Goal: Information Seeking & Learning: Check status

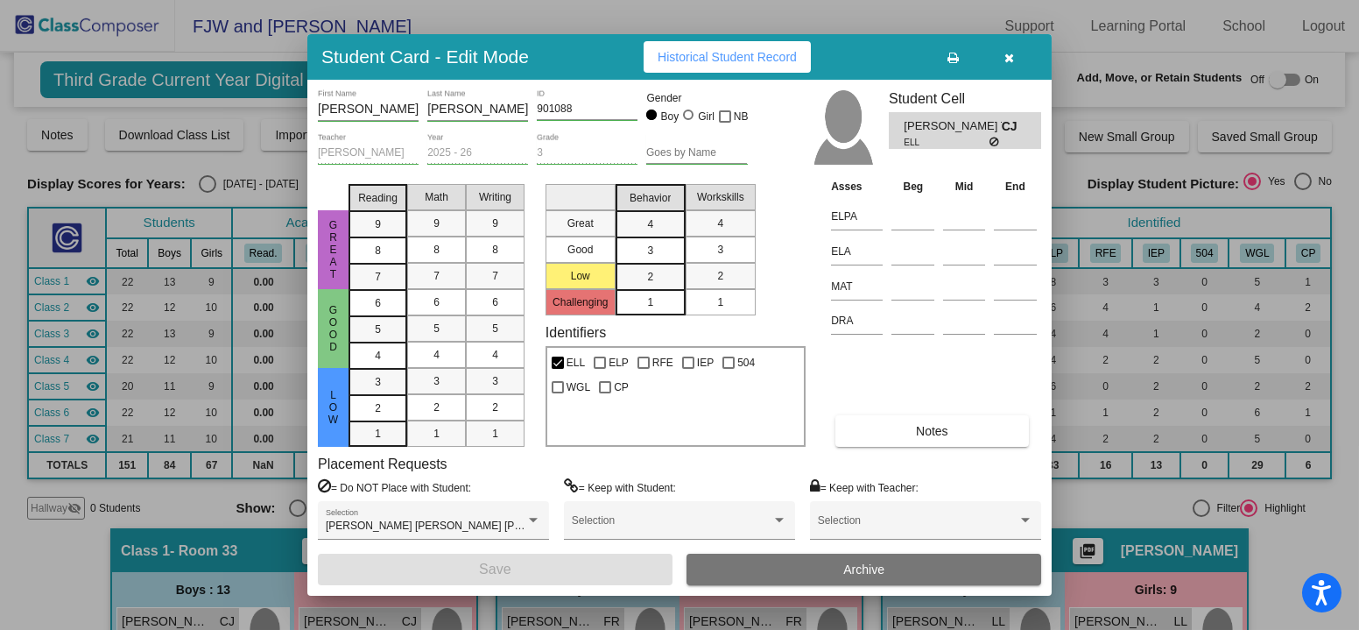
scroll to position [526, 0]
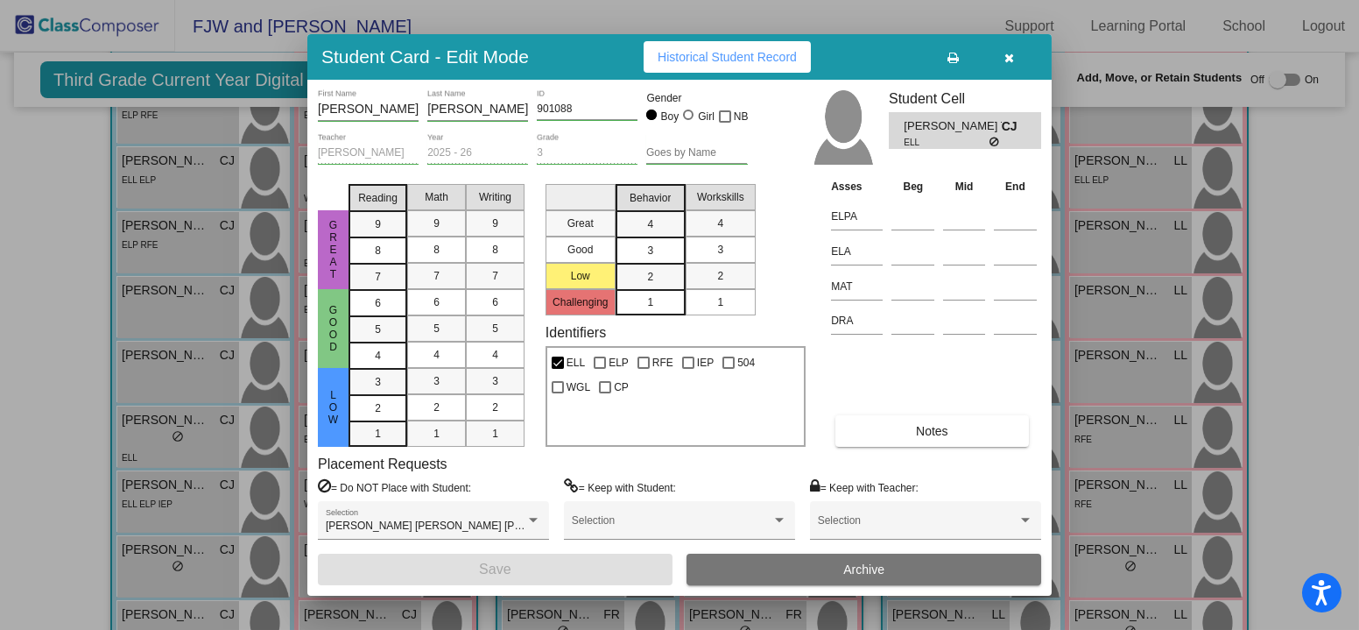
click at [1007, 58] on icon "button" at bounding box center [1011, 58] width 10 height 12
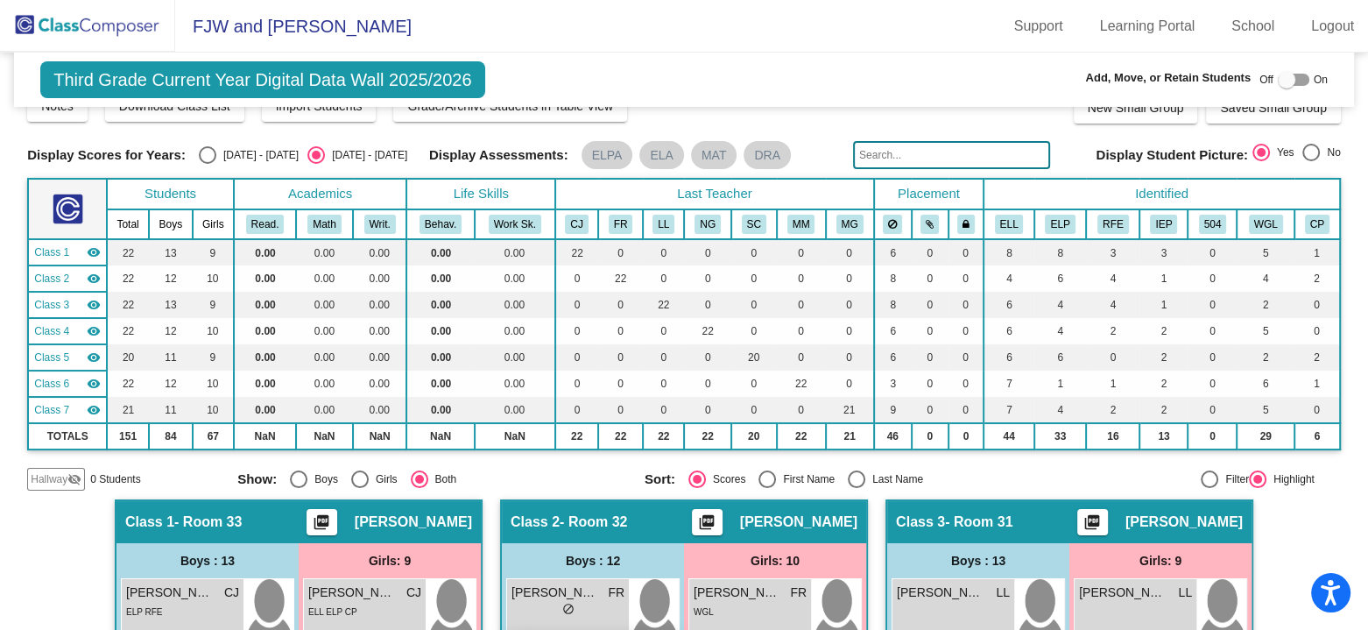
scroll to position [0, 0]
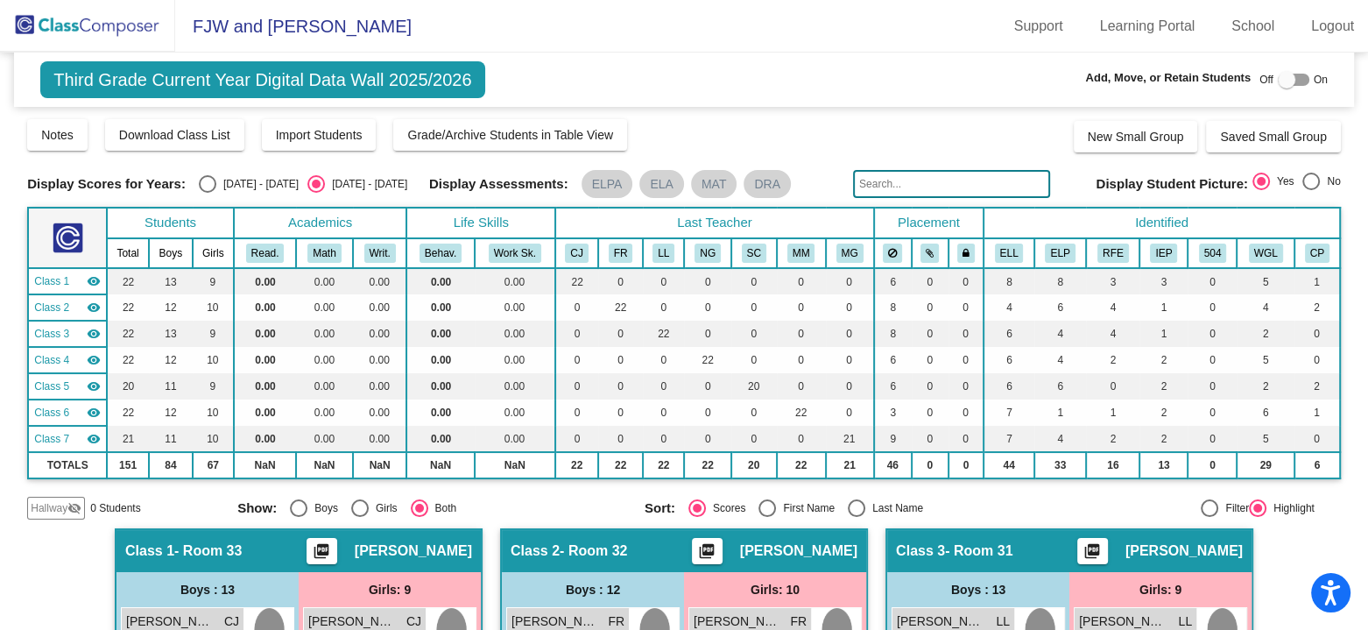
click at [887, 180] on input "text" at bounding box center [951, 184] width 197 height 28
click at [771, 181] on mat-chip "DRA" at bounding box center [767, 184] width 47 height 28
click at [590, 186] on mat-chip "ELPA" at bounding box center [608, 184] width 52 height 28
click at [1055, 331] on td "4" at bounding box center [1060, 334] width 52 height 26
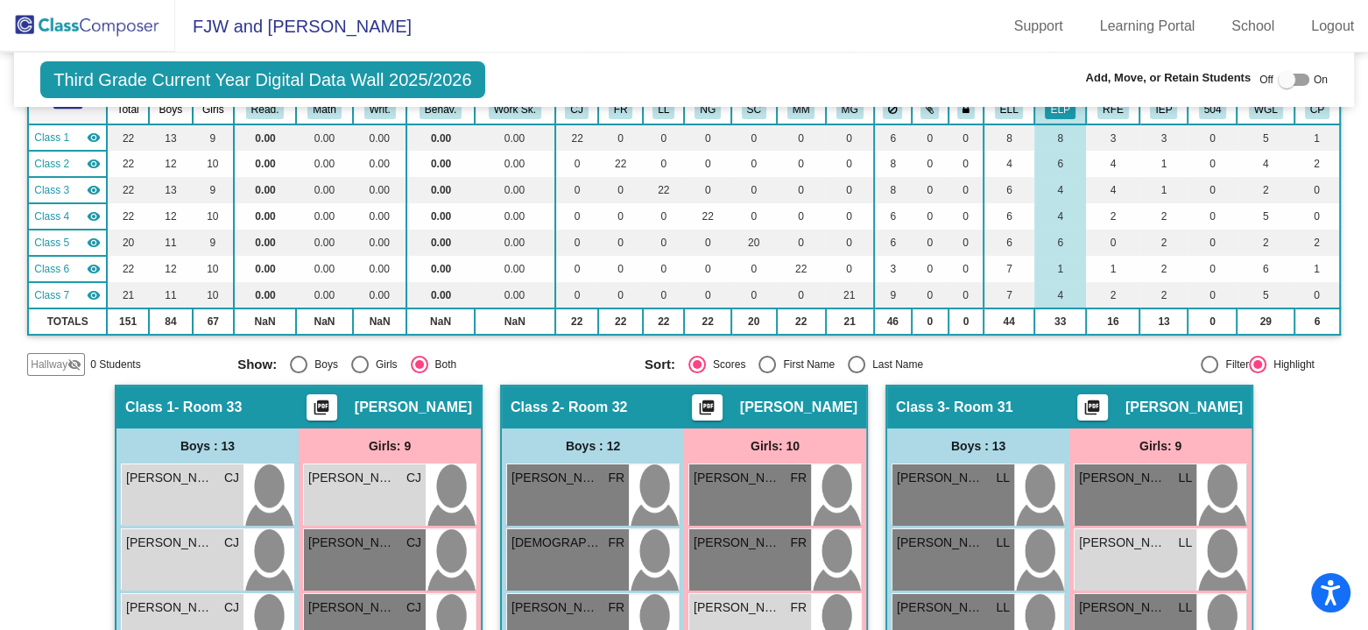
scroll to position [88, 0]
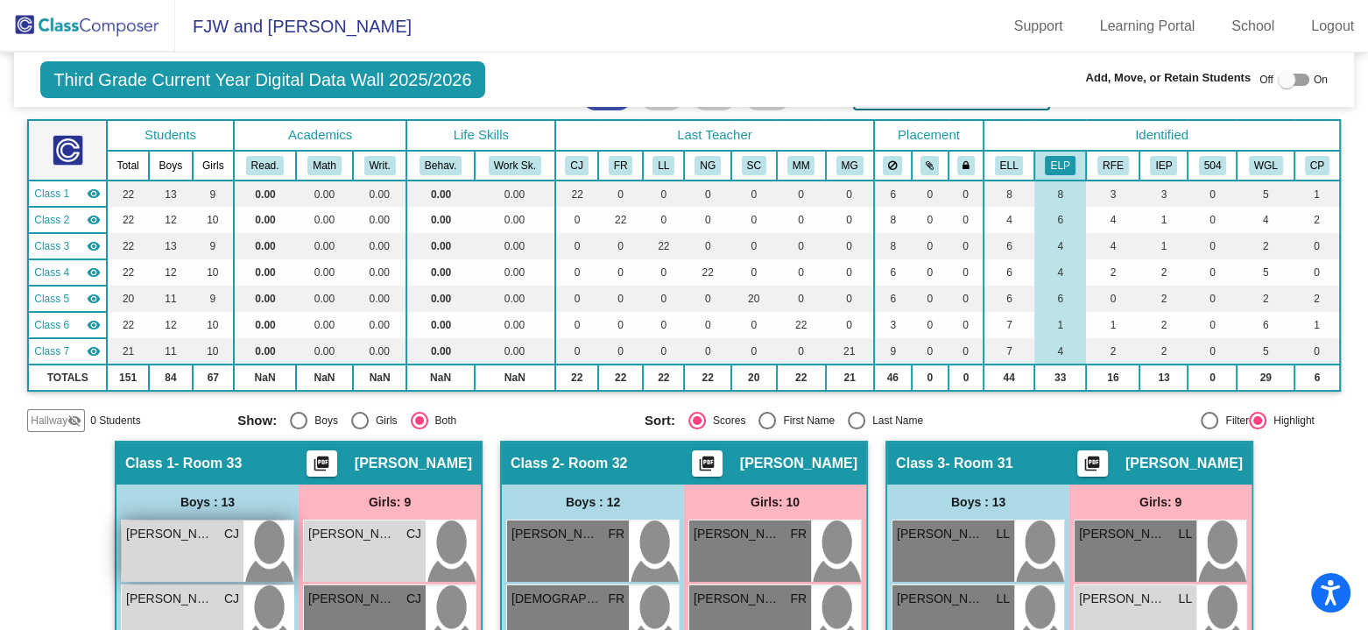
click at [194, 546] on div "[PERSON_NAME] [PERSON_NAME] lock do_not_disturb_alt ELP RFE" at bounding box center [183, 550] width 122 height 61
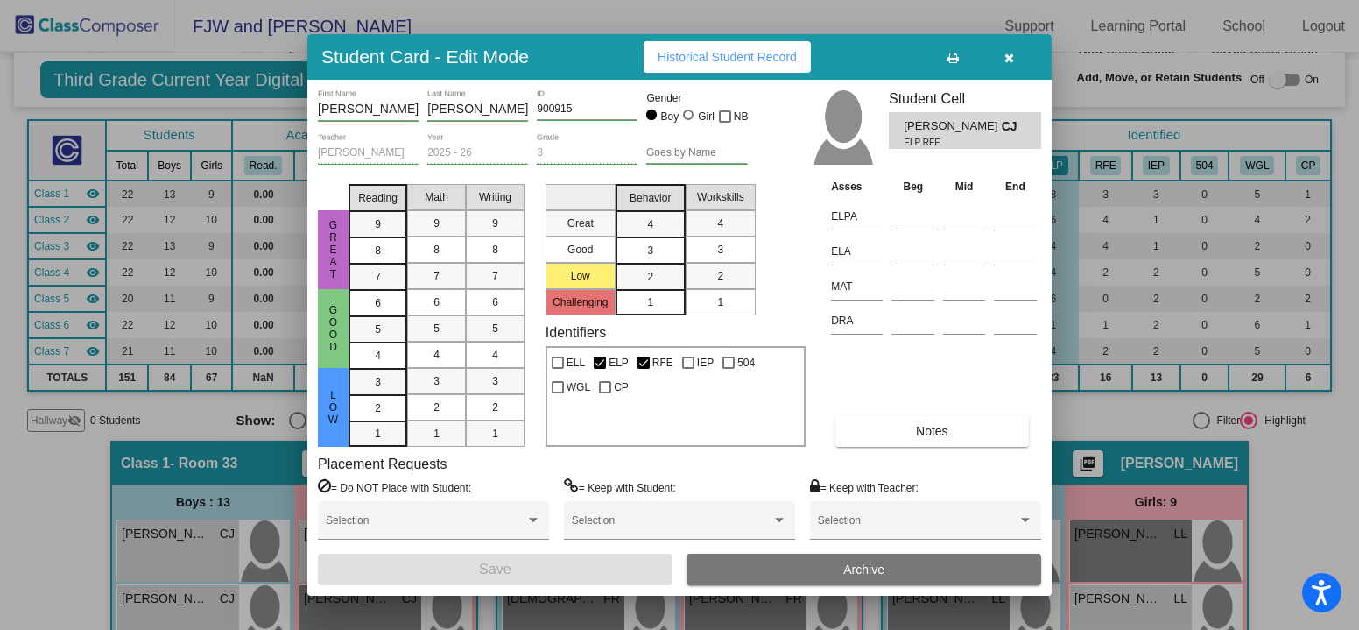
click at [746, 53] on span "Historical Student Record" at bounding box center [727, 57] width 139 height 14
click at [1012, 61] on icon "button" at bounding box center [1011, 58] width 10 height 12
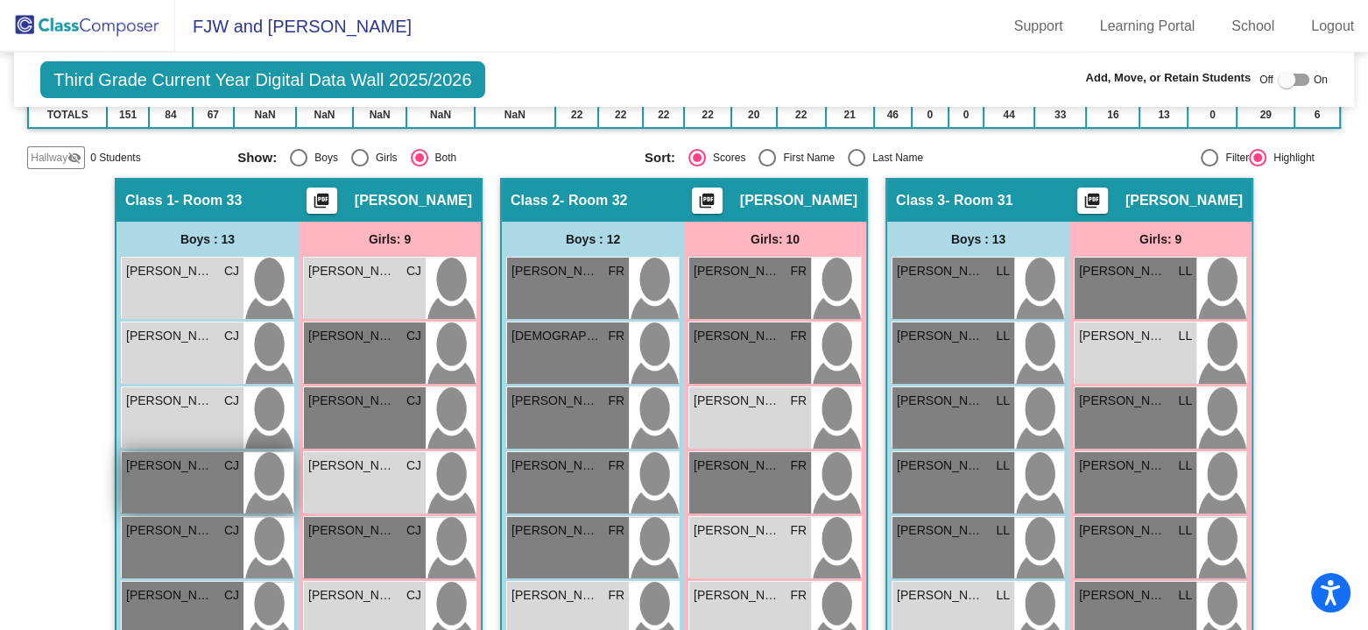
scroll to position [438, 0]
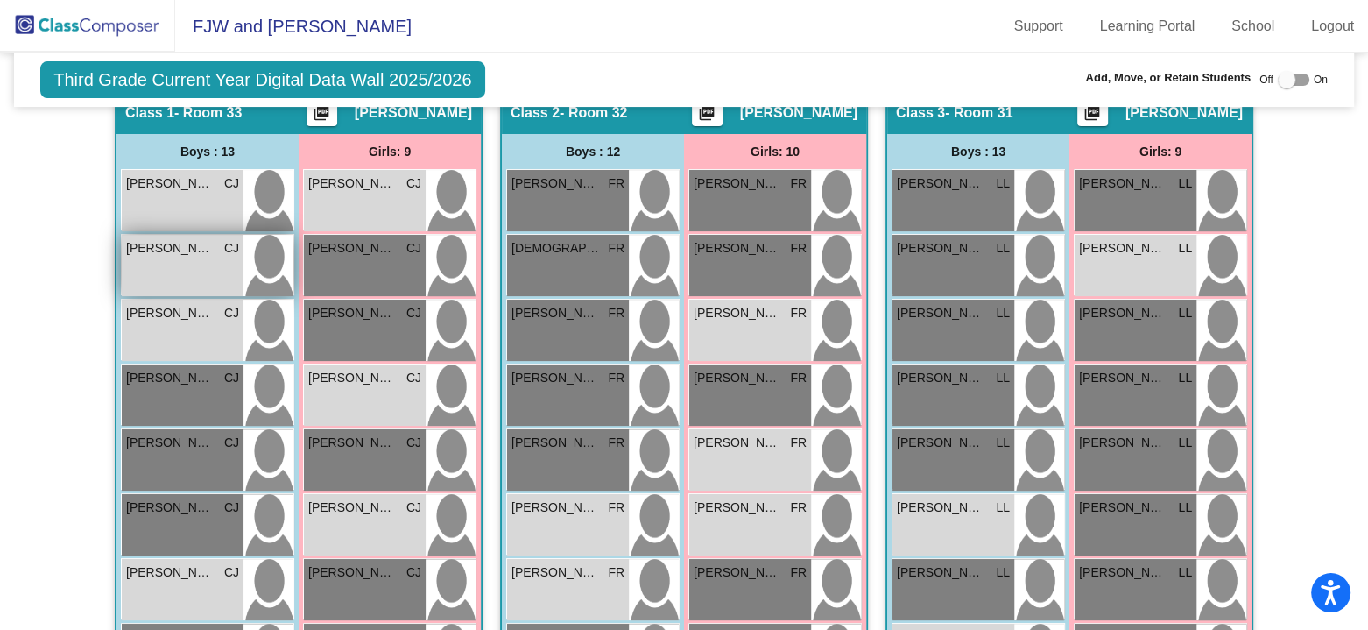
click at [171, 259] on div "[PERSON_NAME] [PERSON_NAME] lock do_not_disturb_alt ELL ELP" at bounding box center [183, 265] width 122 height 61
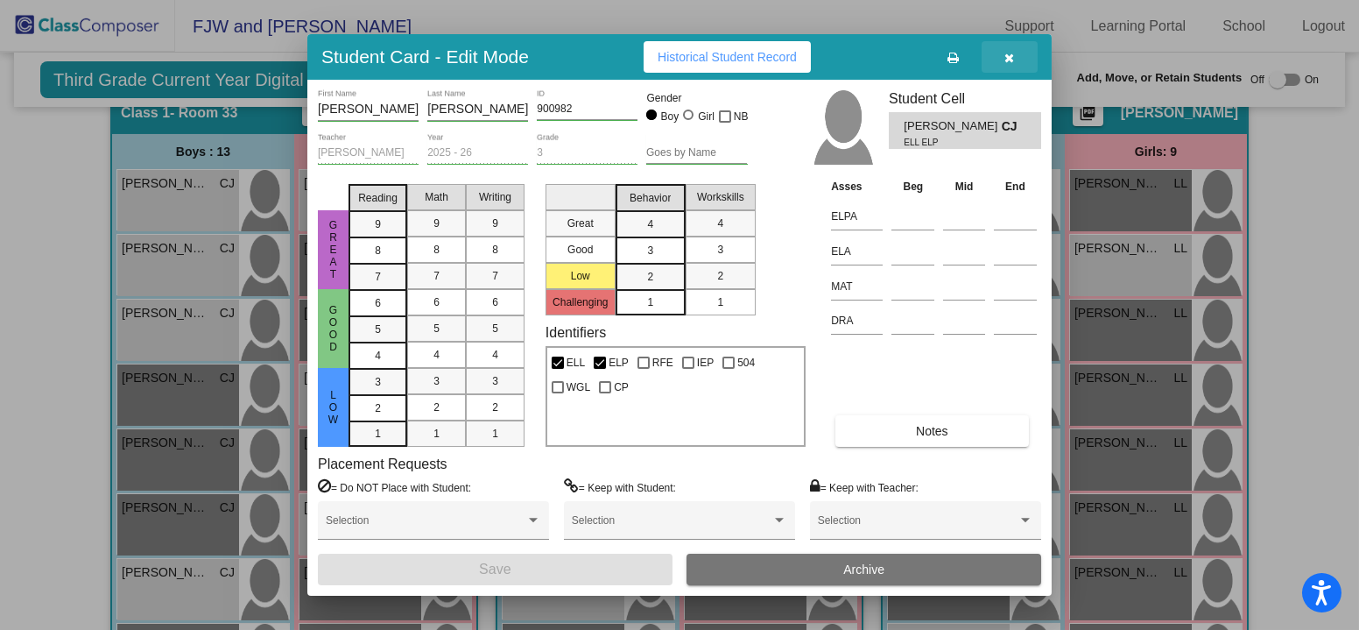
click at [1010, 62] on icon "button" at bounding box center [1011, 58] width 10 height 12
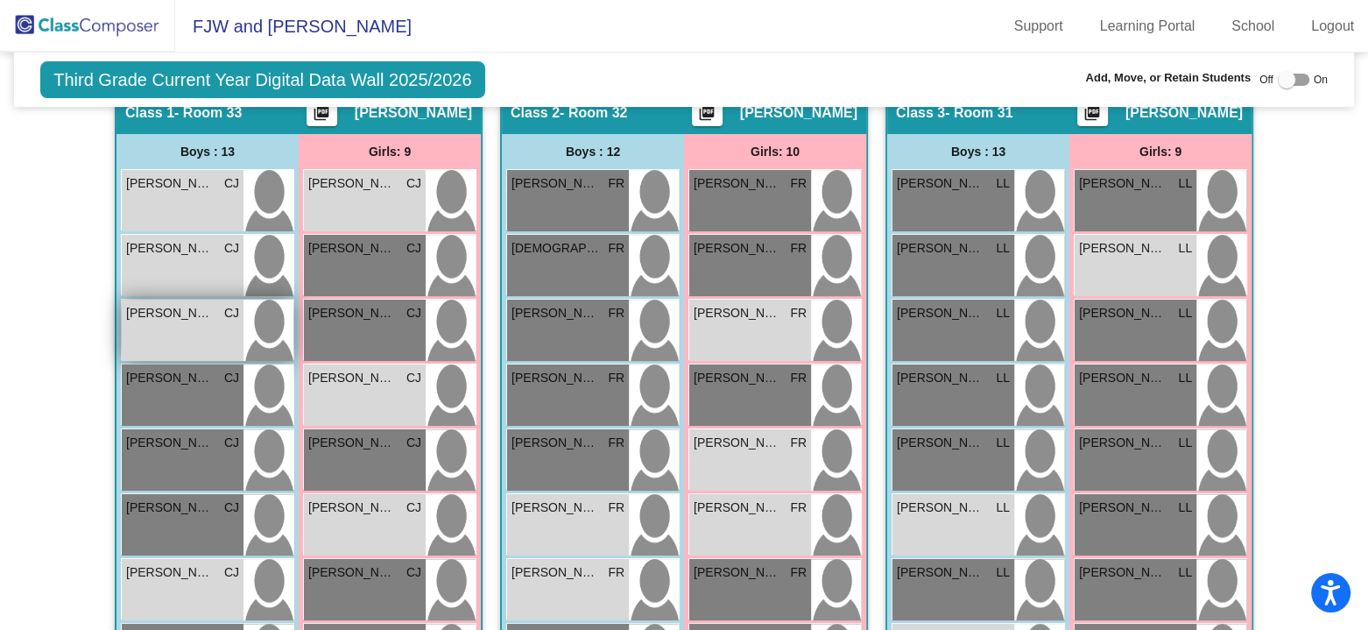
click at [182, 321] on div "[PERSON_NAME] [PERSON_NAME] lock do_not_disturb_alt ELP RFE" at bounding box center [183, 330] width 122 height 61
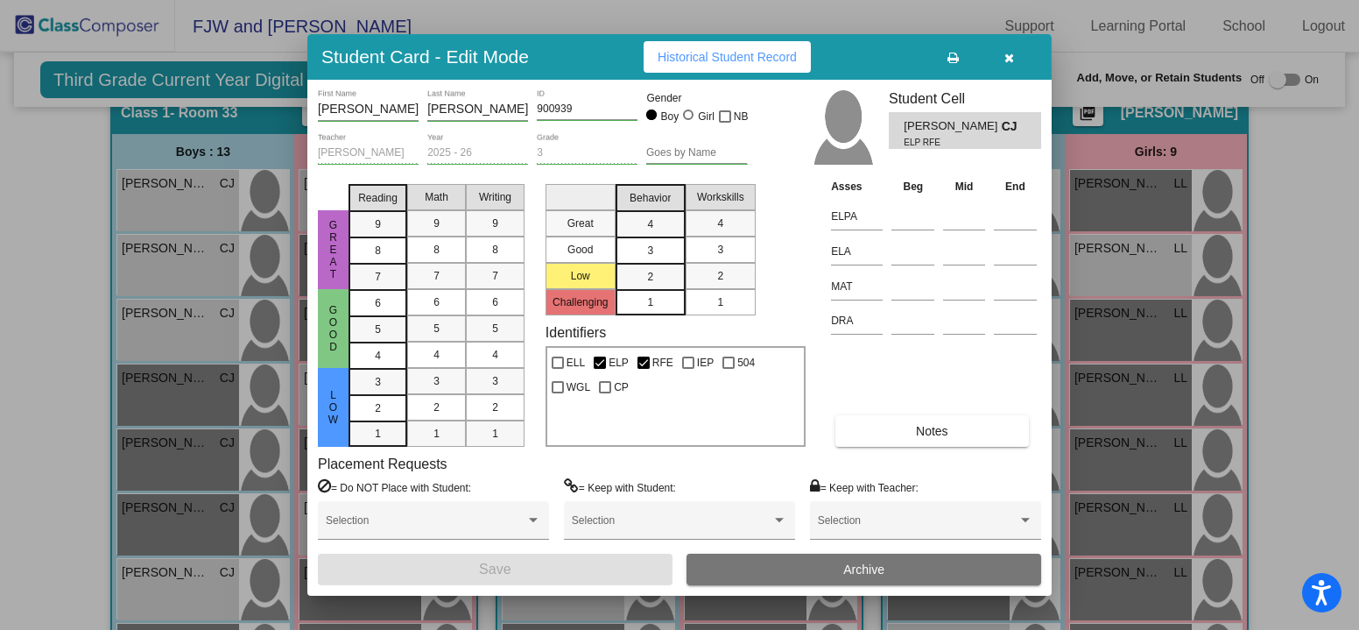
click at [1010, 53] on icon "button" at bounding box center [1011, 58] width 10 height 12
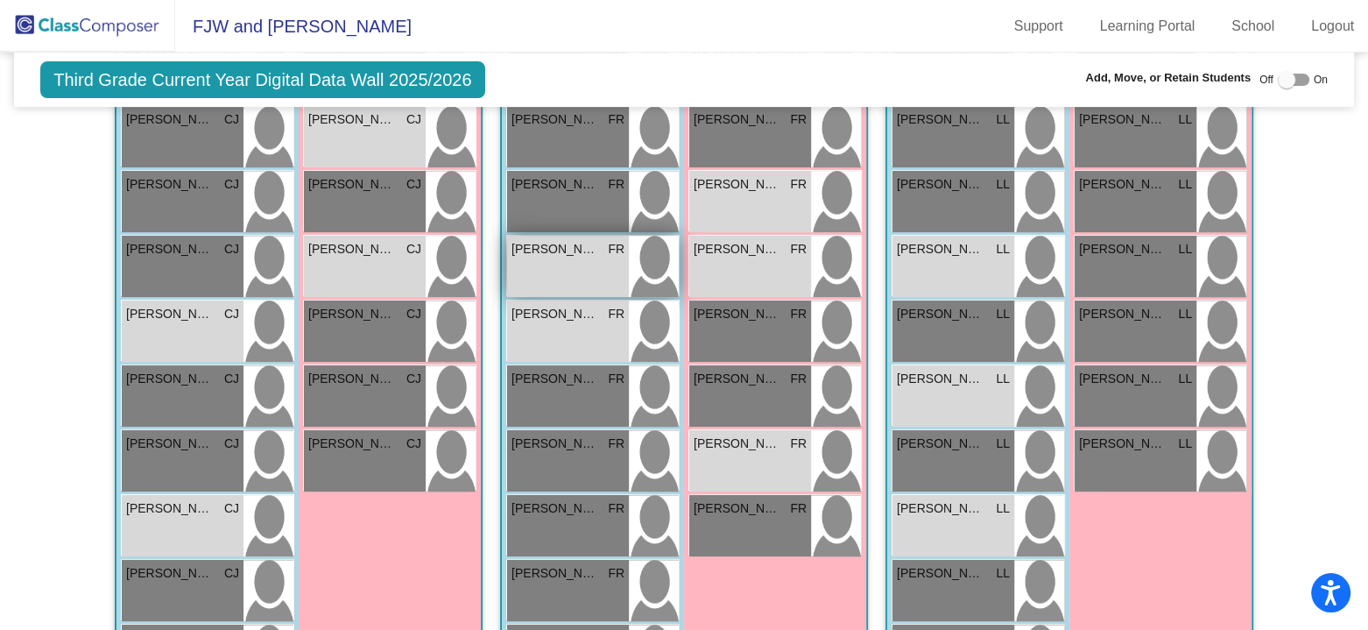
scroll to position [701, 0]
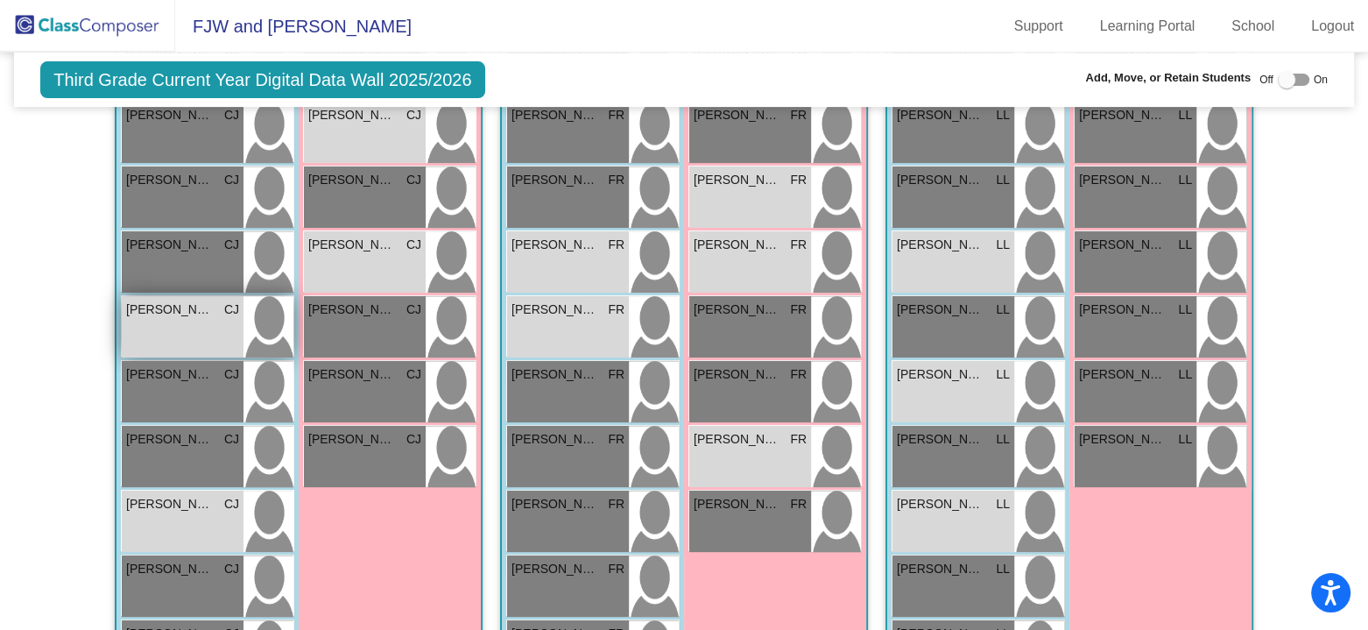
click at [181, 328] on div "[PERSON_NAME] lock do_not_disturb_alt ELL ELP IEP" at bounding box center [183, 326] width 122 height 61
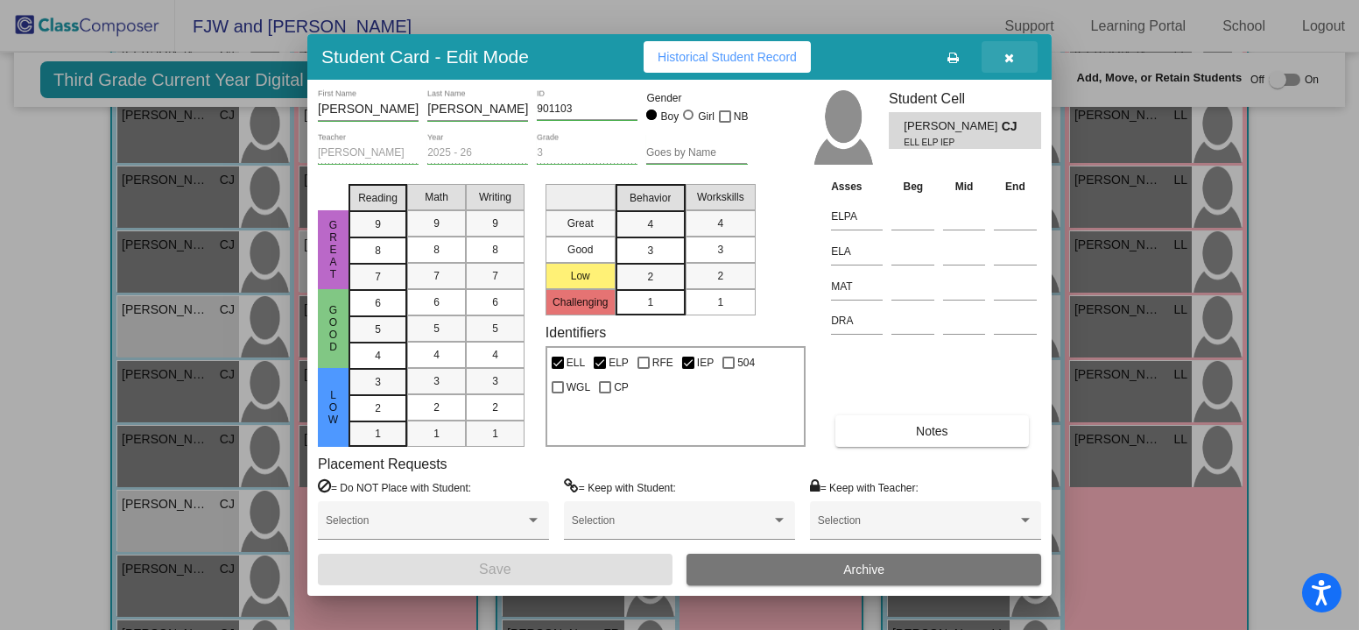
click at [1012, 53] on icon "button" at bounding box center [1011, 58] width 10 height 12
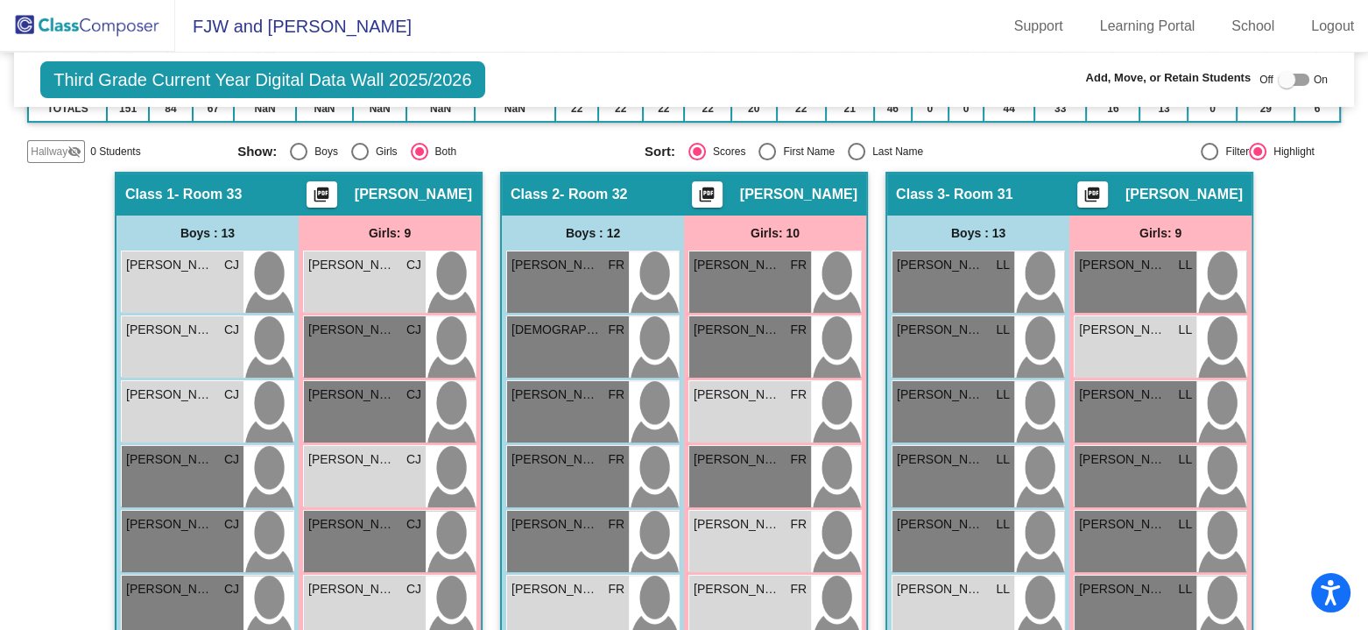
scroll to position [350, 0]
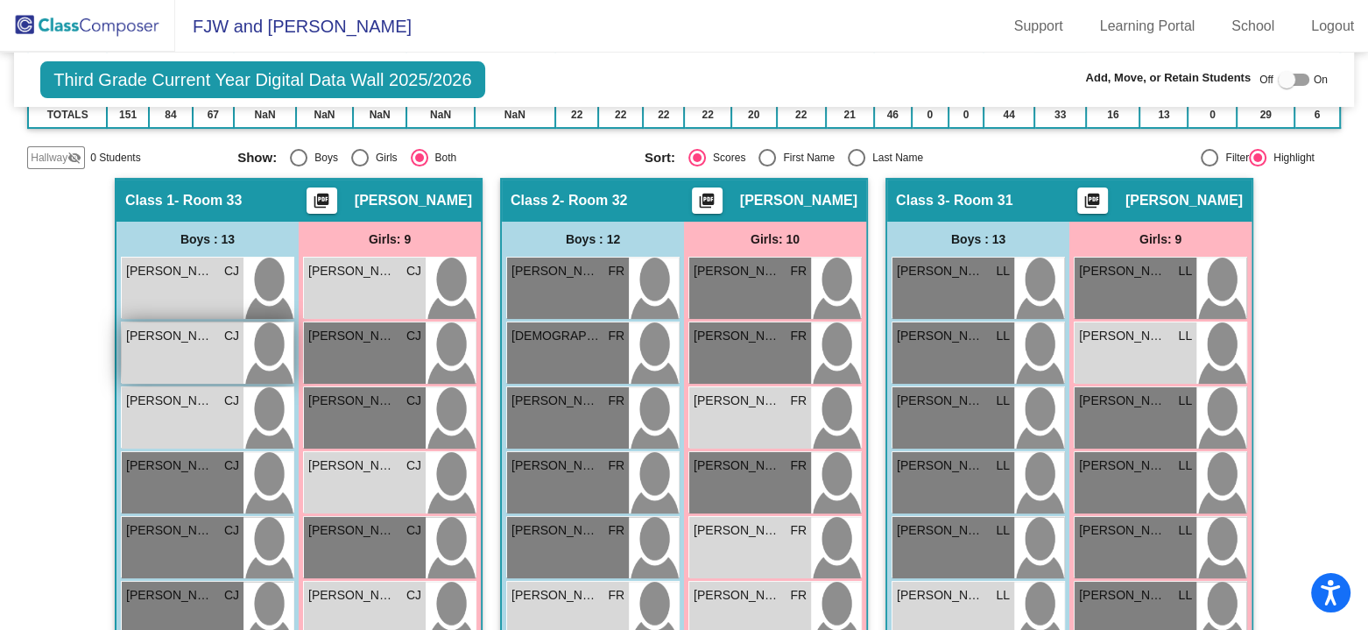
click at [183, 348] on div "[PERSON_NAME] [PERSON_NAME] lock do_not_disturb_alt ELL ELP" at bounding box center [183, 352] width 122 height 61
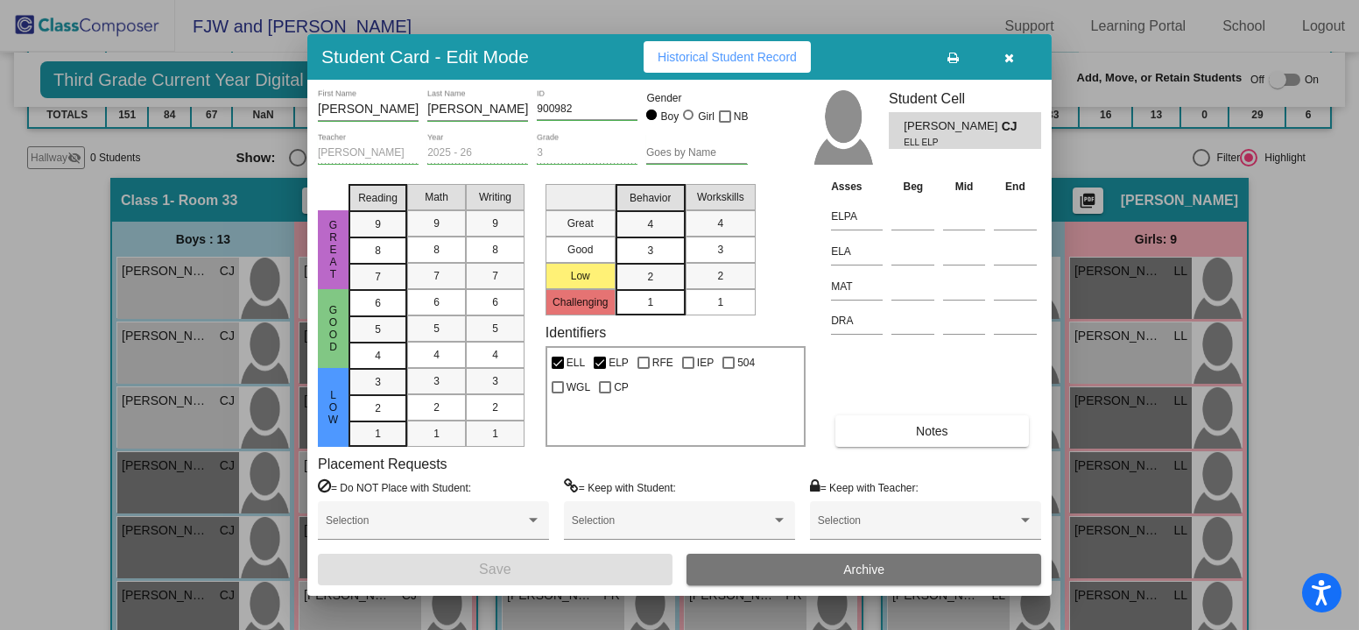
click at [720, 58] on span "Historical Student Record" at bounding box center [727, 57] width 139 height 14
click at [1015, 52] on button "button" at bounding box center [1010, 57] width 56 height 32
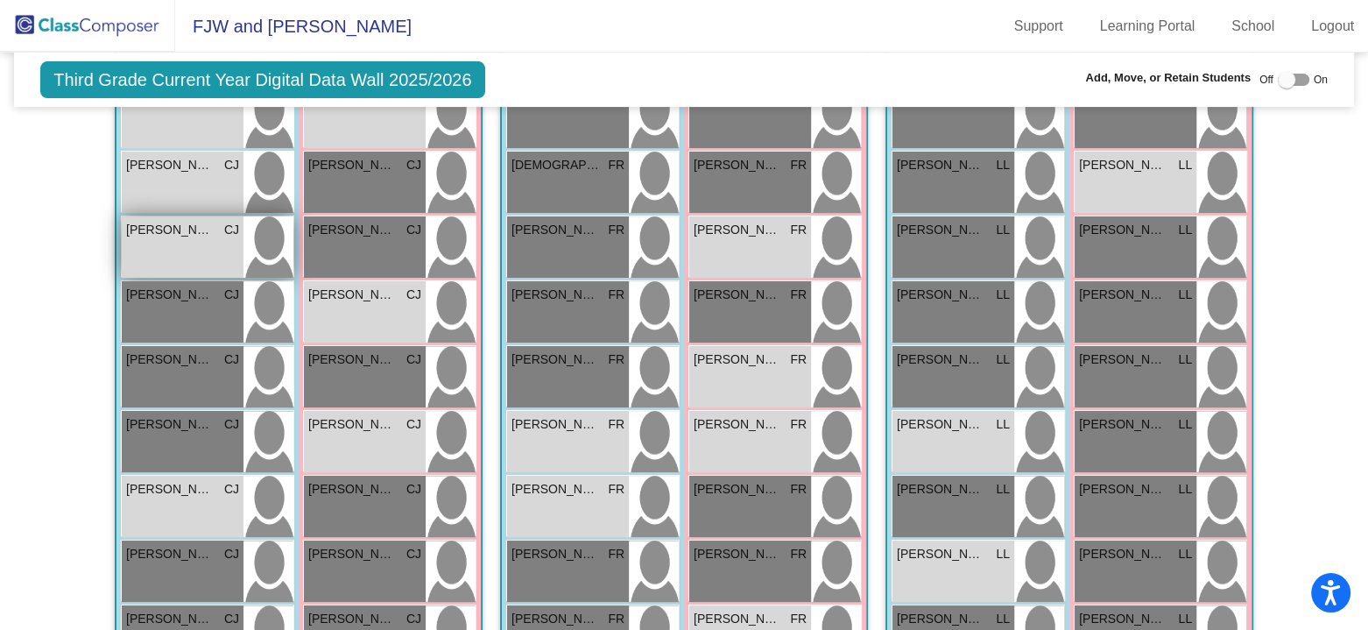
scroll to position [526, 0]
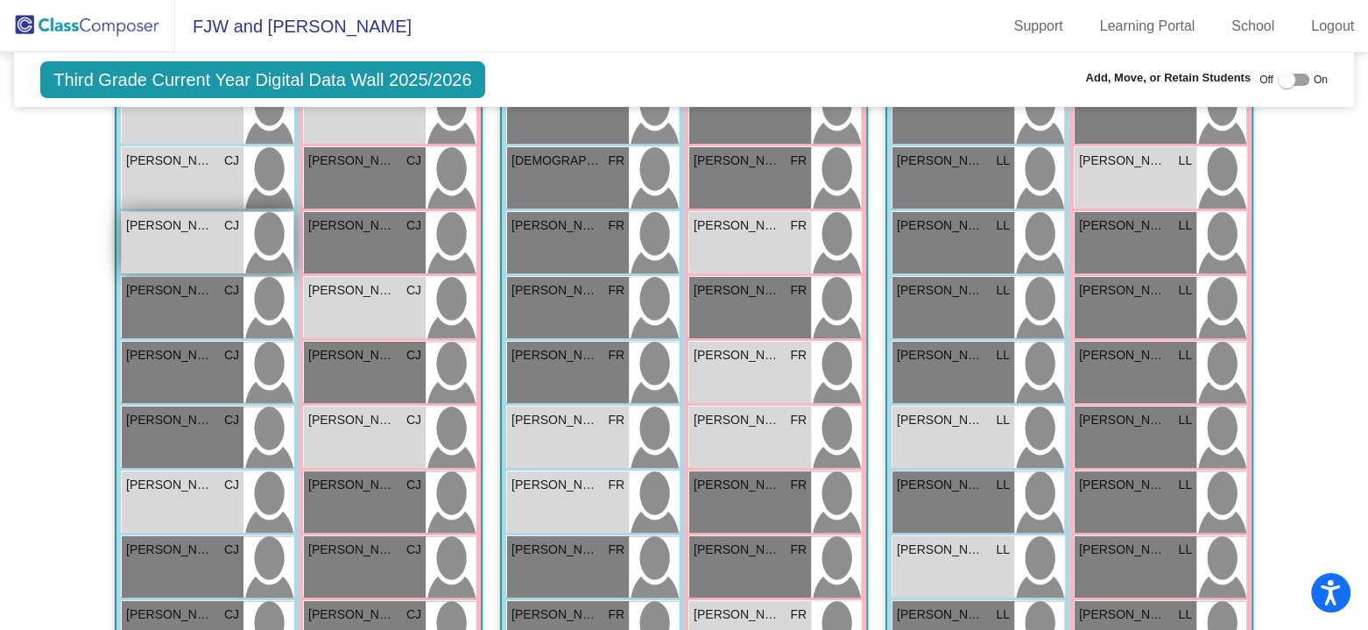
click at [167, 236] on div "[PERSON_NAME] [PERSON_NAME] lock do_not_disturb_alt ELP RFE" at bounding box center [183, 242] width 122 height 61
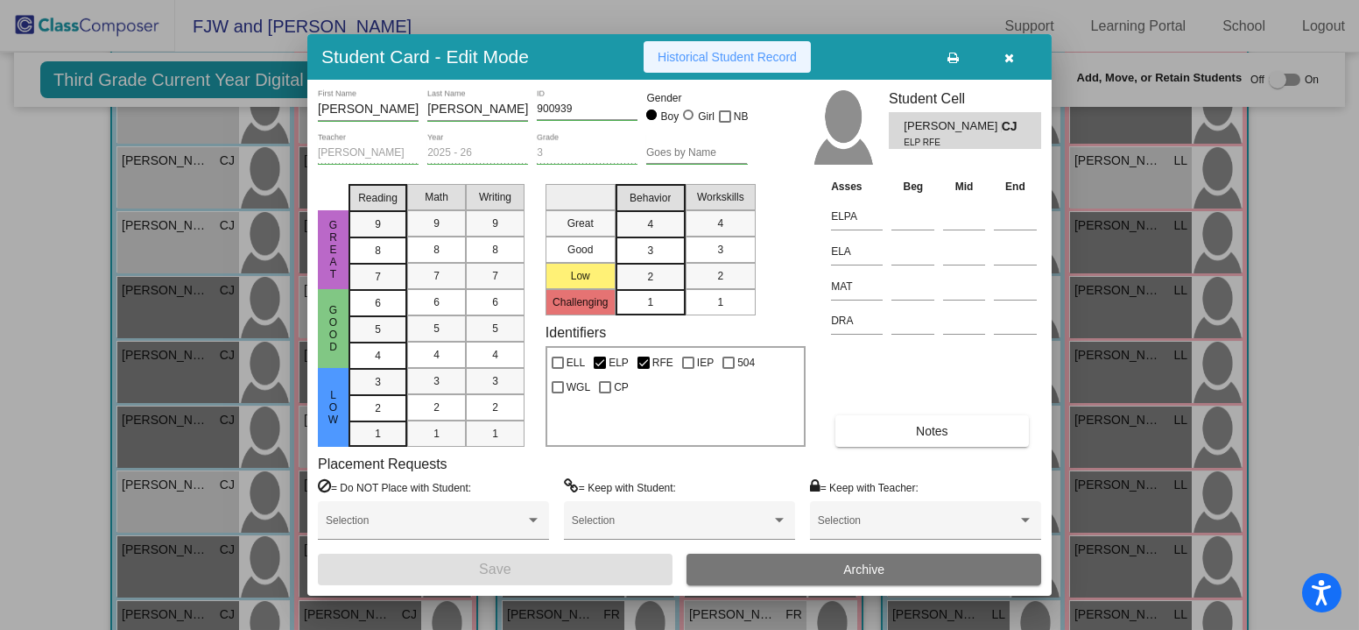
click at [765, 60] on span "Historical Student Record" at bounding box center [727, 57] width 139 height 14
click at [1013, 60] on icon "button" at bounding box center [1011, 58] width 10 height 12
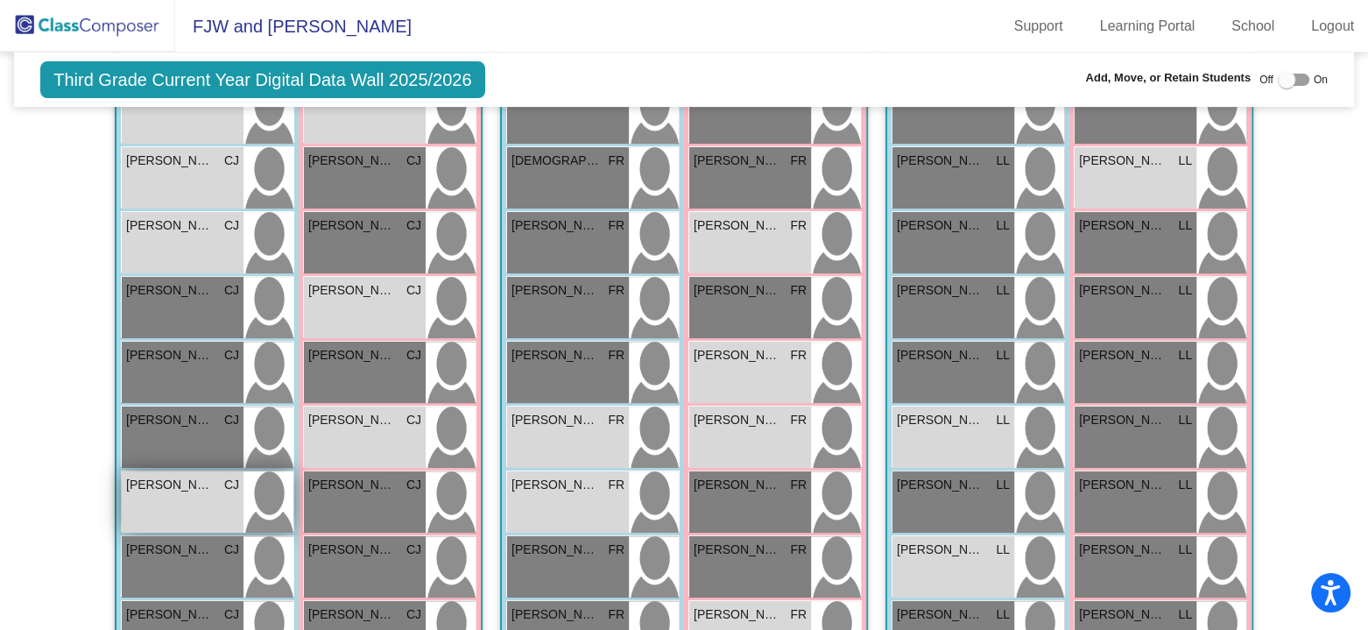
click at [181, 508] on div "[PERSON_NAME] lock do_not_disturb_alt ELL ELP IEP" at bounding box center [183, 501] width 122 height 61
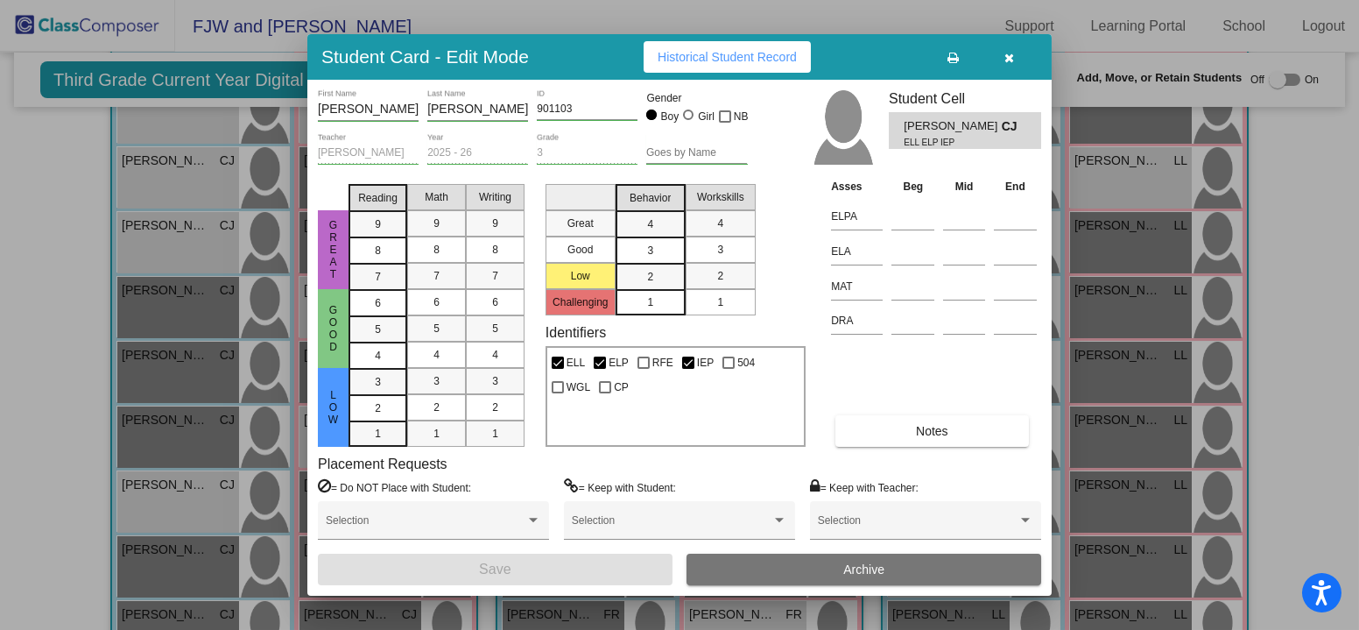
click at [725, 53] on span "Historical Student Record" at bounding box center [727, 57] width 139 height 14
click at [1016, 60] on button "button" at bounding box center [1010, 57] width 56 height 32
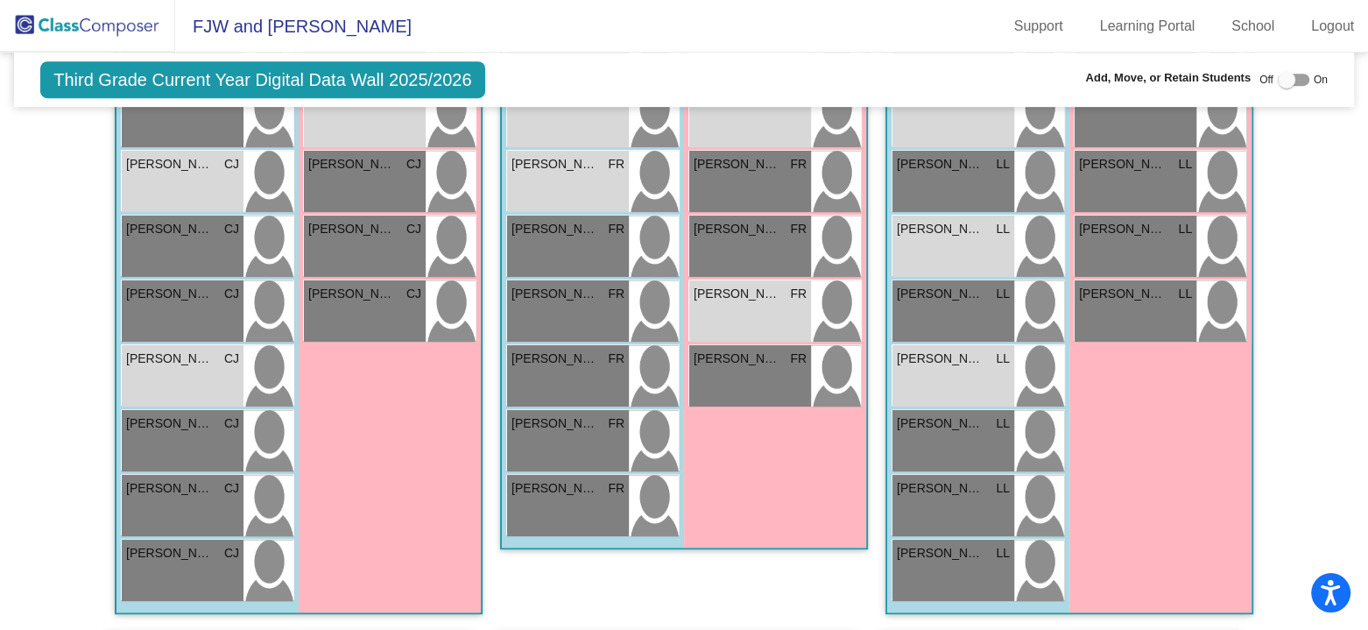
scroll to position [876, 0]
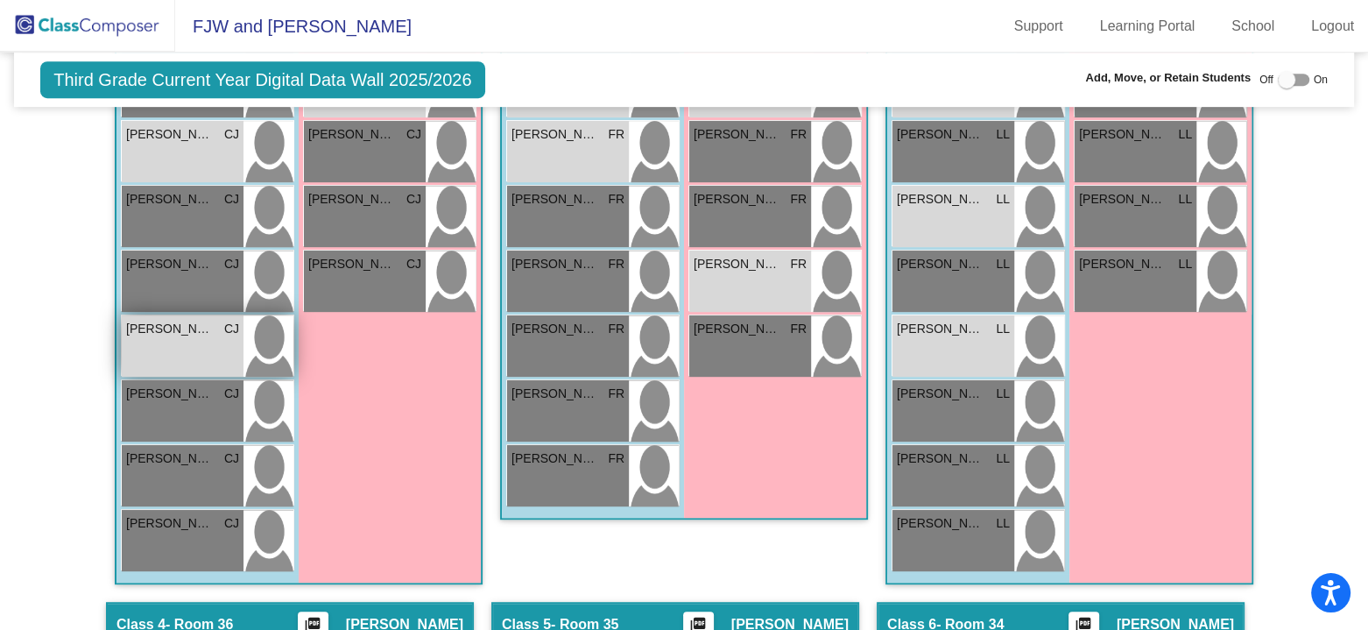
click at [185, 329] on span "[PERSON_NAME] [PERSON_NAME]" at bounding box center [170, 329] width 88 height 18
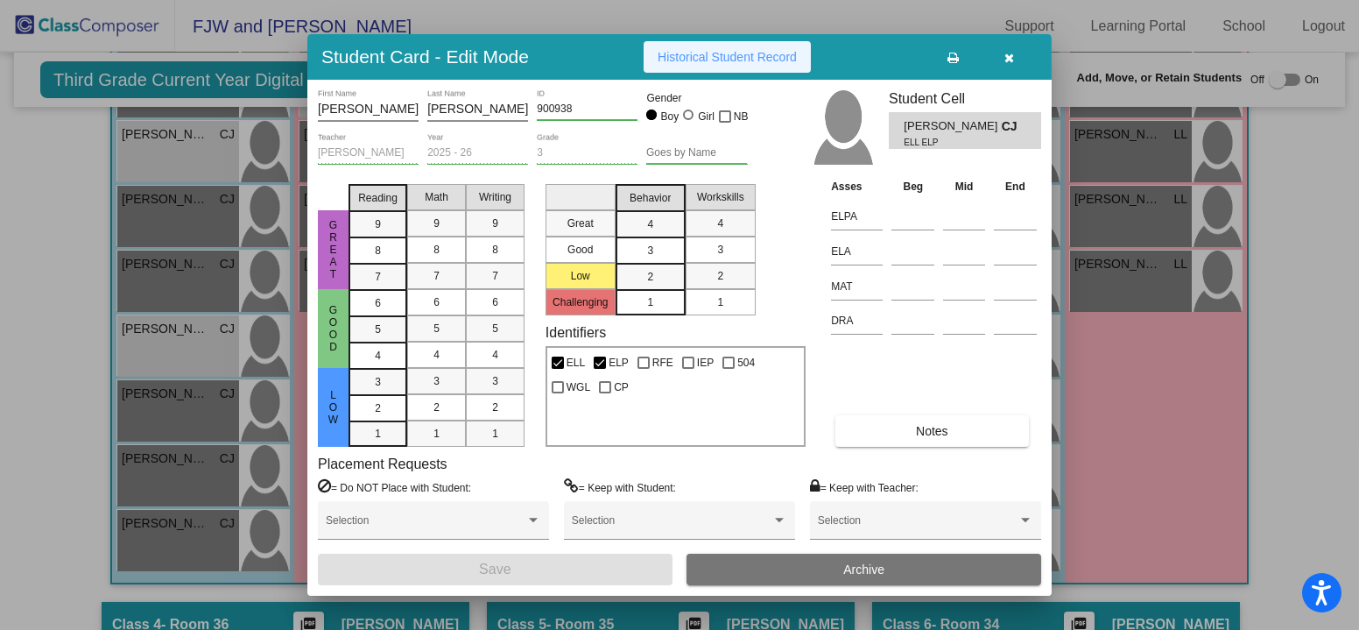
click at [724, 60] on span "Historical Student Record" at bounding box center [727, 57] width 139 height 14
click at [742, 53] on span "Historical Student Record" at bounding box center [727, 57] width 139 height 14
click at [1007, 56] on icon "button" at bounding box center [1011, 58] width 10 height 12
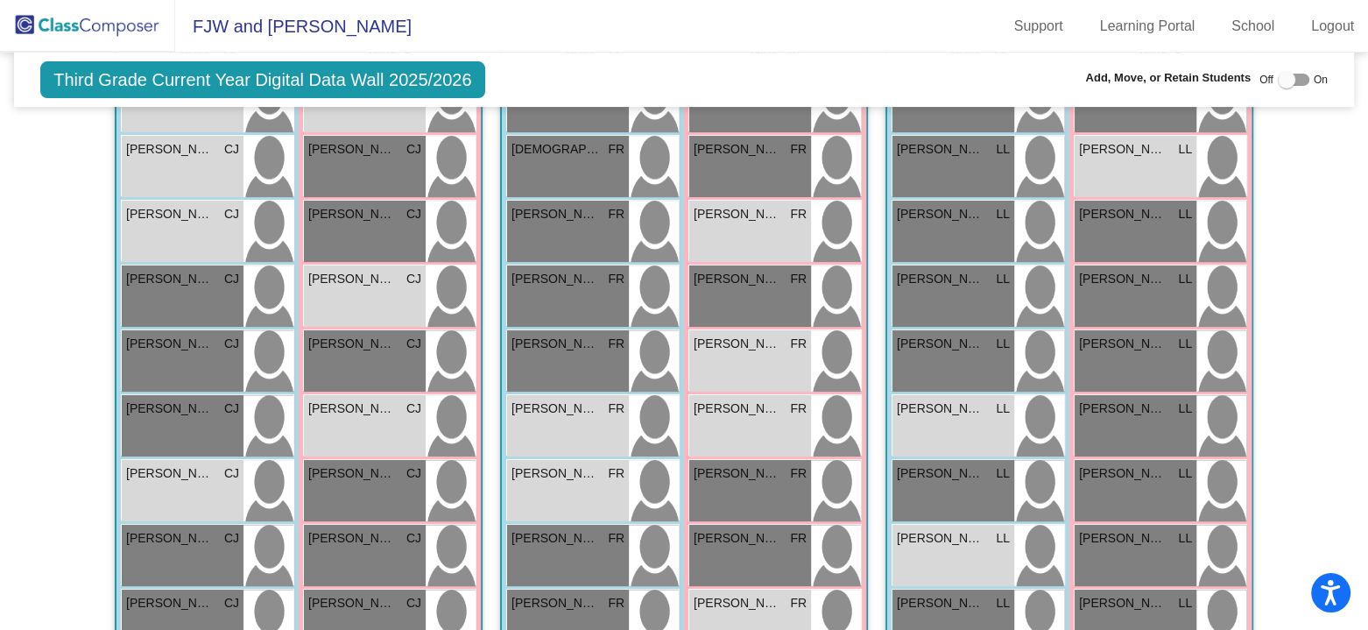
scroll to position [526, 0]
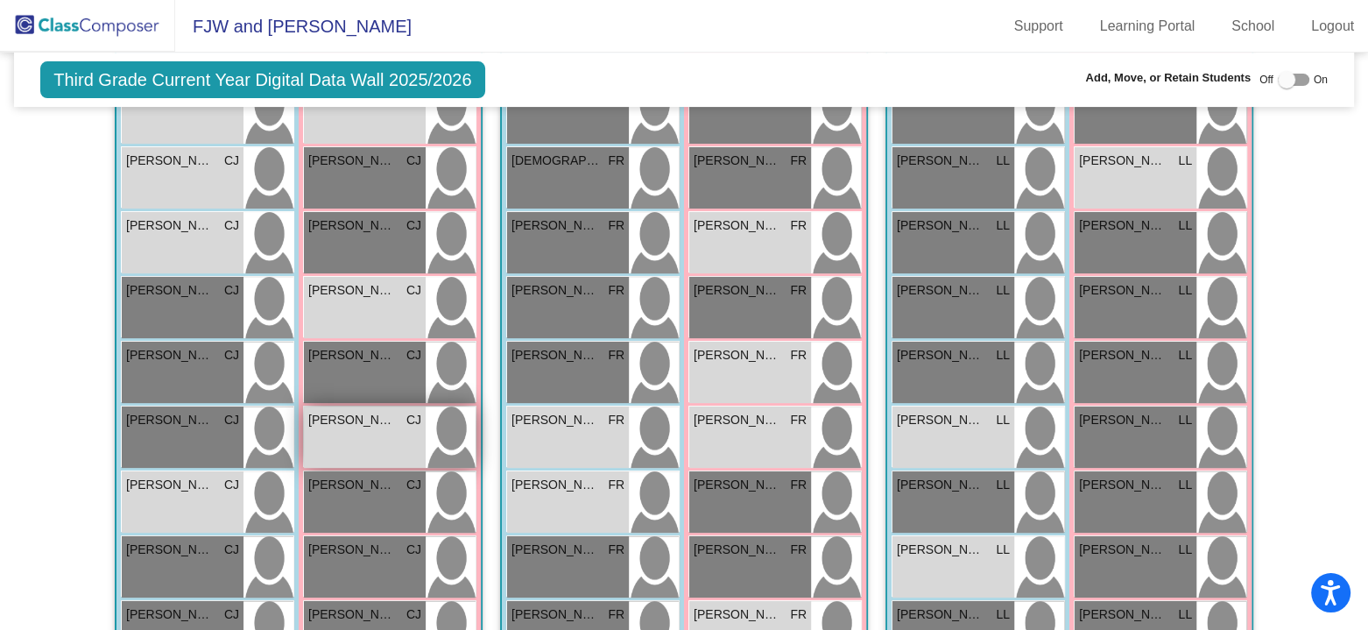
click at [373, 429] on div "[PERSON_NAME] [PERSON_NAME] lock do_not_disturb_alt ELL ELP WGL" at bounding box center [365, 436] width 122 height 61
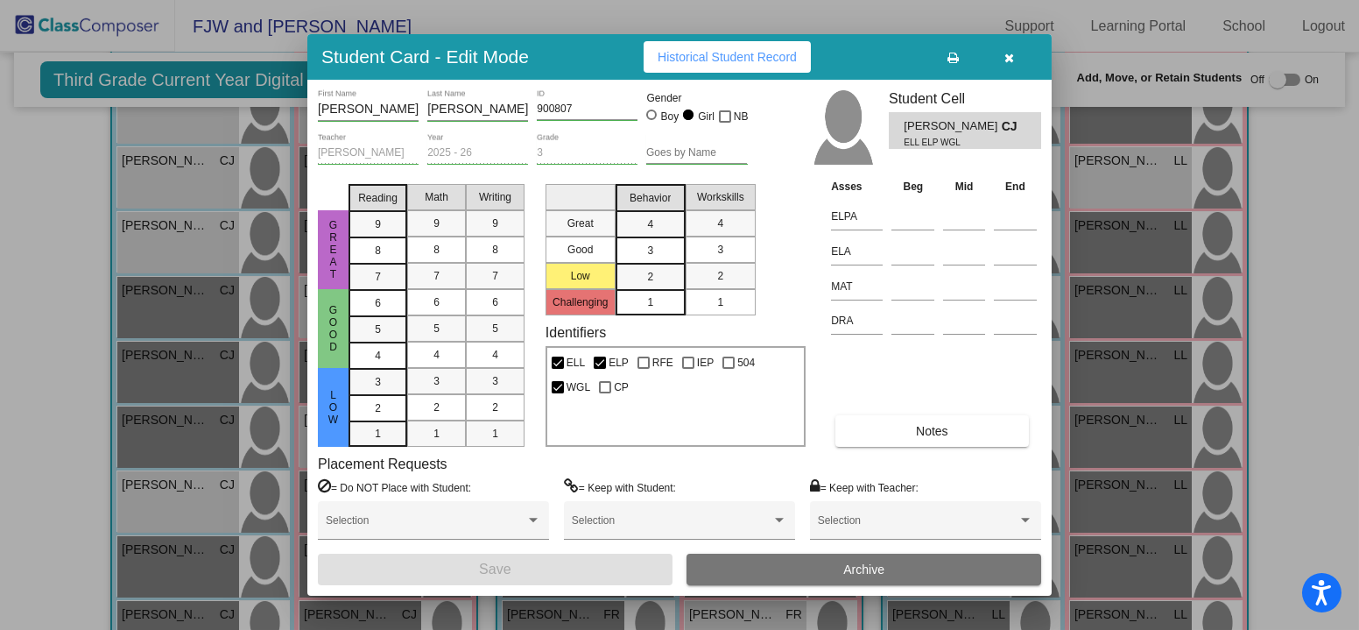
click at [718, 62] on span "Historical Student Record" at bounding box center [727, 57] width 139 height 14
click at [1006, 55] on icon "button" at bounding box center [1011, 58] width 10 height 12
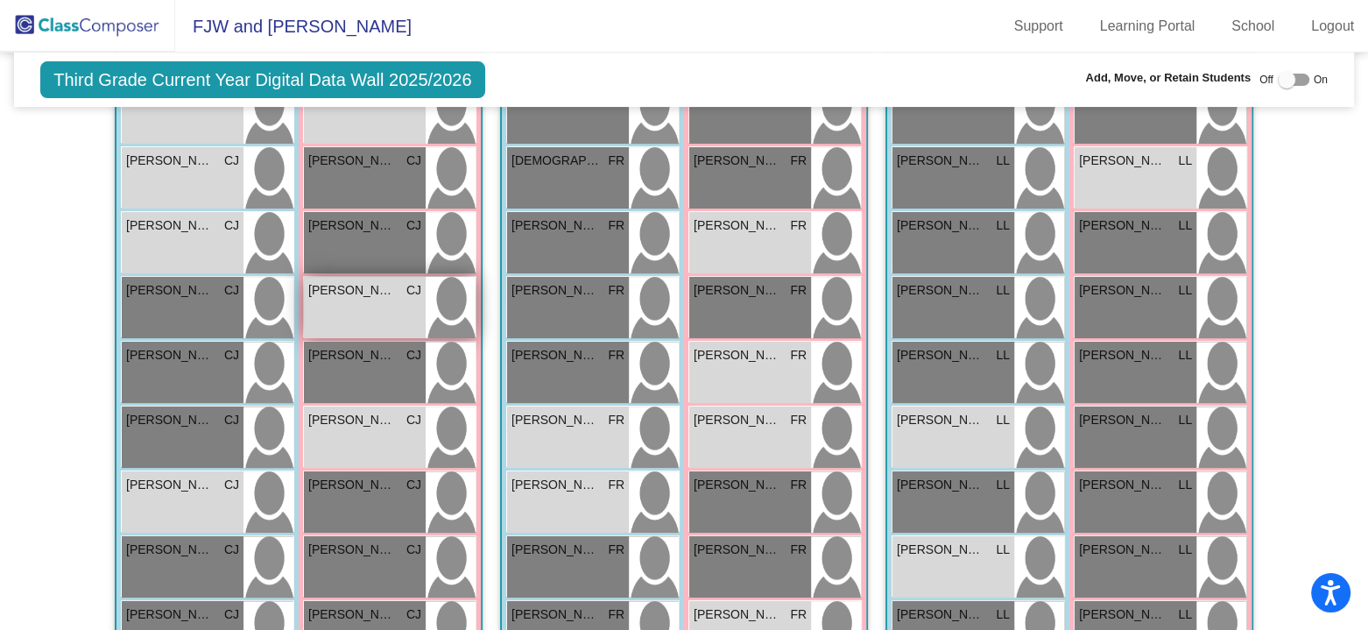
click at [368, 294] on span "[PERSON_NAME]" at bounding box center [352, 290] width 88 height 18
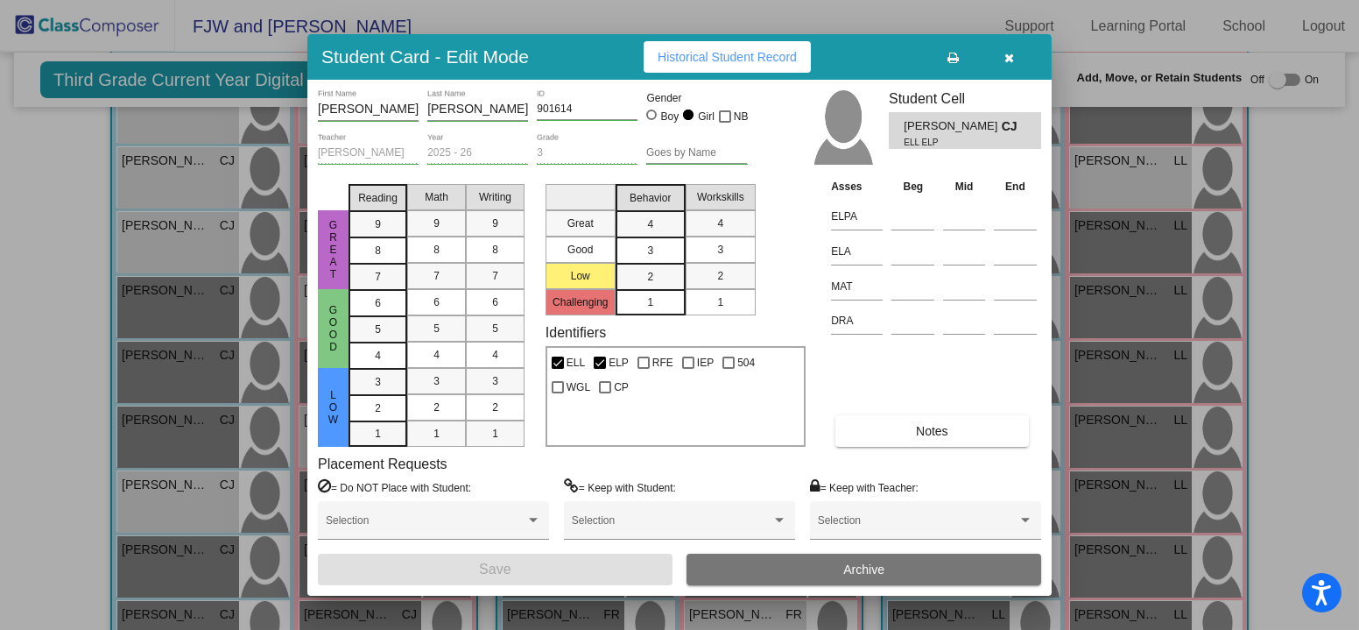
click at [721, 57] on span "Historical Student Record" at bounding box center [727, 57] width 139 height 14
click at [1010, 53] on icon "button" at bounding box center [1011, 58] width 10 height 12
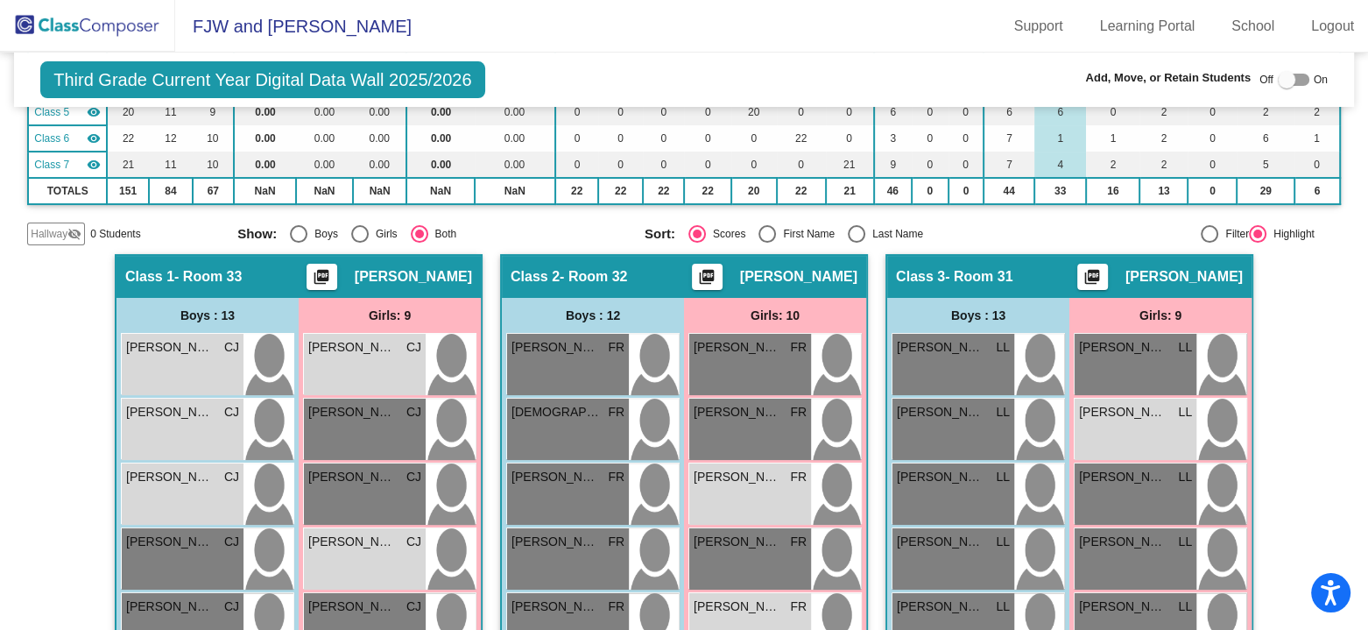
scroll to position [263, 0]
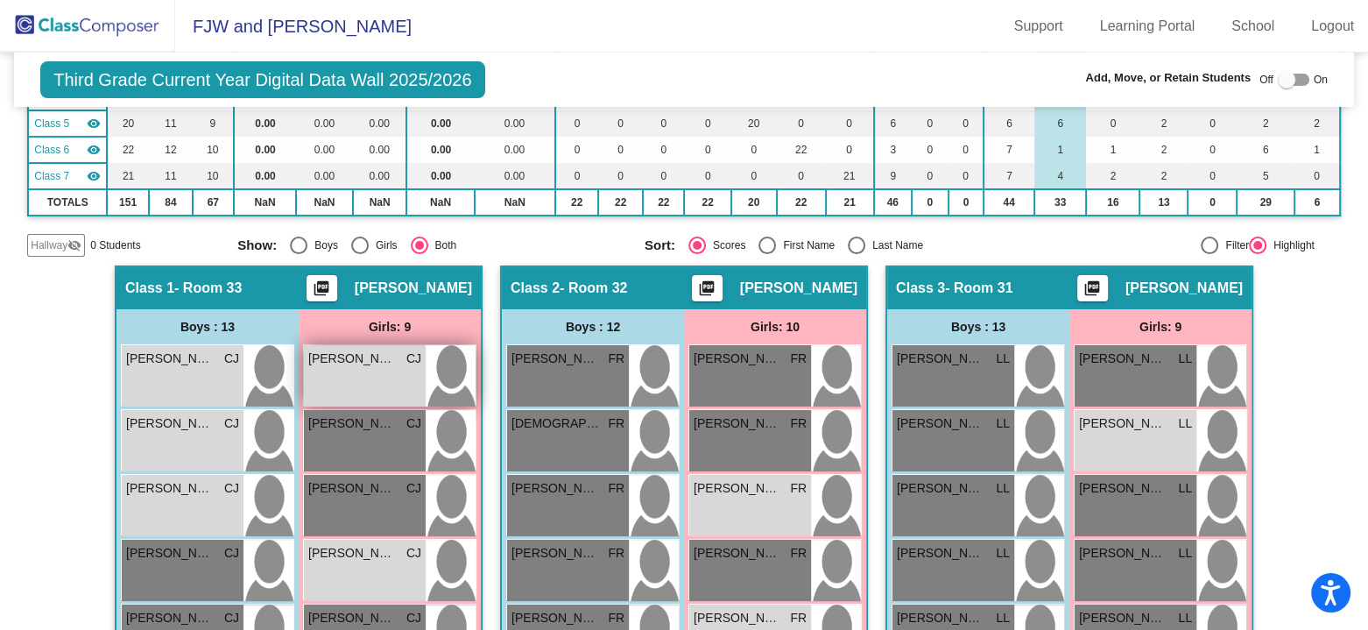
click at [378, 378] on div "[PERSON_NAME] lock do_not_disturb_alt ELL ELP CP" at bounding box center [365, 375] width 122 height 61
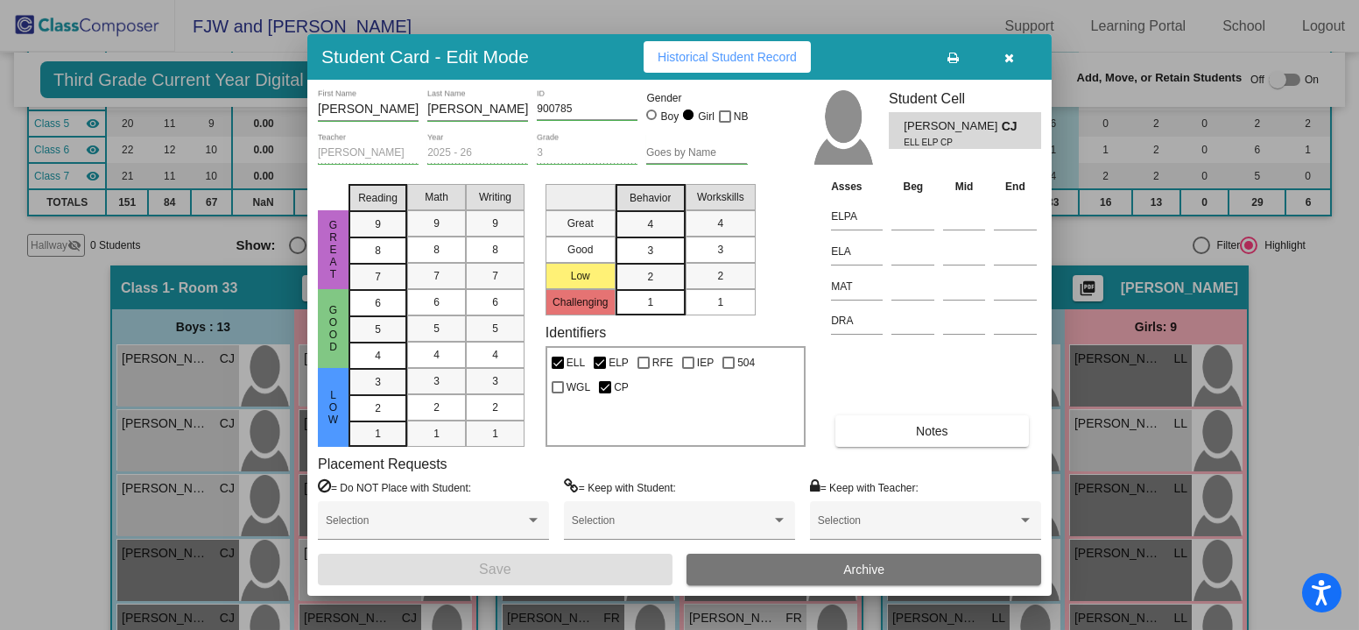
click at [722, 51] on span "Historical Student Record" at bounding box center [727, 57] width 139 height 14
click at [1013, 53] on icon "button" at bounding box center [1011, 58] width 10 height 12
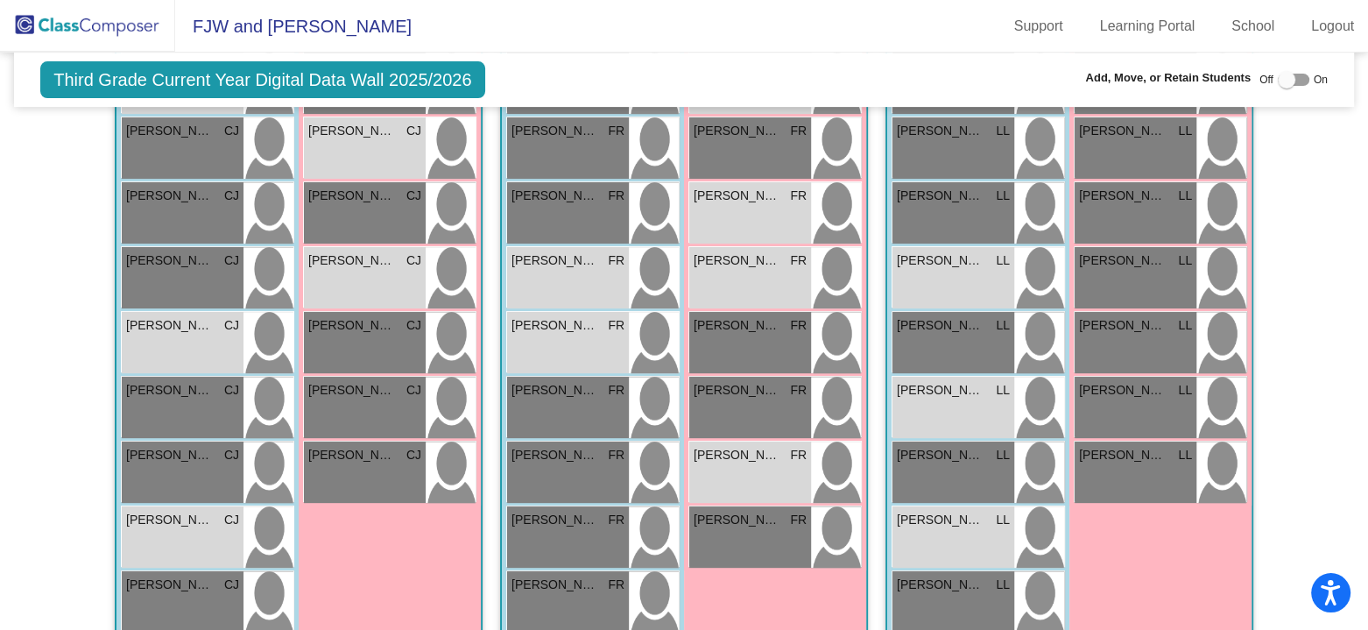
scroll to position [701, 0]
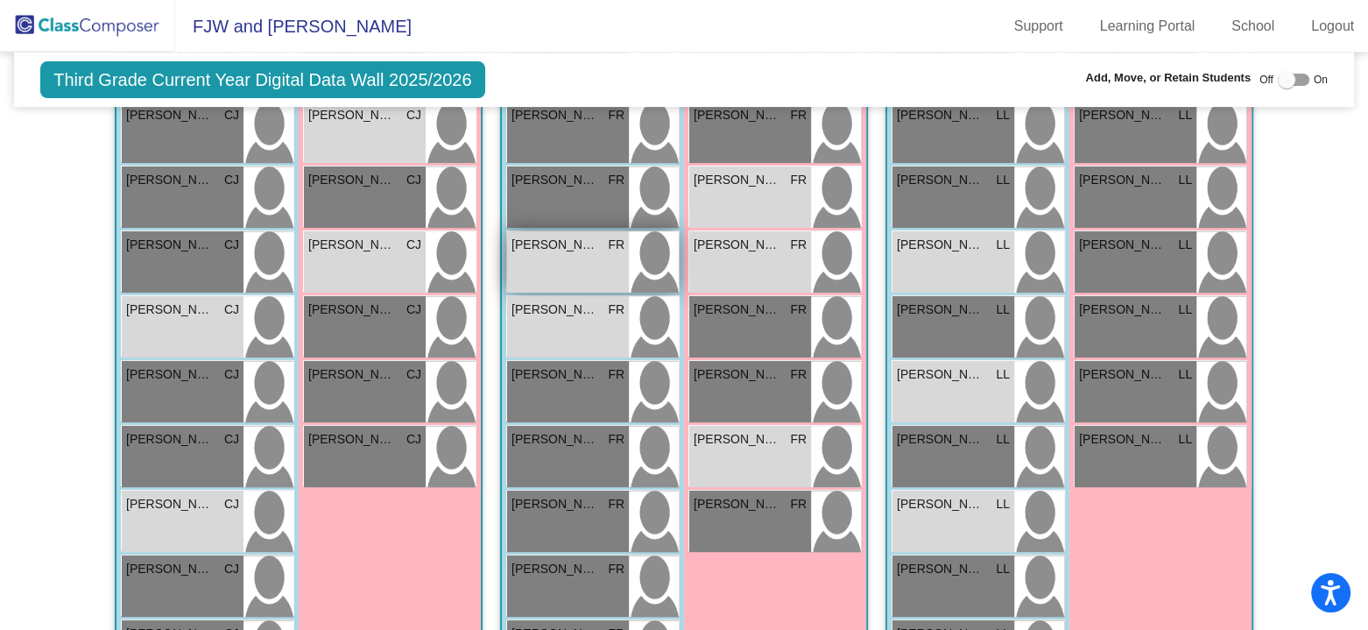
click at [576, 262] on div "[PERSON_NAME] FR lock do_not_disturb_alt ELL ELP" at bounding box center [568, 261] width 122 height 61
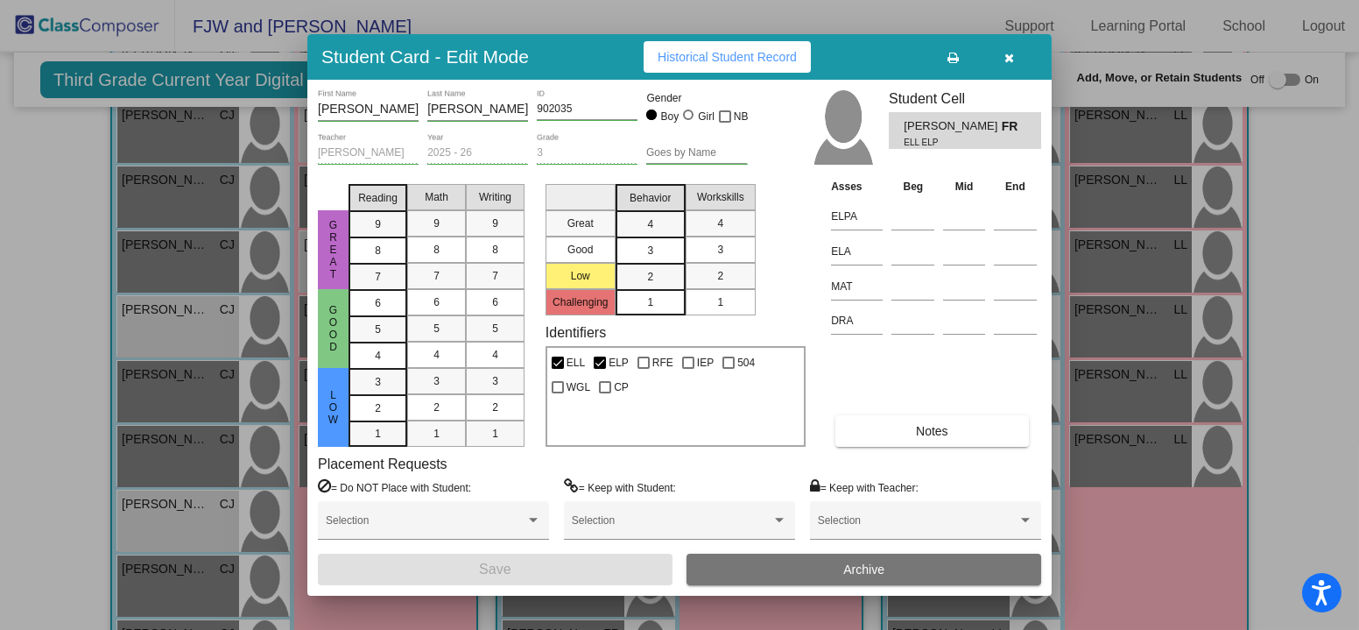
click at [716, 57] on span "Historical Student Record" at bounding box center [727, 57] width 139 height 14
click at [1018, 60] on button "button" at bounding box center [1010, 57] width 56 height 32
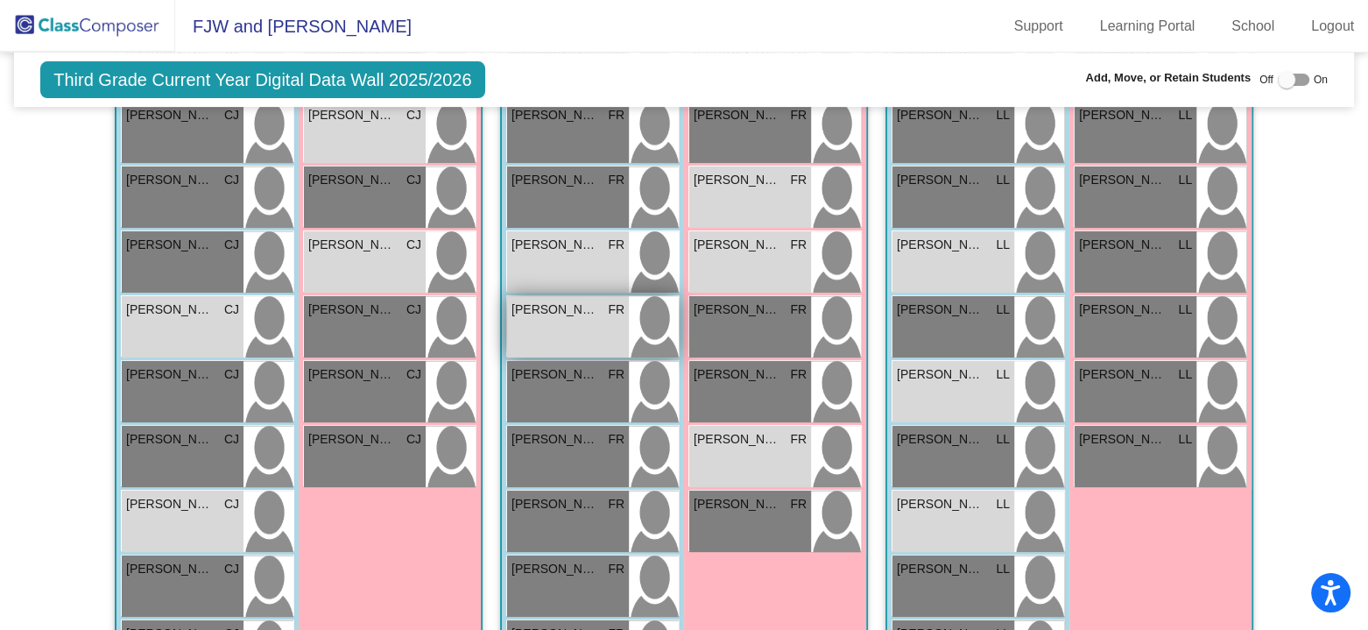
click at [593, 314] on span "[PERSON_NAME]" at bounding box center [556, 309] width 88 height 18
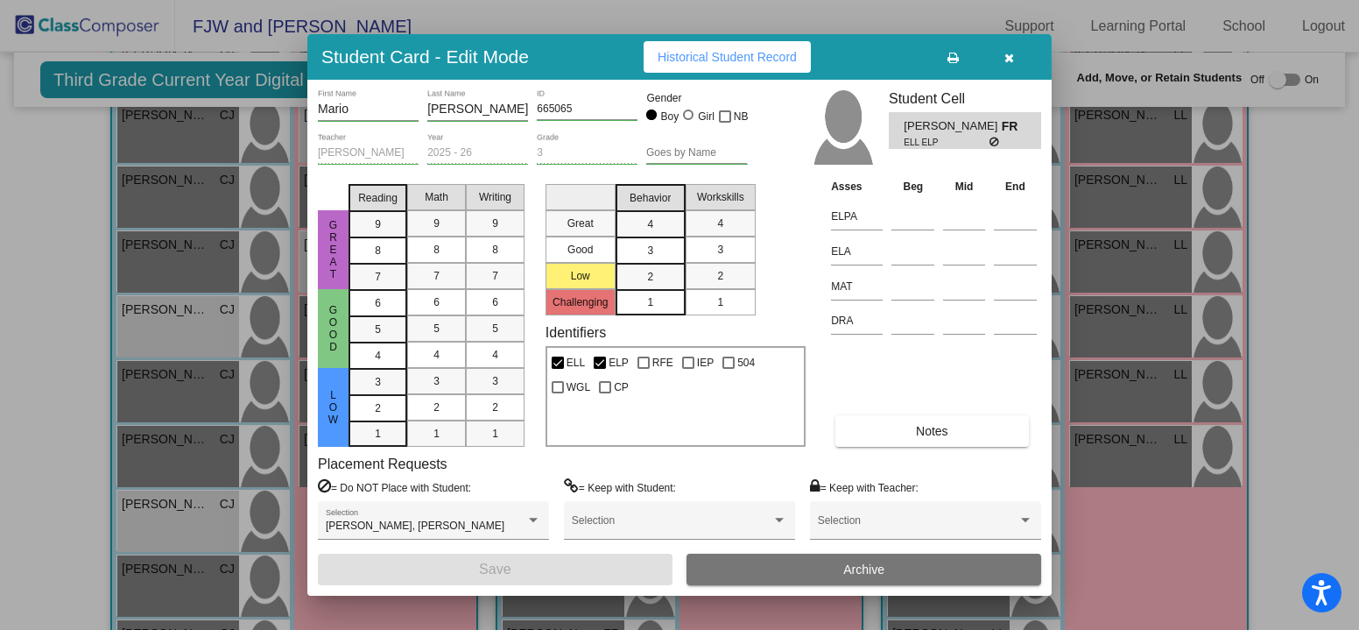
click at [748, 65] on button "Historical Student Record" at bounding box center [727, 57] width 167 height 32
click at [1010, 57] on icon "button" at bounding box center [1011, 58] width 10 height 12
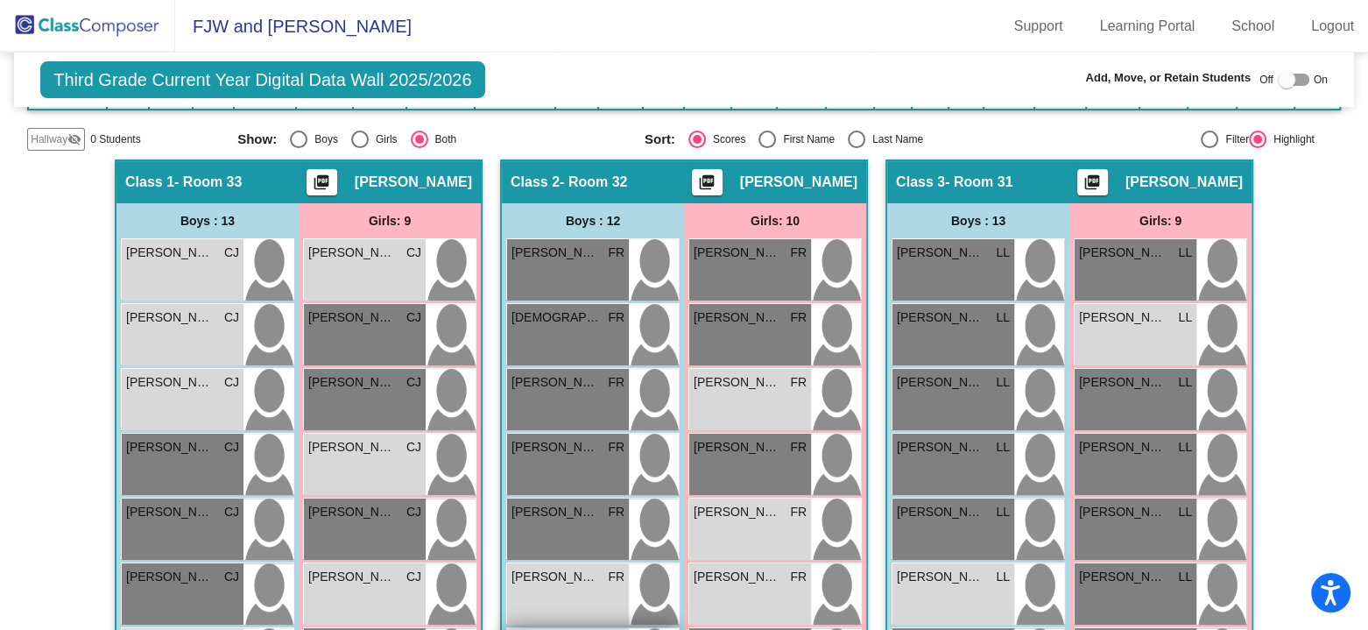
scroll to position [350, 0]
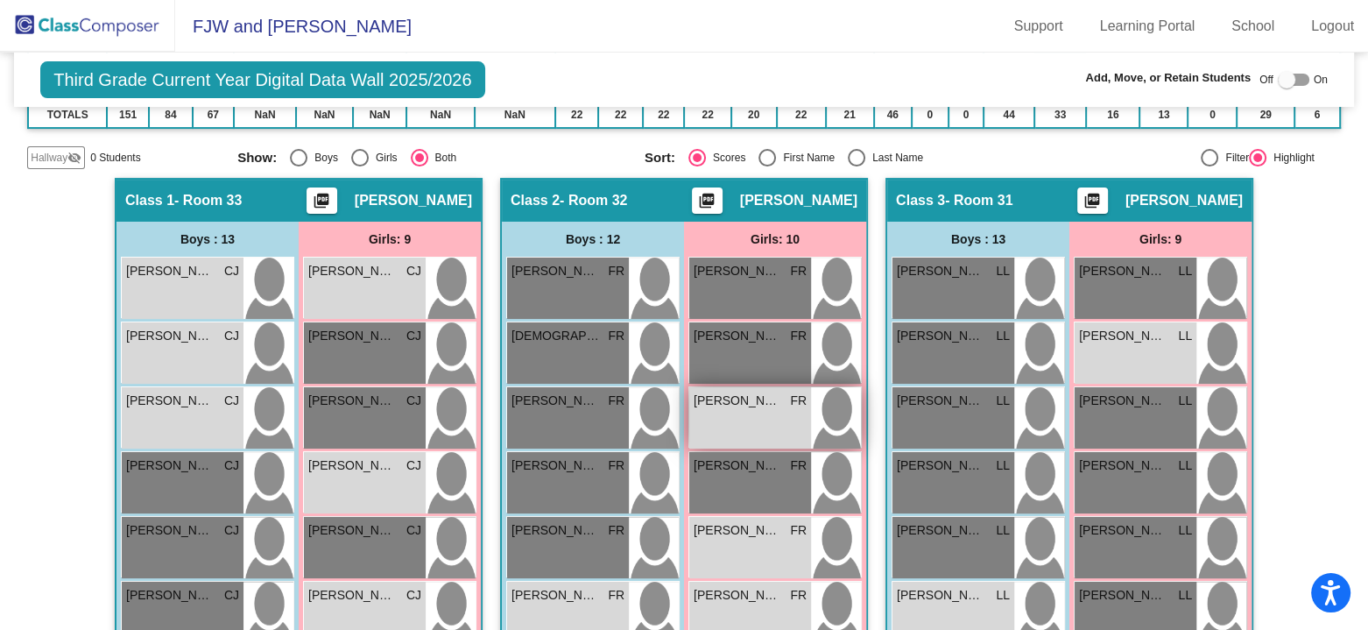
click at [722, 417] on div "[PERSON_NAME] FR lock do_not_disturb_alt ELP" at bounding box center [750, 417] width 122 height 61
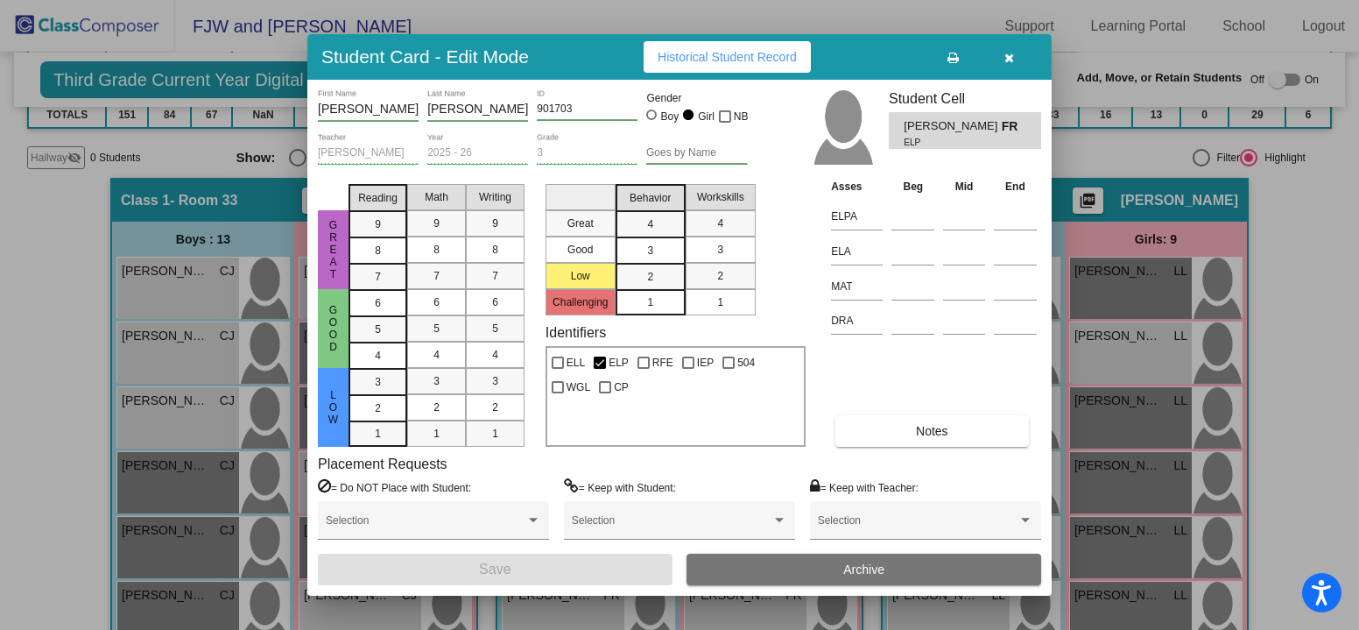
click at [764, 61] on span "Historical Student Record" at bounding box center [727, 57] width 139 height 14
click at [1009, 56] on icon "button" at bounding box center [1011, 58] width 10 height 12
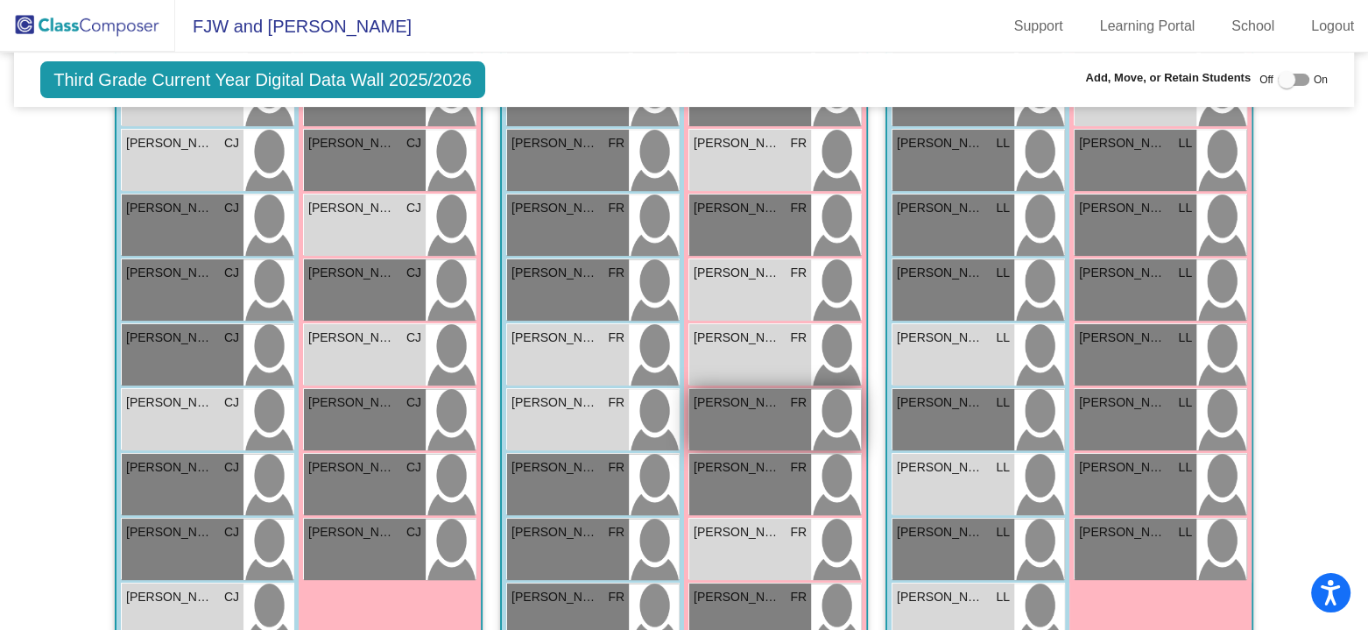
scroll to position [613, 0]
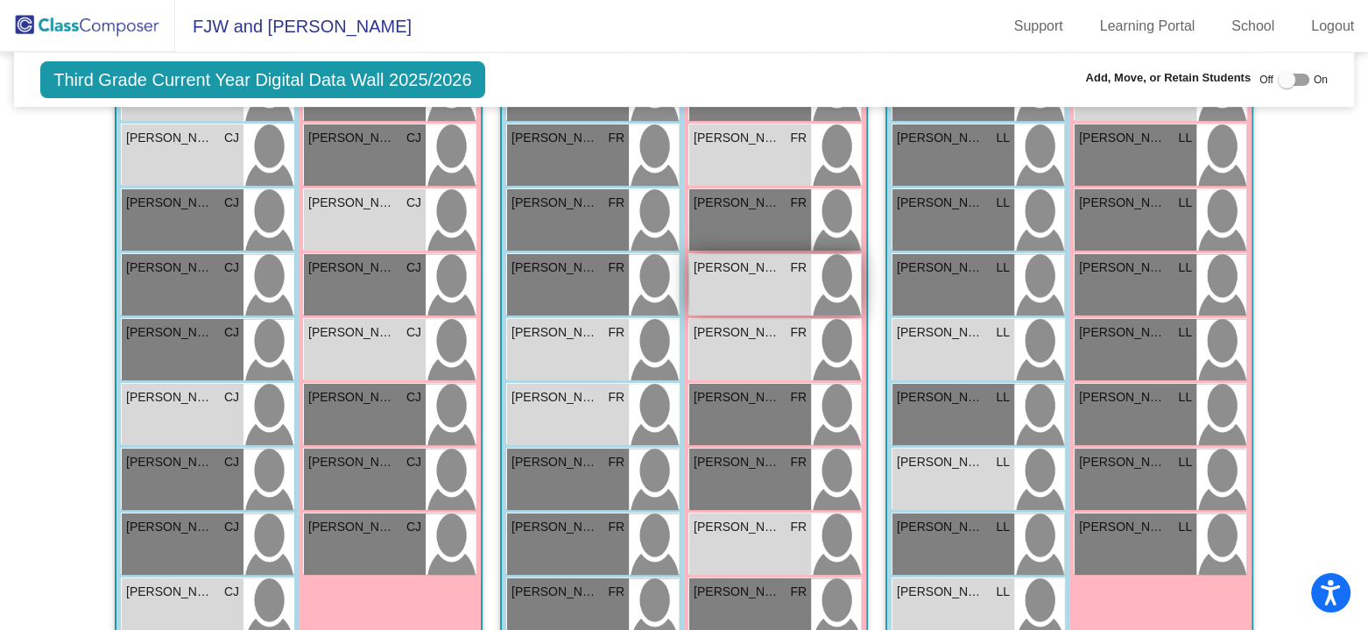
click at [753, 282] on div "[PERSON_NAME] FR lock do_not_disturb_alt ELP RFE" at bounding box center [750, 284] width 122 height 61
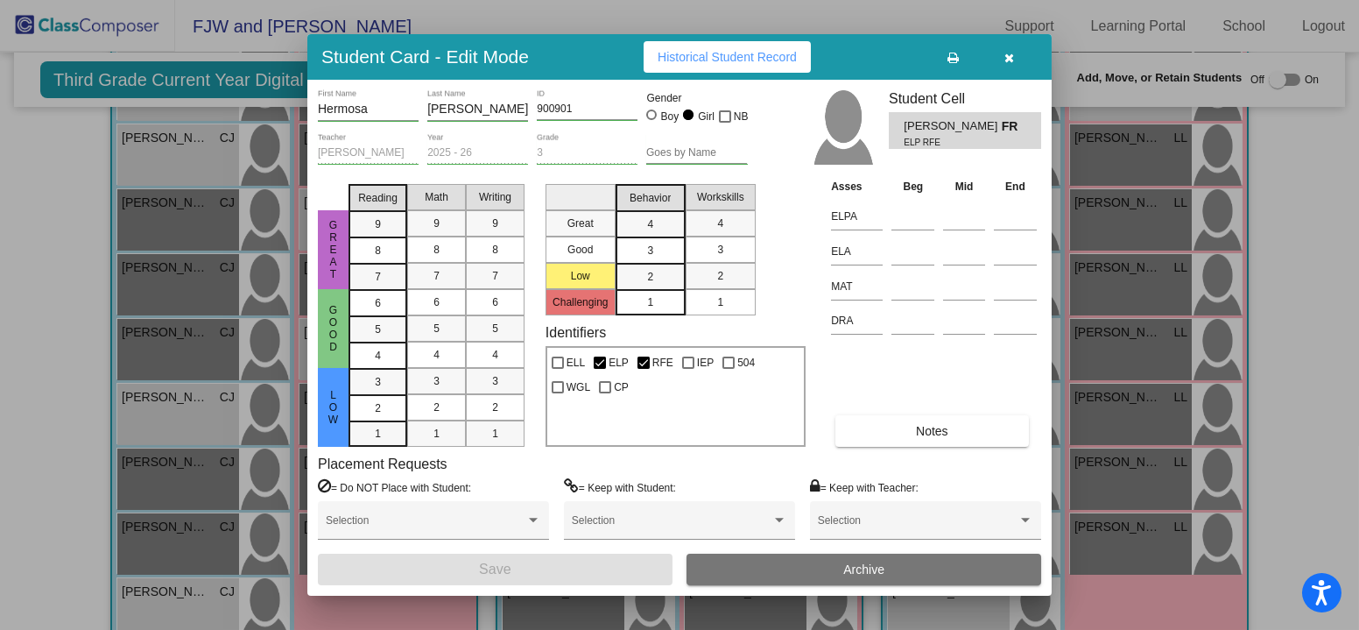
click at [756, 57] on span "Historical Student Record" at bounding box center [727, 57] width 139 height 14
click at [1009, 59] on icon "button" at bounding box center [1011, 58] width 10 height 12
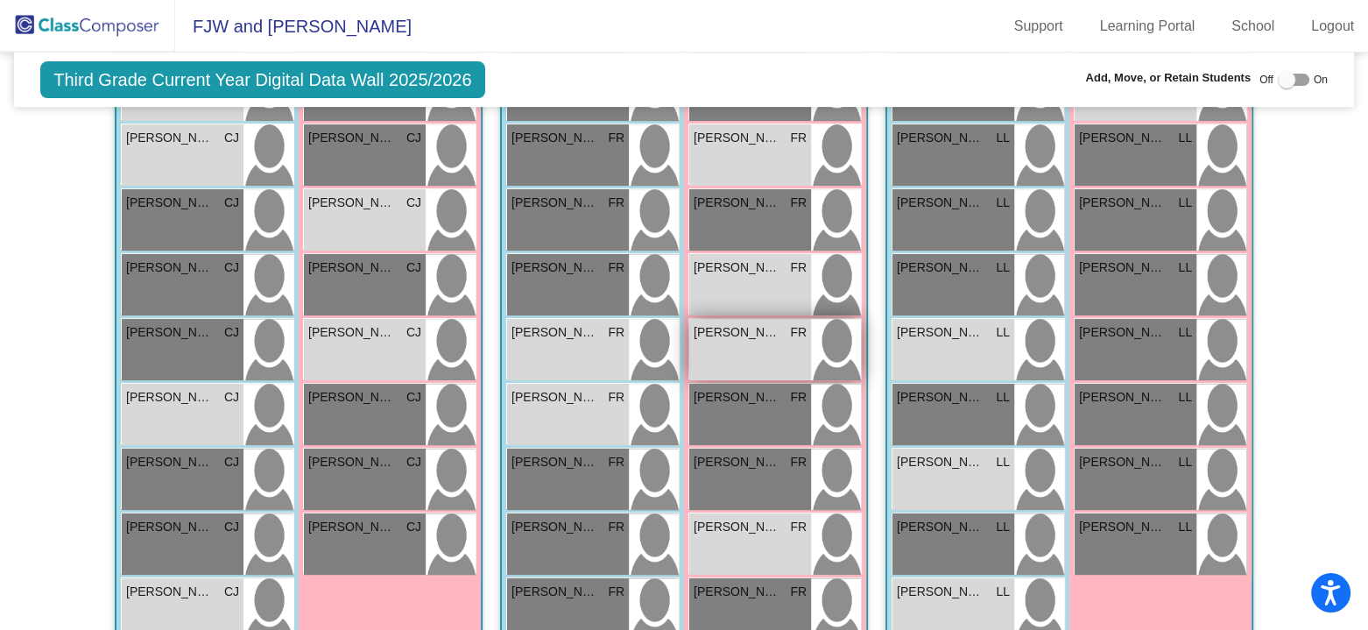
click at [740, 335] on span "[PERSON_NAME]" at bounding box center [738, 332] width 88 height 18
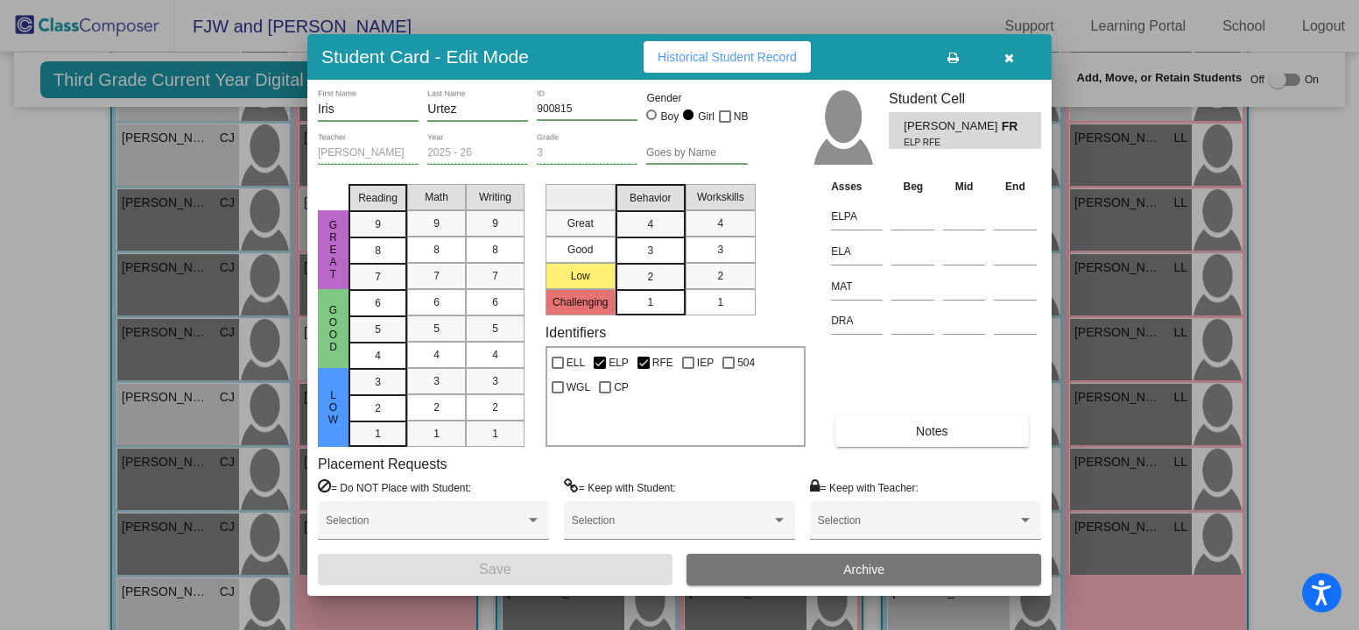
click at [771, 59] on span "Historical Student Record" at bounding box center [727, 57] width 139 height 14
click at [1015, 57] on button "button" at bounding box center [1010, 57] width 56 height 32
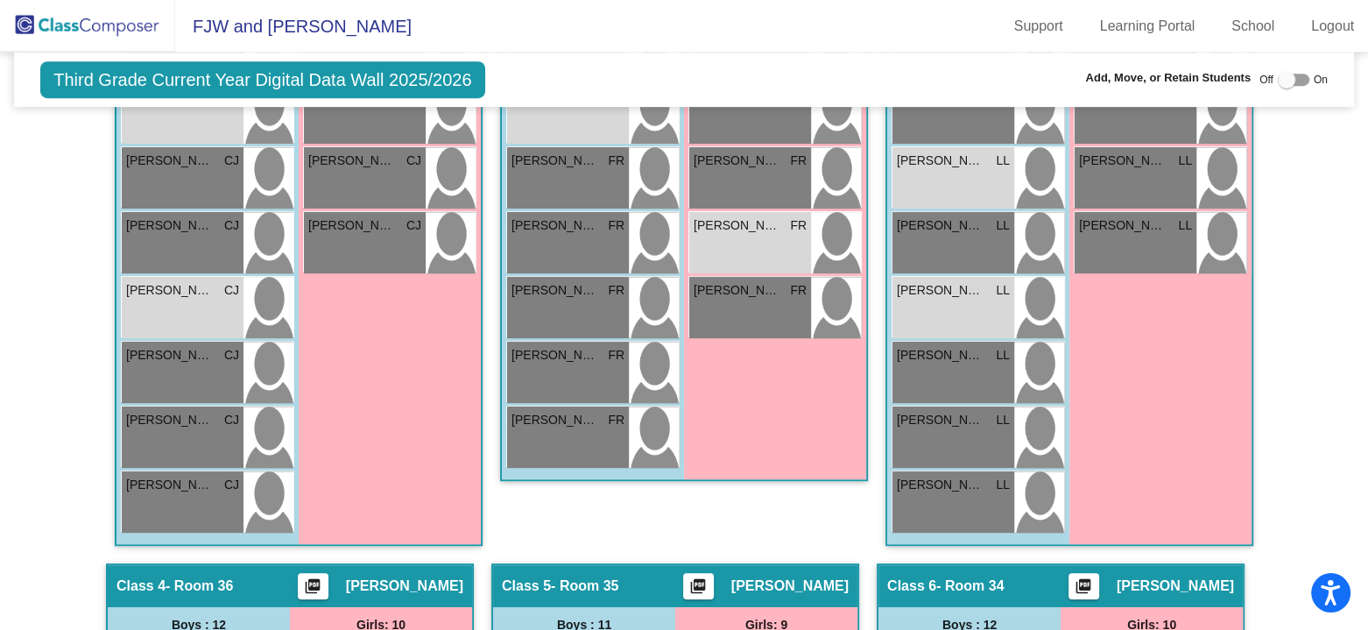
scroll to position [964, 0]
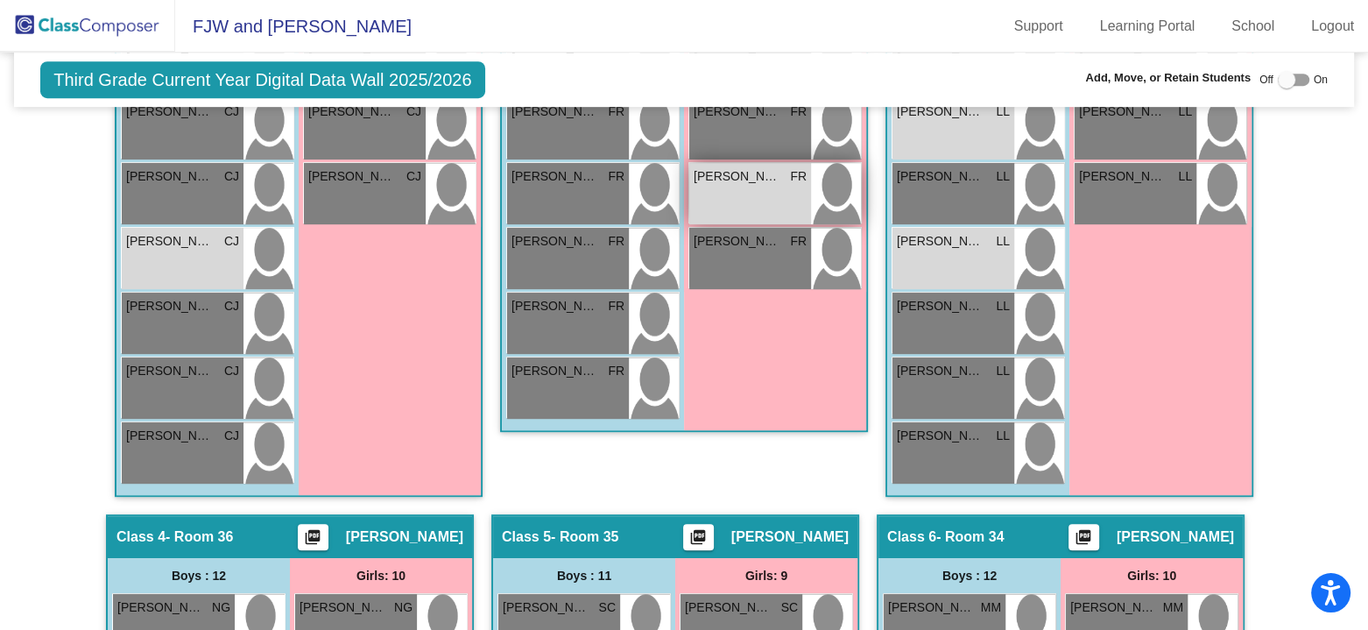
click at [759, 187] on div "[PERSON_NAME] FR lock do_not_disturb_alt ELL ELP" at bounding box center [750, 193] width 122 height 61
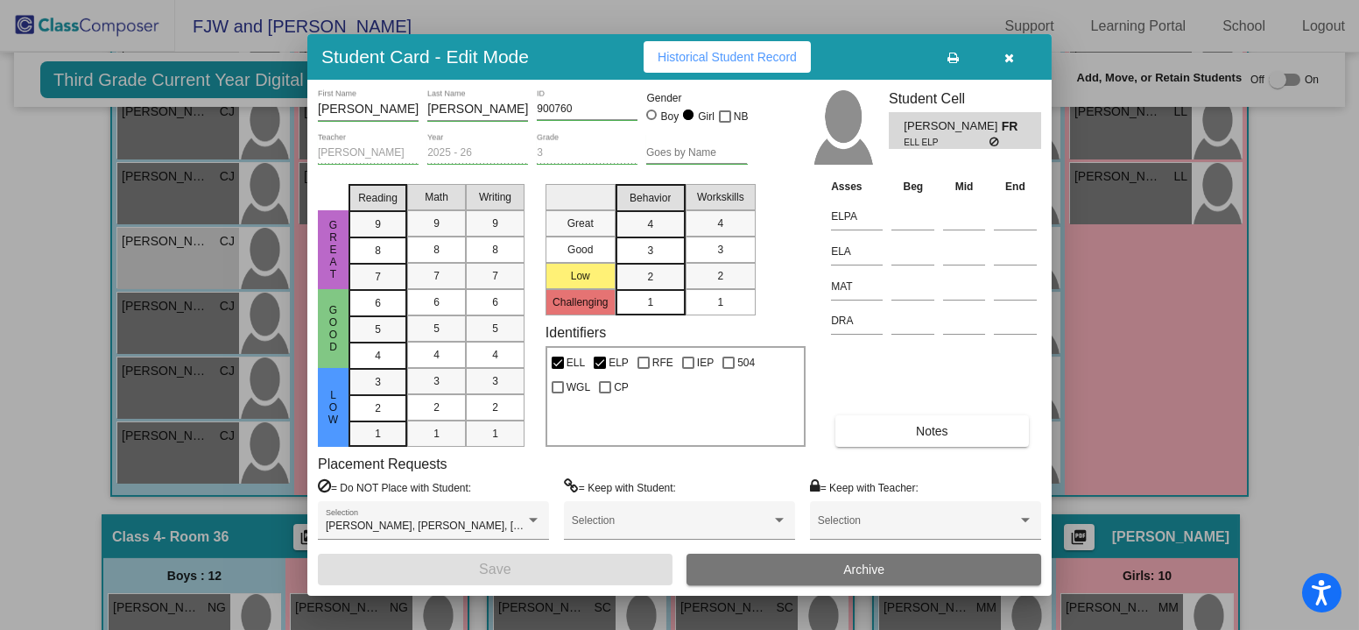
click at [776, 63] on span "Historical Student Record" at bounding box center [727, 57] width 139 height 14
click at [1009, 60] on icon "button" at bounding box center [1011, 58] width 10 height 12
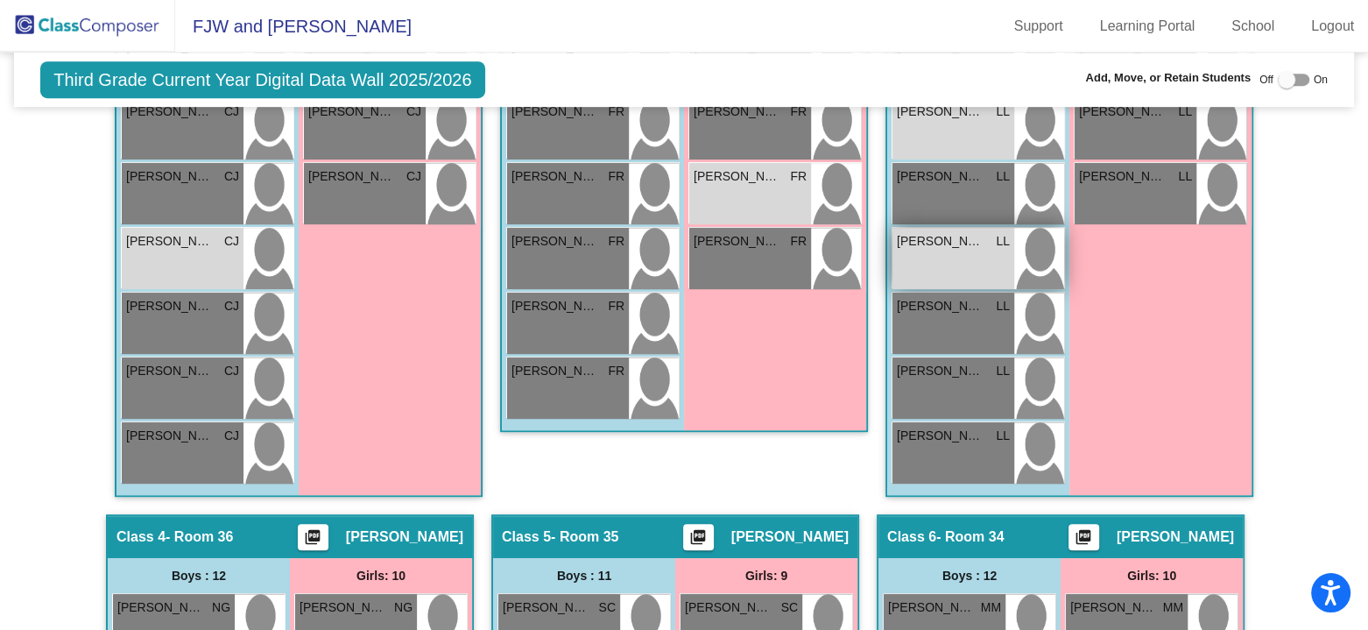
click at [976, 252] on div "[PERSON_NAME] LL lock do_not_disturb_alt ELL ELP RFE" at bounding box center [954, 258] width 122 height 61
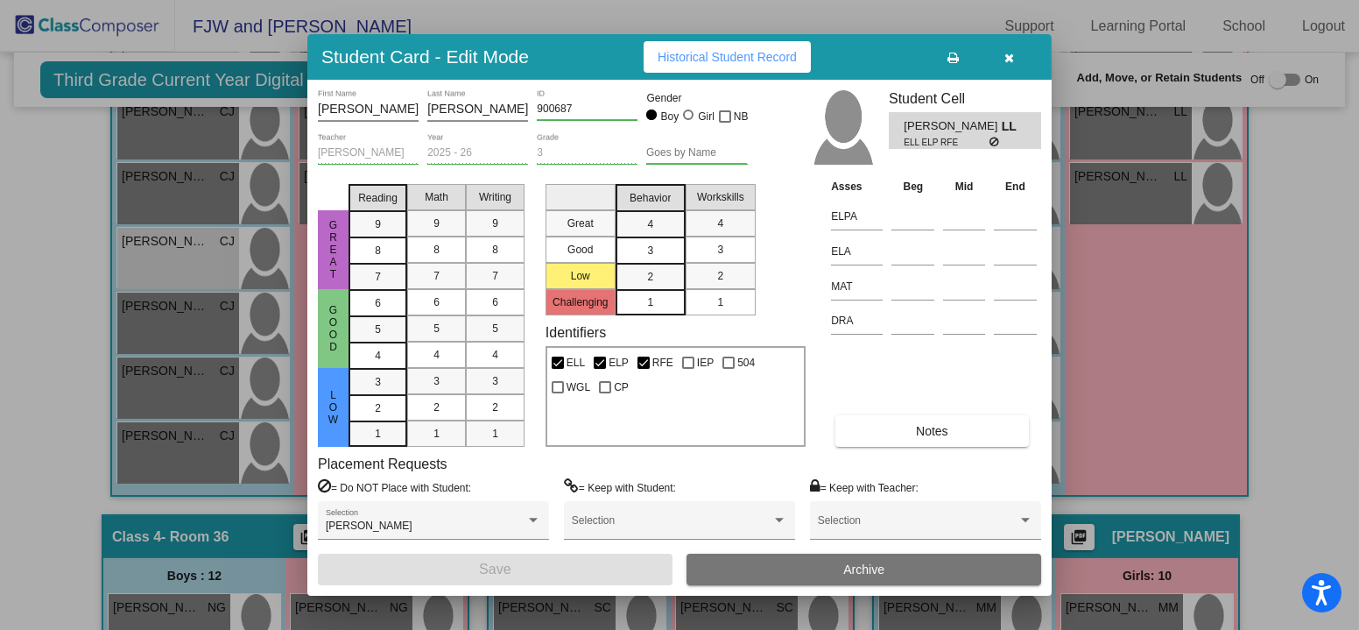
click at [766, 56] on span "Historical Student Record" at bounding box center [727, 57] width 139 height 14
click at [1013, 61] on icon "button" at bounding box center [1011, 58] width 10 height 12
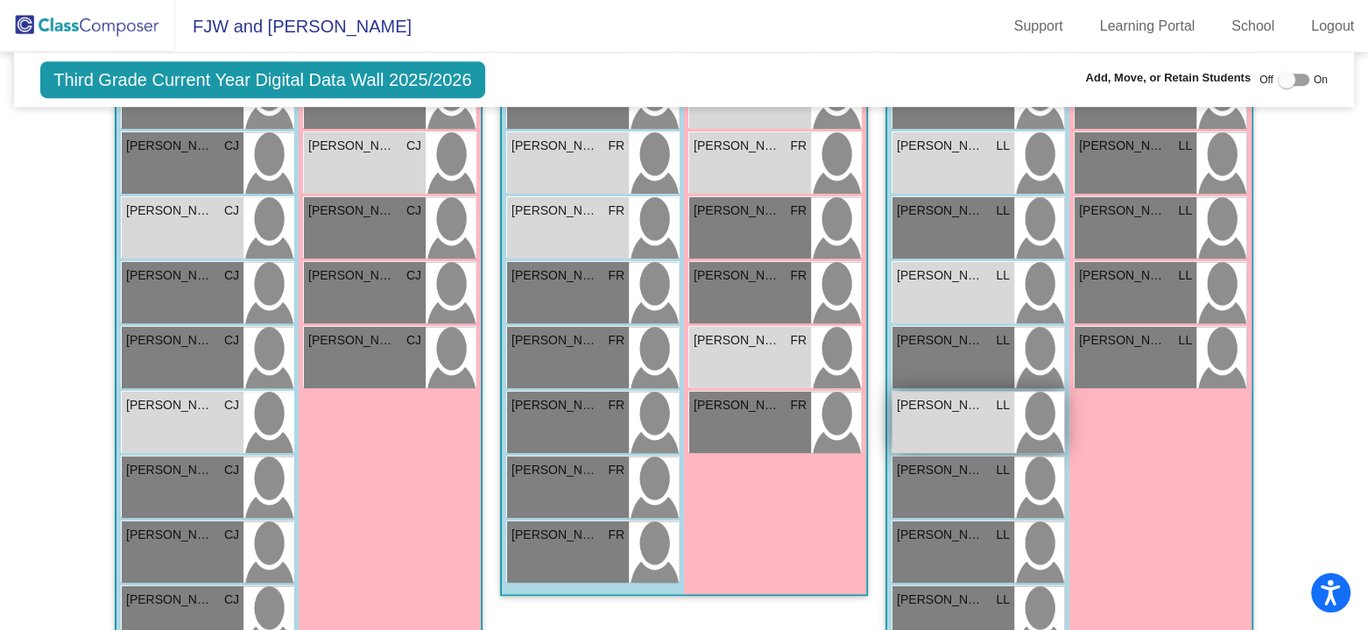
scroll to position [788, 0]
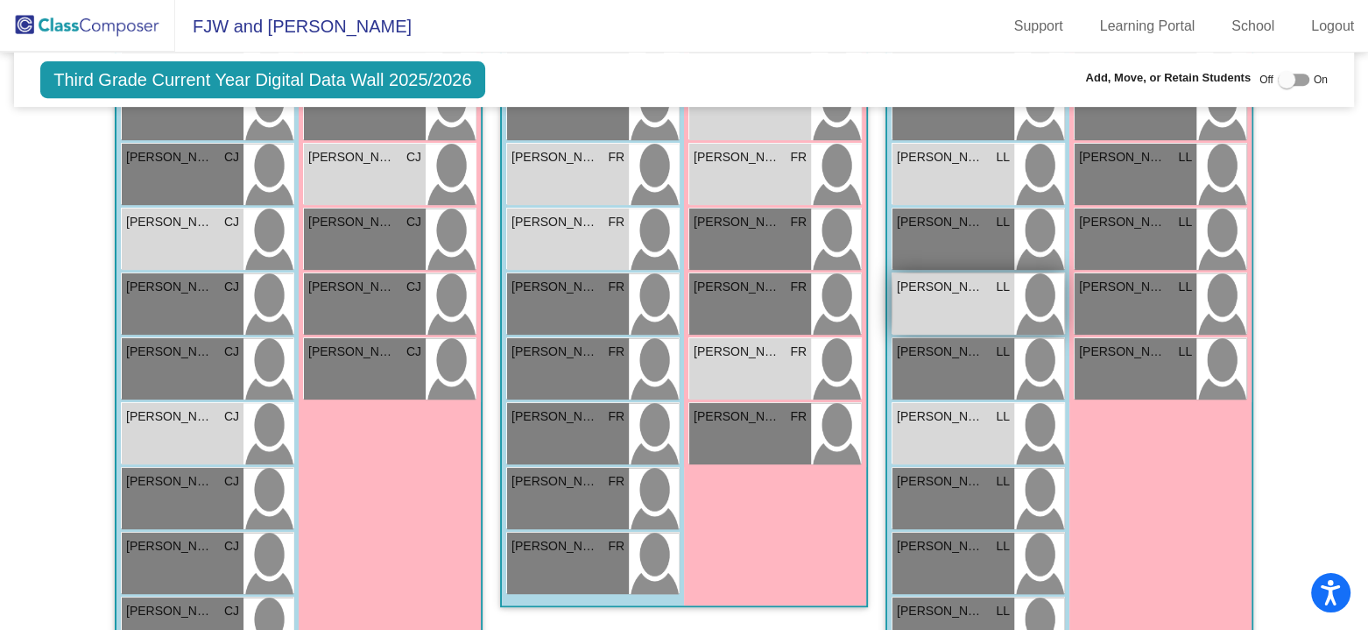
click at [948, 290] on span "[PERSON_NAME] [PERSON_NAME]" at bounding box center [941, 287] width 88 height 18
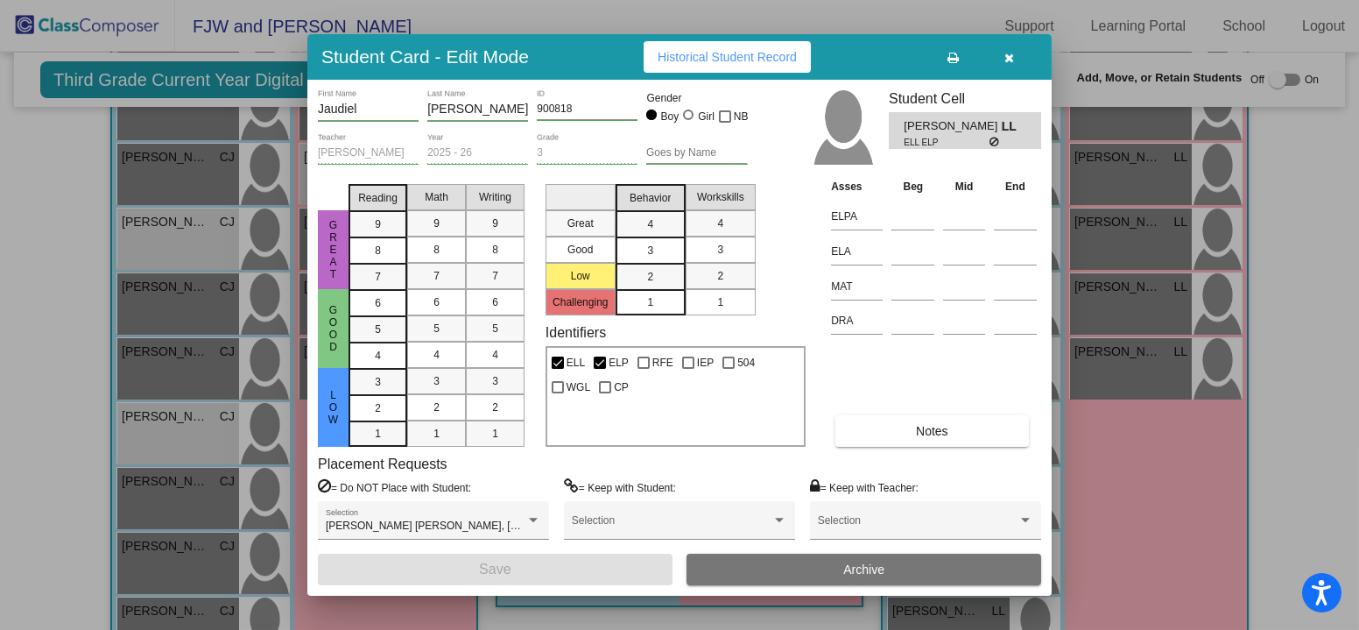
click at [767, 57] on span "Historical Student Record" at bounding box center [727, 57] width 139 height 14
click at [1006, 57] on icon "button" at bounding box center [1011, 58] width 10 height 12
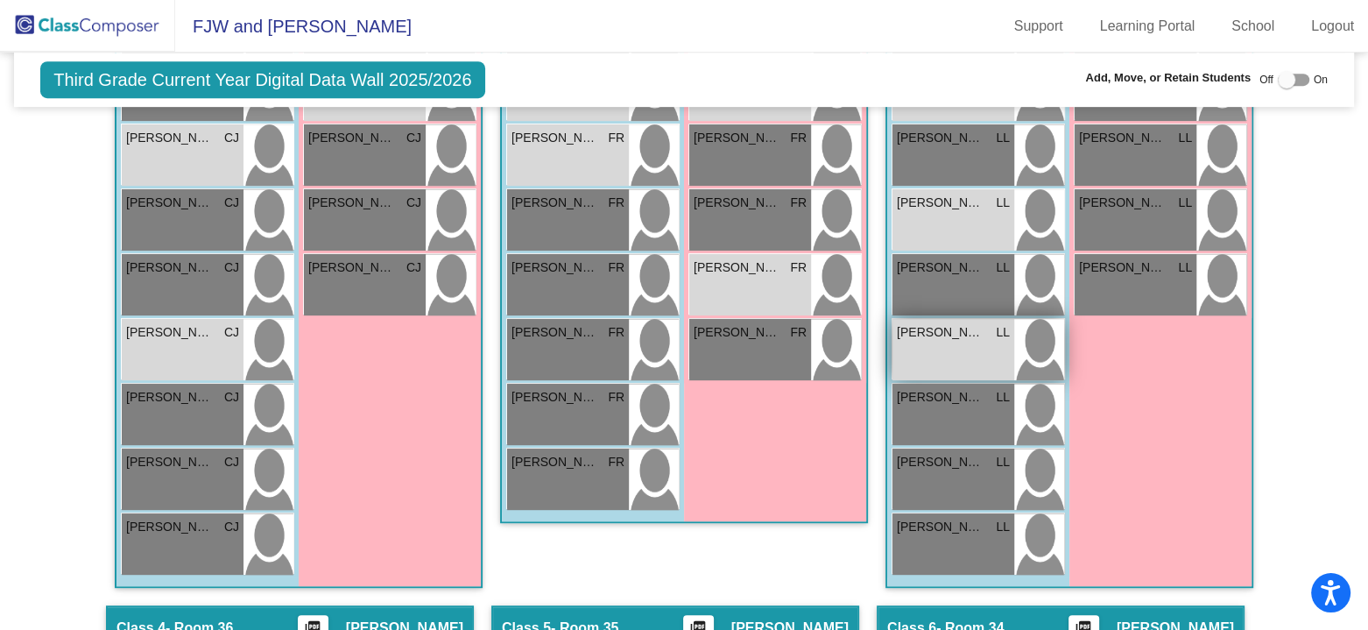
scroll to position [876, 0]
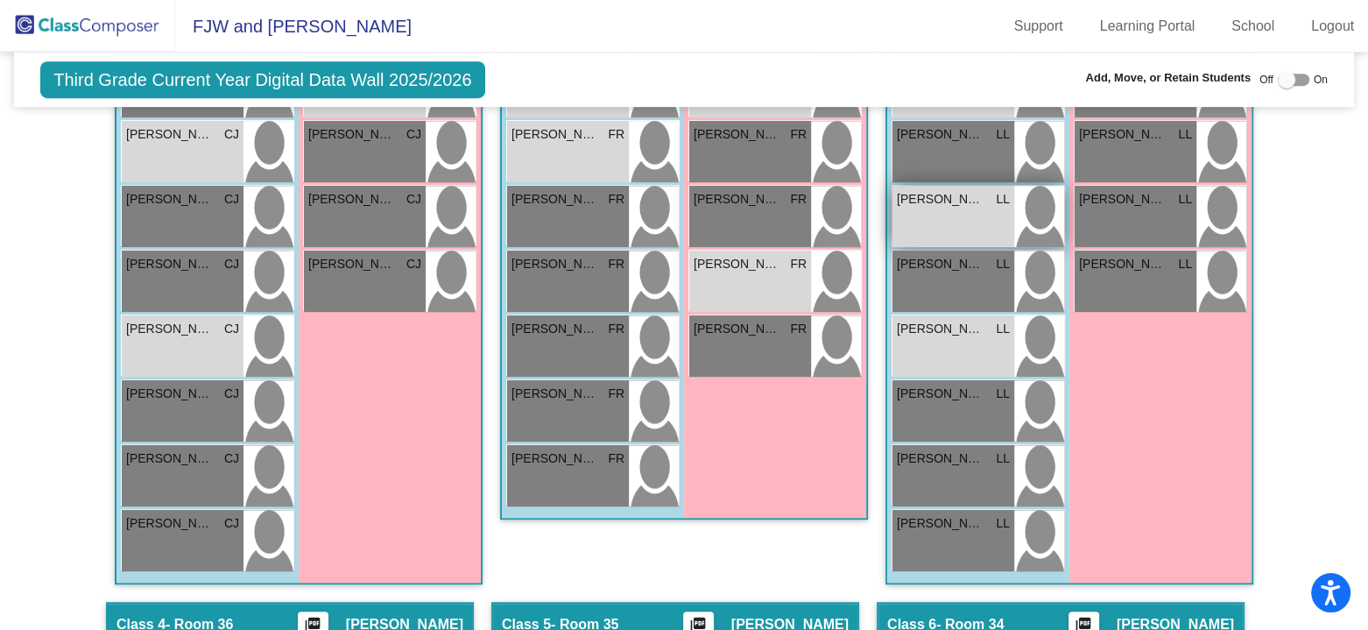
click at [940, 209] on div "[PERSON_NAME] [PERSON_NAME] LL lock do_not_disturb_alt ELL ELP" at bounding box center [954, 216] width 122 height 61
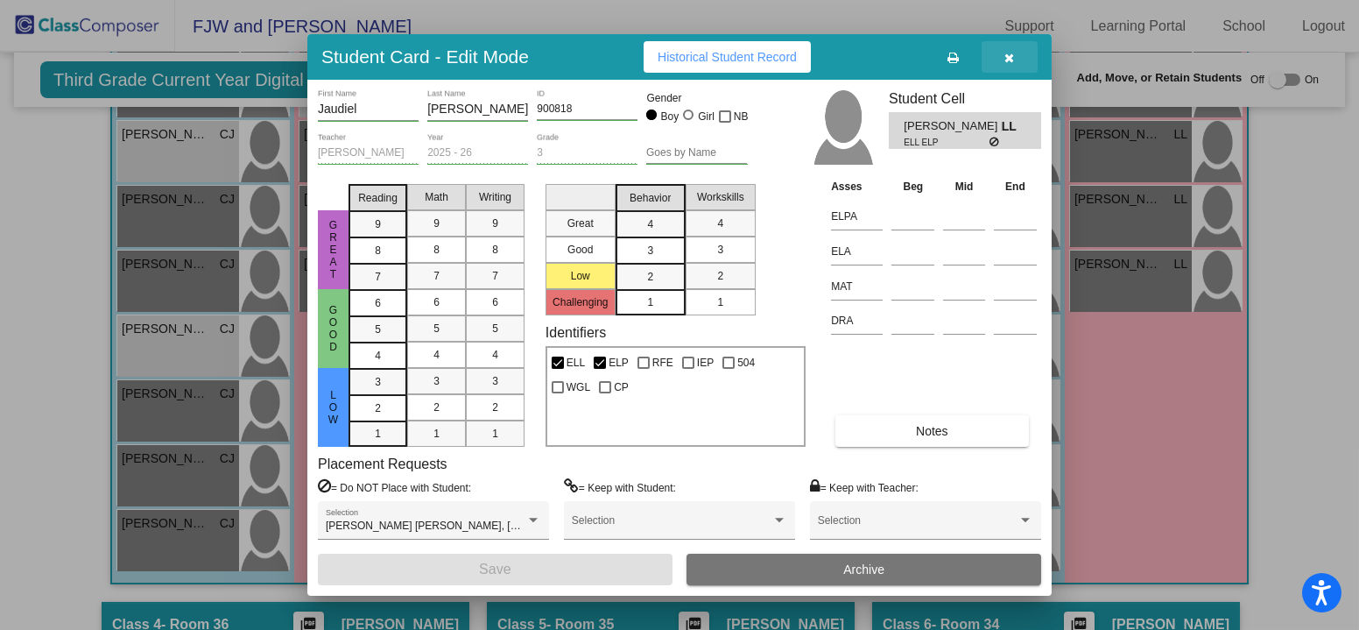
click at [1010, 57] on icon "button" at bounding box center [1011, 58] width 10 height 12
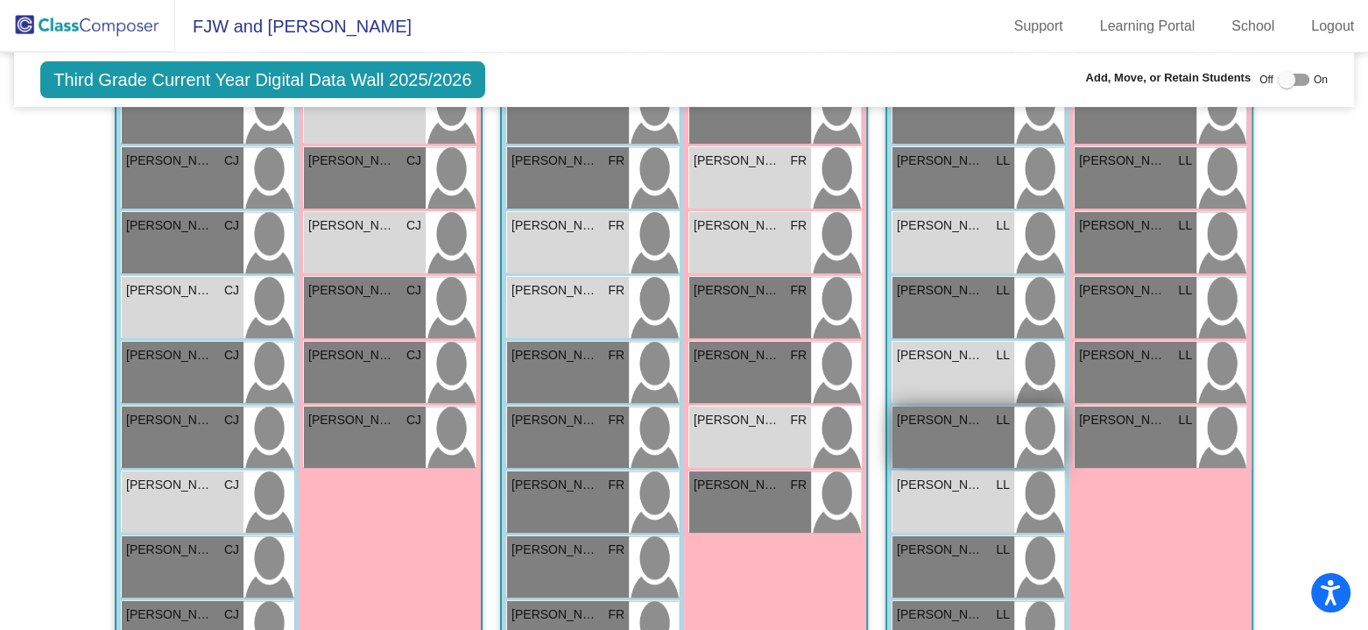
scroll to position [701, 0]
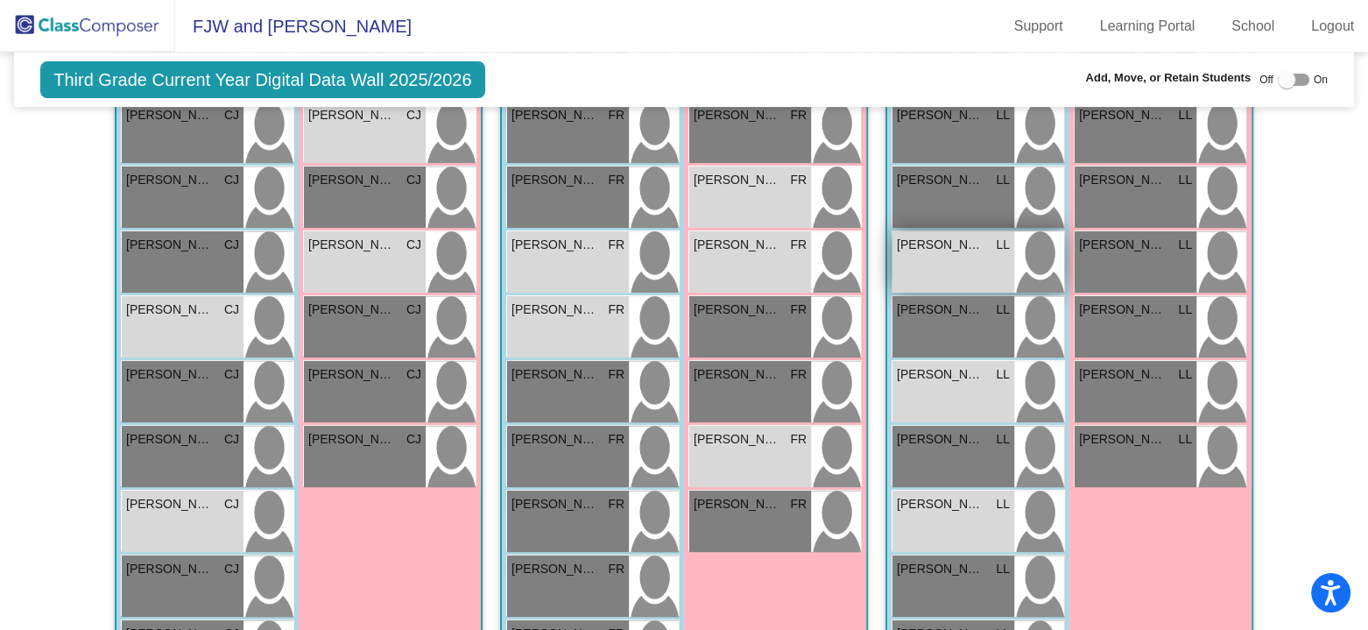
click at [953, 269] on div "[PERSON_NAME] LL lock do_not_disturb_alt ELL ELP" at bounding box center [954, 261] width 122 height 61
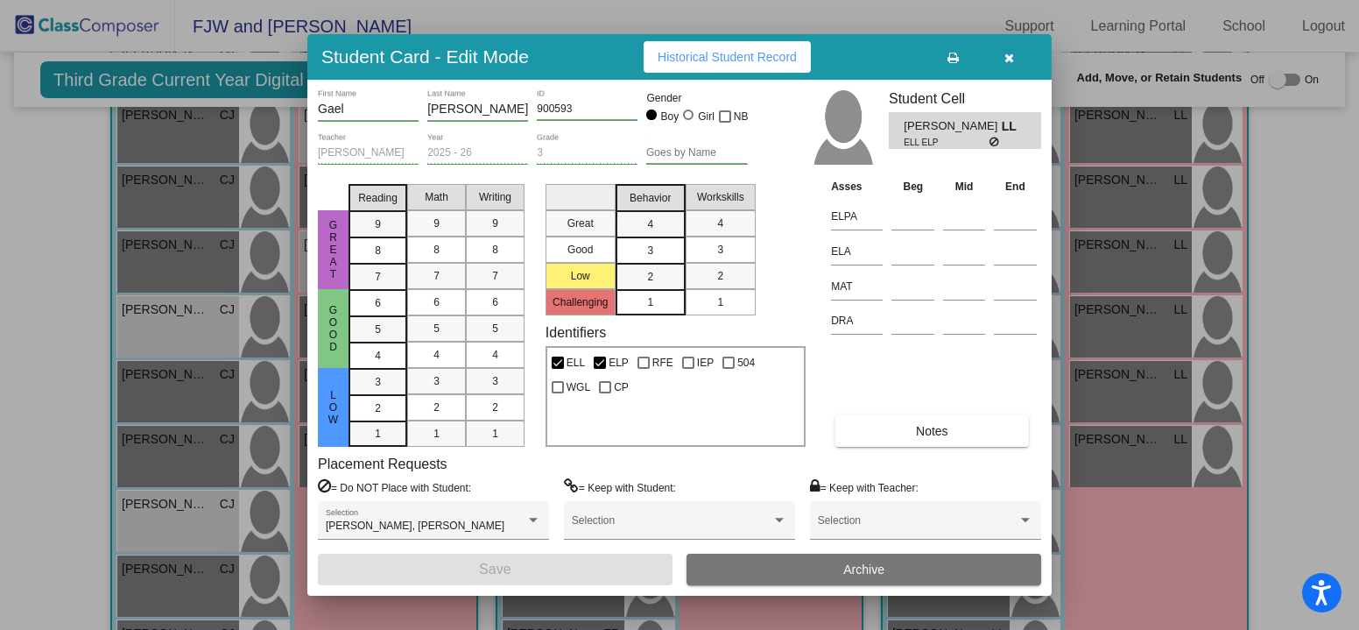
click at [738, 60] on span "Historical Student Record" at bounding box center [727, 57] width 139 height 14
click at [1013, 60] on icon "button" at bounding box center [1011, 58] width 10 height 12
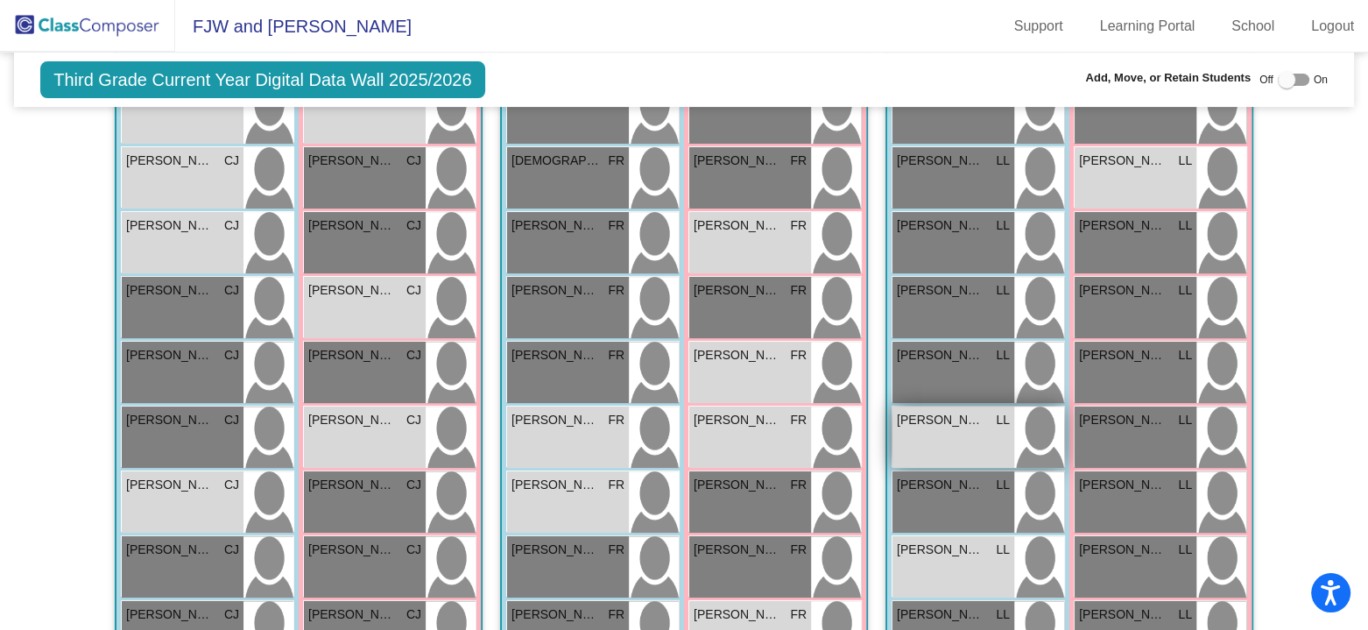
scroll to position [438, 0]
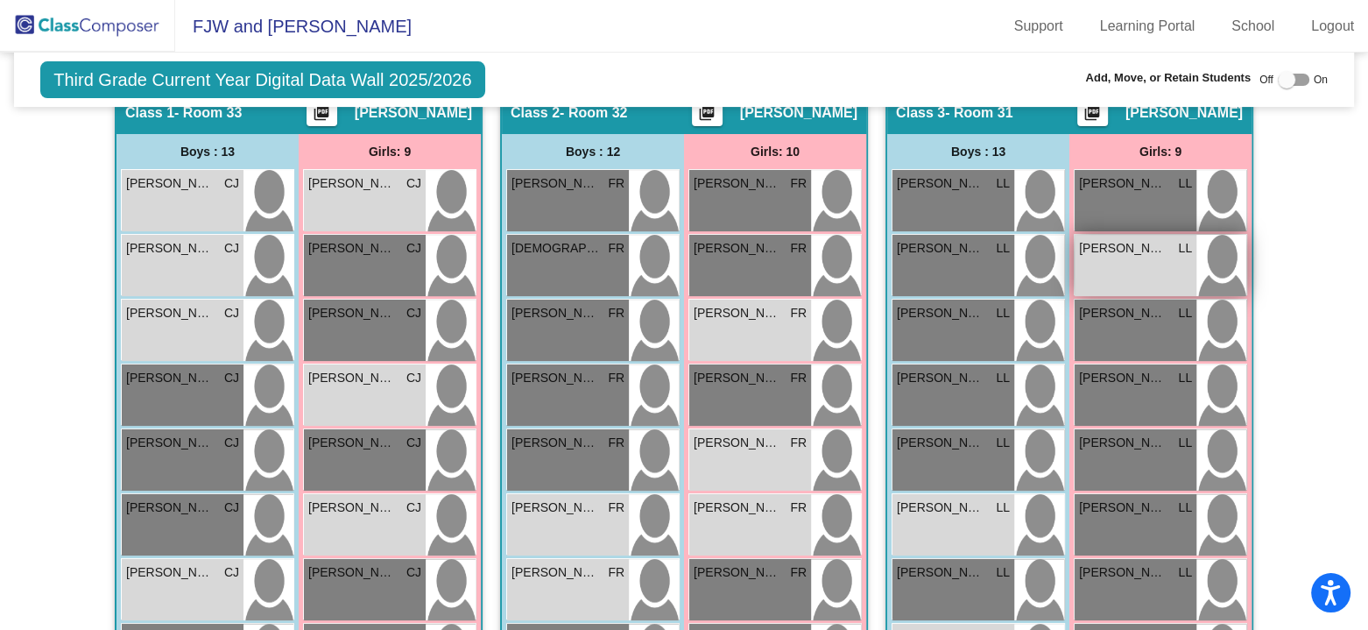
click at [1119, 256] on div "[PERSON_NAME] LL lock do_not_disturb_alt ELL ELP" at bounding box center [1136, 265] width 122 height 61
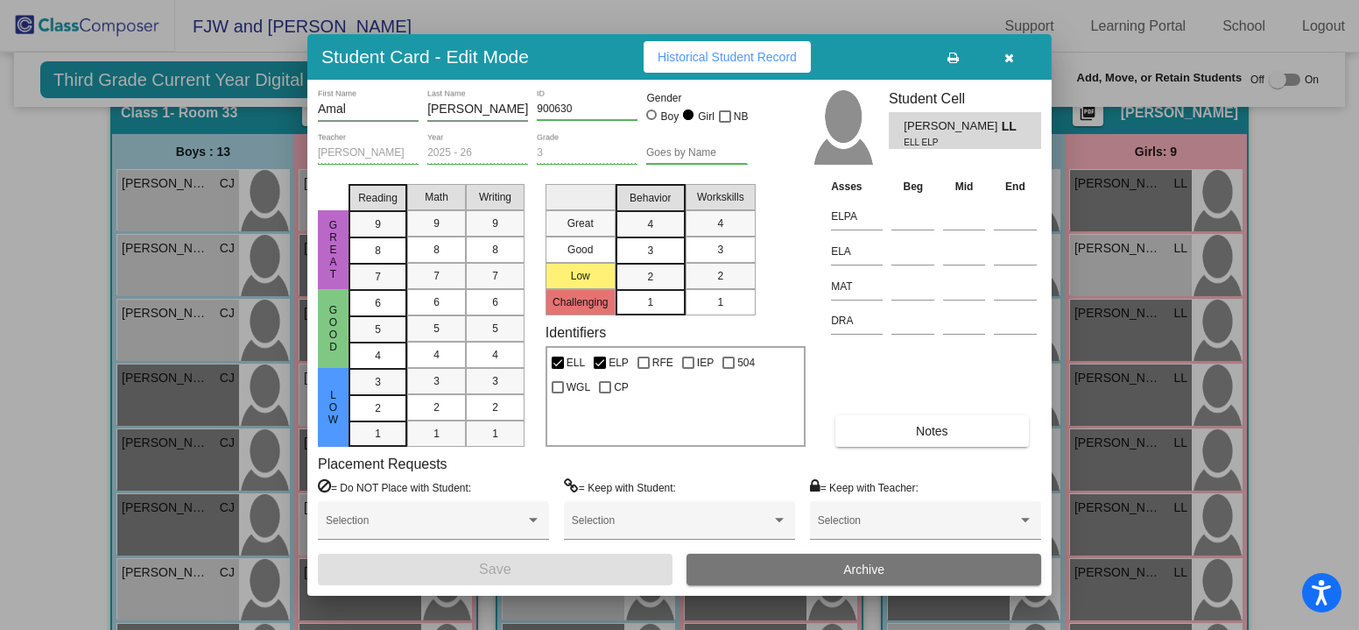
click at [778, 53] on span "Historical Student Record" at bounding box center [727, 57] width 139 height 14
click at [1010, 57] on icon "button" at bounding box center [1011, 58] width 10 height 12
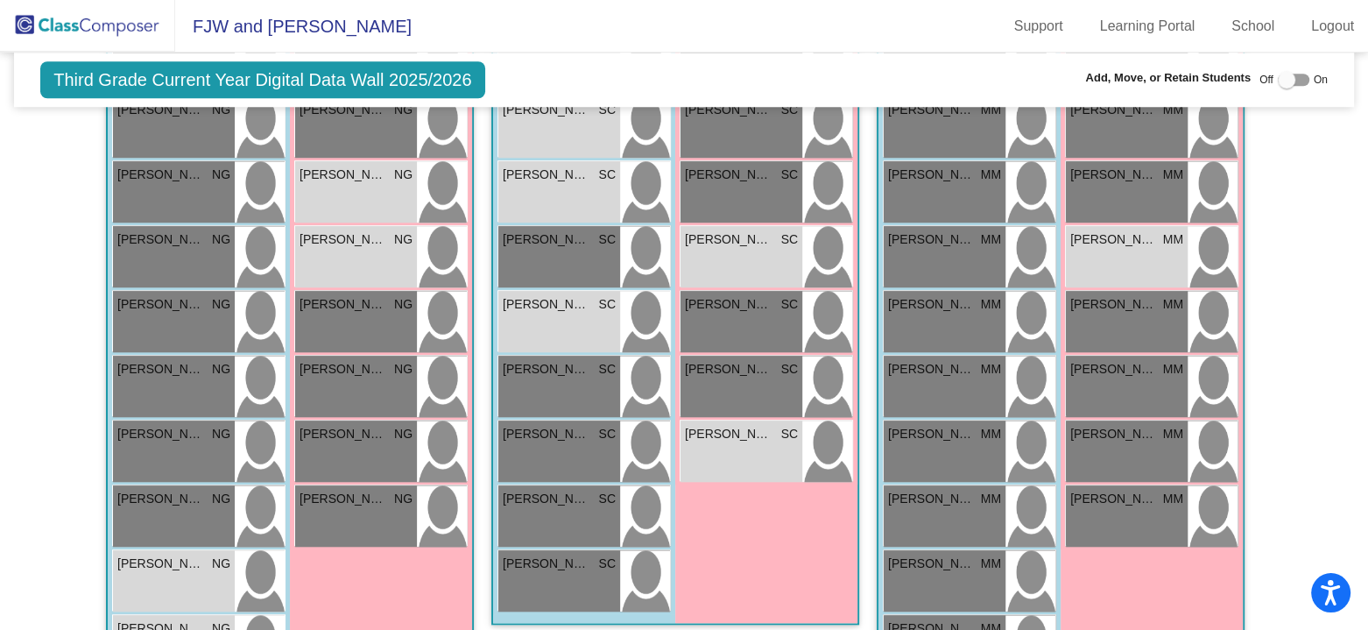
scroll to position [1664, 0]
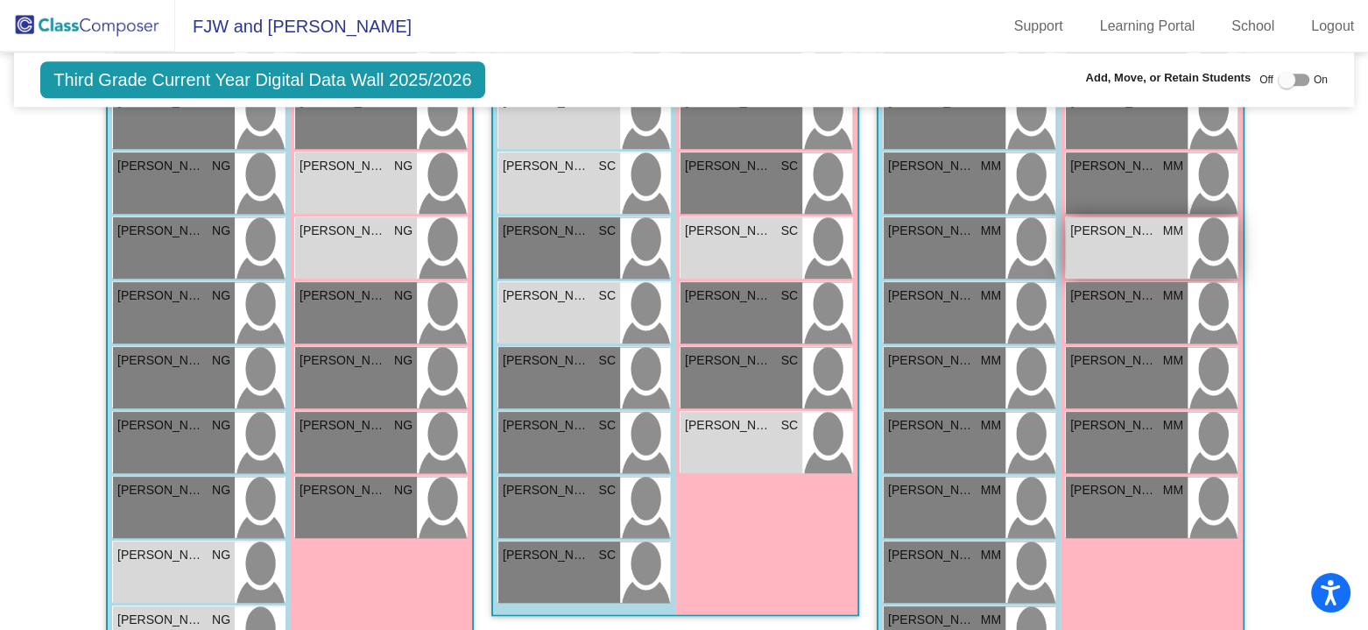
click at [1126, 244] on div "[PERSON_NAME] [PERSON_NAME] lock do_not_disturb_alt ELL ELP WGL" at bounding box center [1127, 247] width 122 height 61
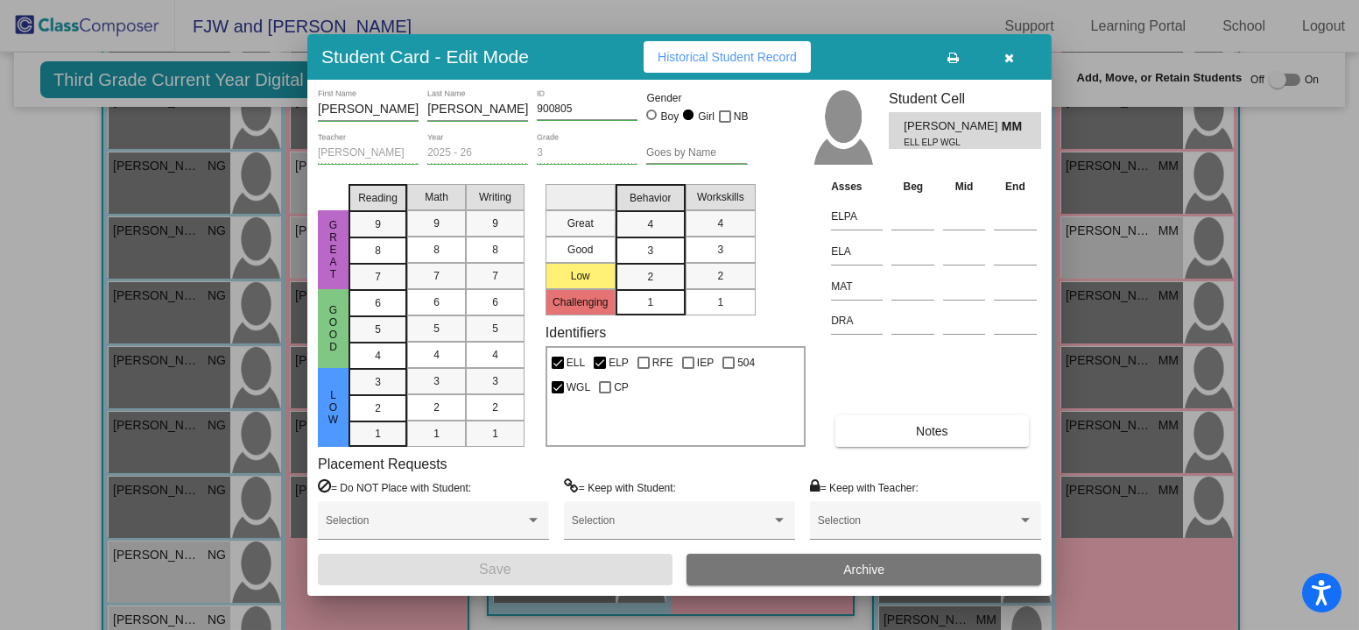
click at [719, 65] on button "Historical Student Record" at bounding box center [727, 57] width 167 height 32
click at [1008, 55] on icon "button" at bounding box center [1011, 58] width 10 height 12
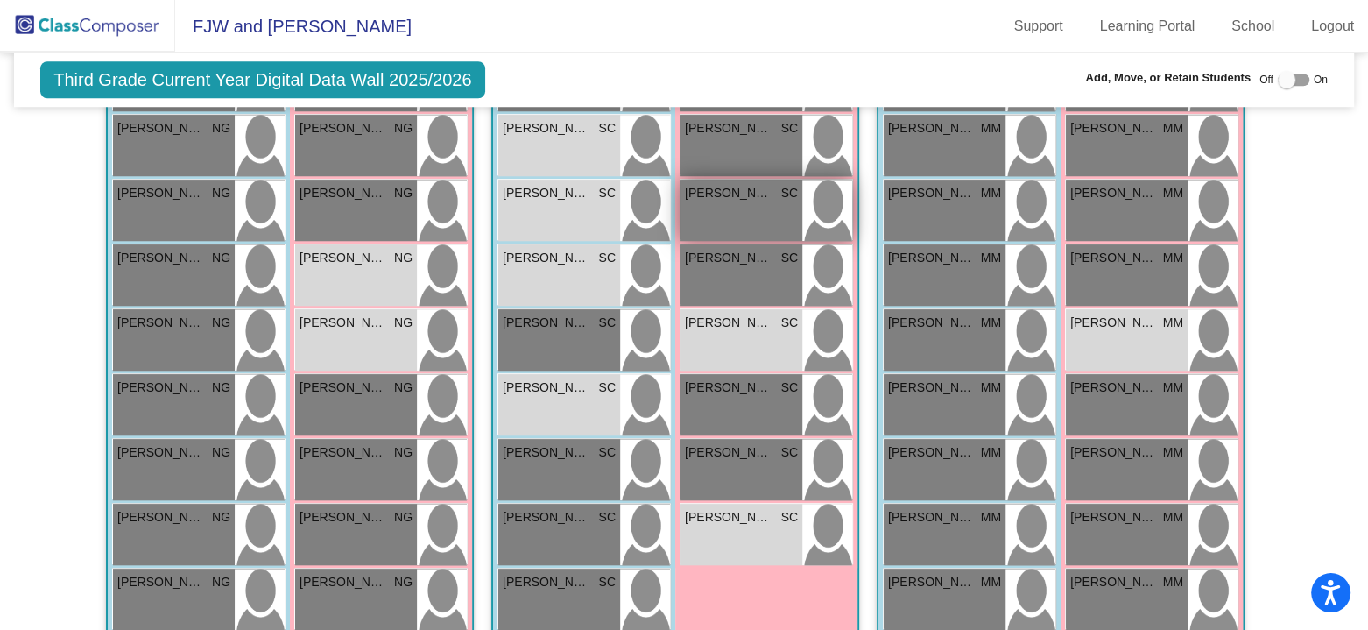
scroll to position [1577, 0]
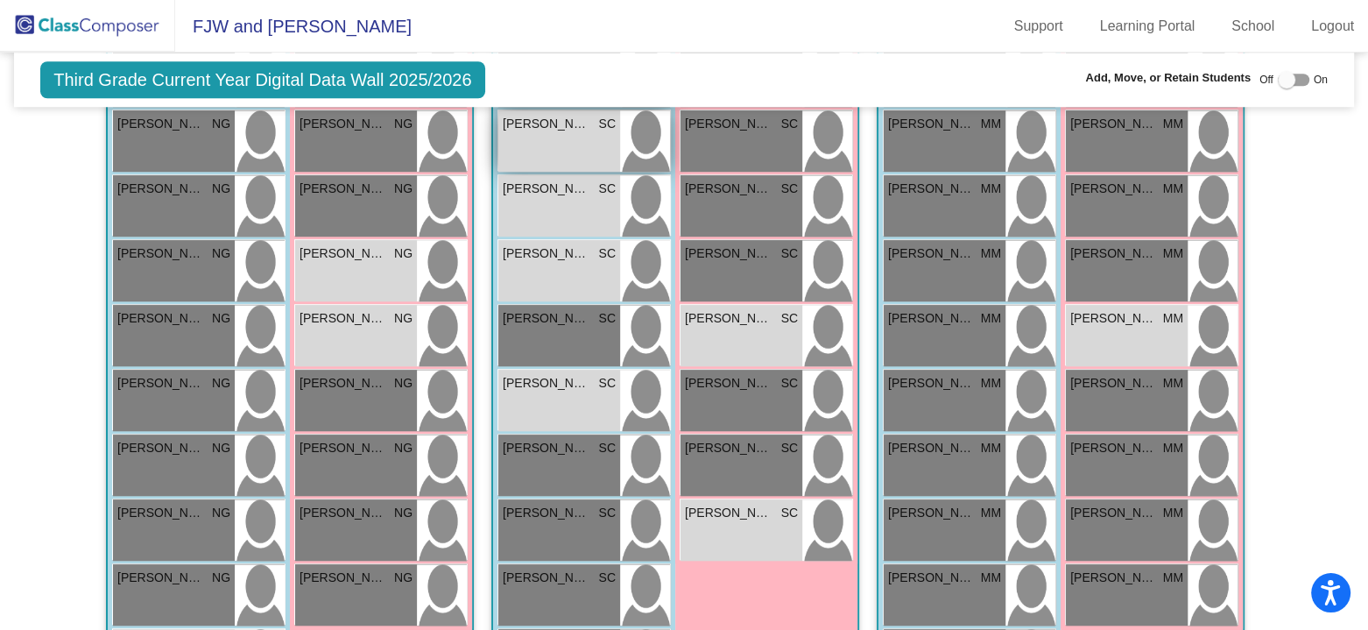
click at [574, 145] on div "[PERSON_NAME] SC lock do_not_disturb_alt ELL ELP WGL" at bounding box center [559, 140] width 122 height 61
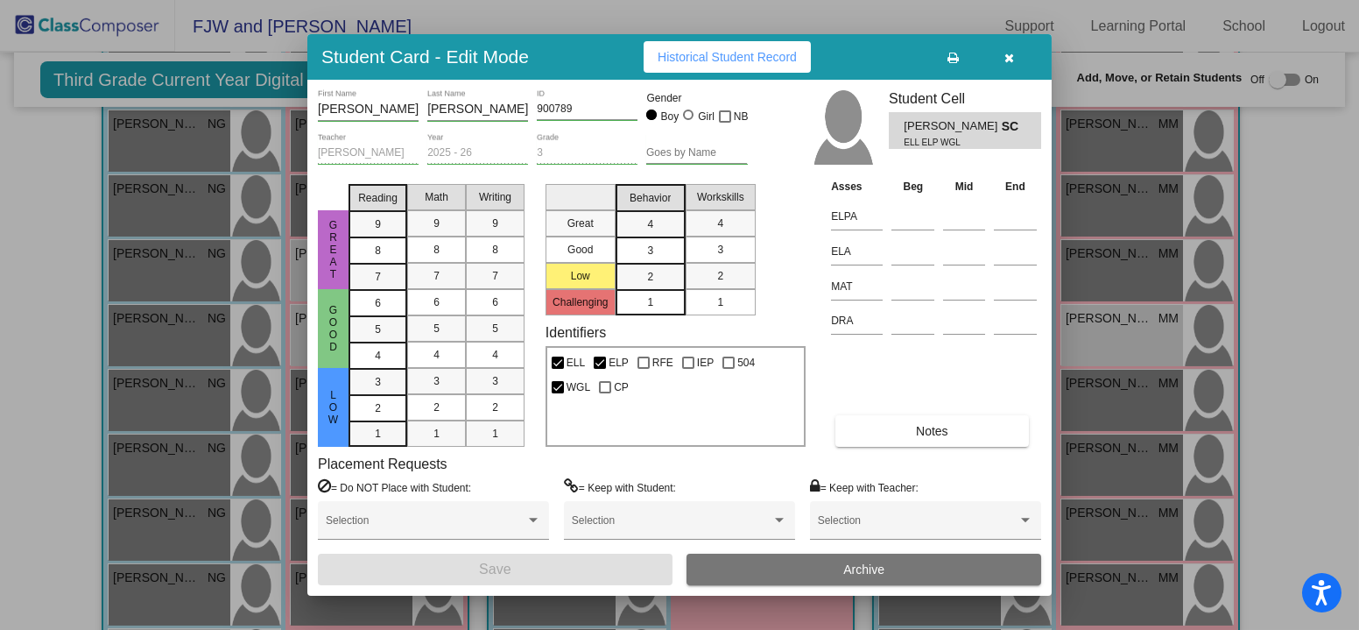
click at [737, 60] on span "Historical Student Record" at bounding box center [727, 57] width 139 height 14
click at [1013, 57] on icon "button" at bounding box center [1011, 58] width 10 height 12
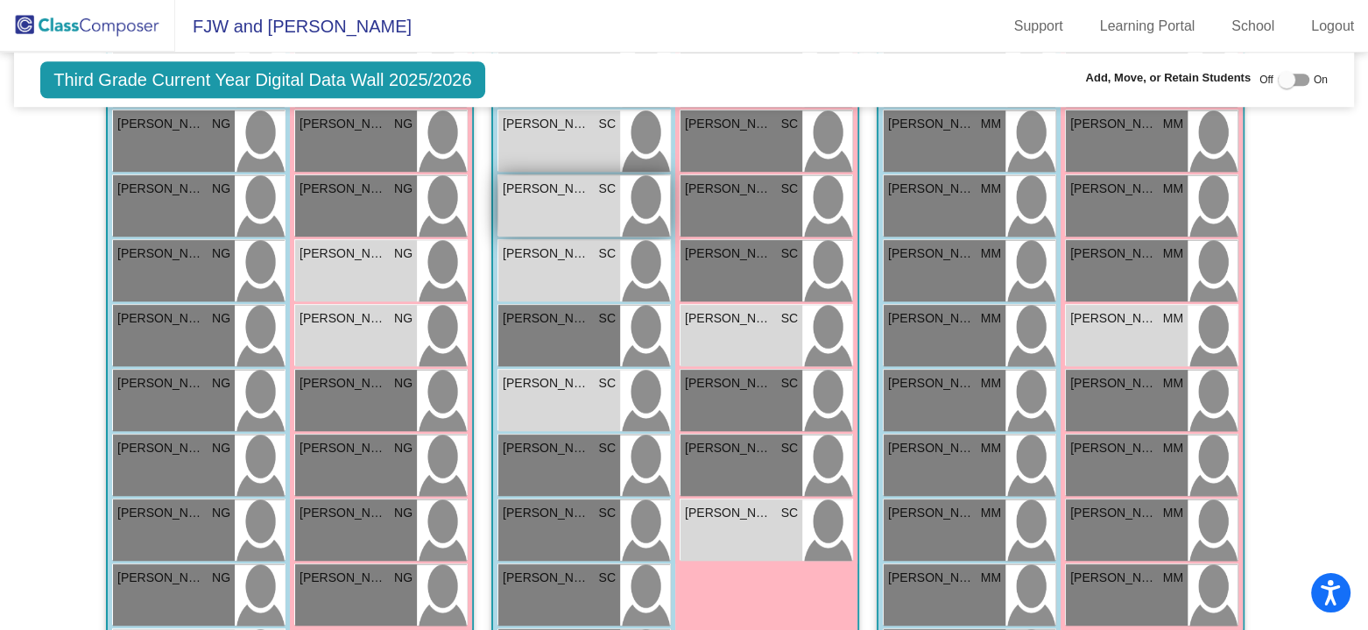
click at [545, 201] on div "[PERSON_NAME] SC lock do_not_disturb_alt ELL ELP" at bounding box center [559, 205] width 122 height 61
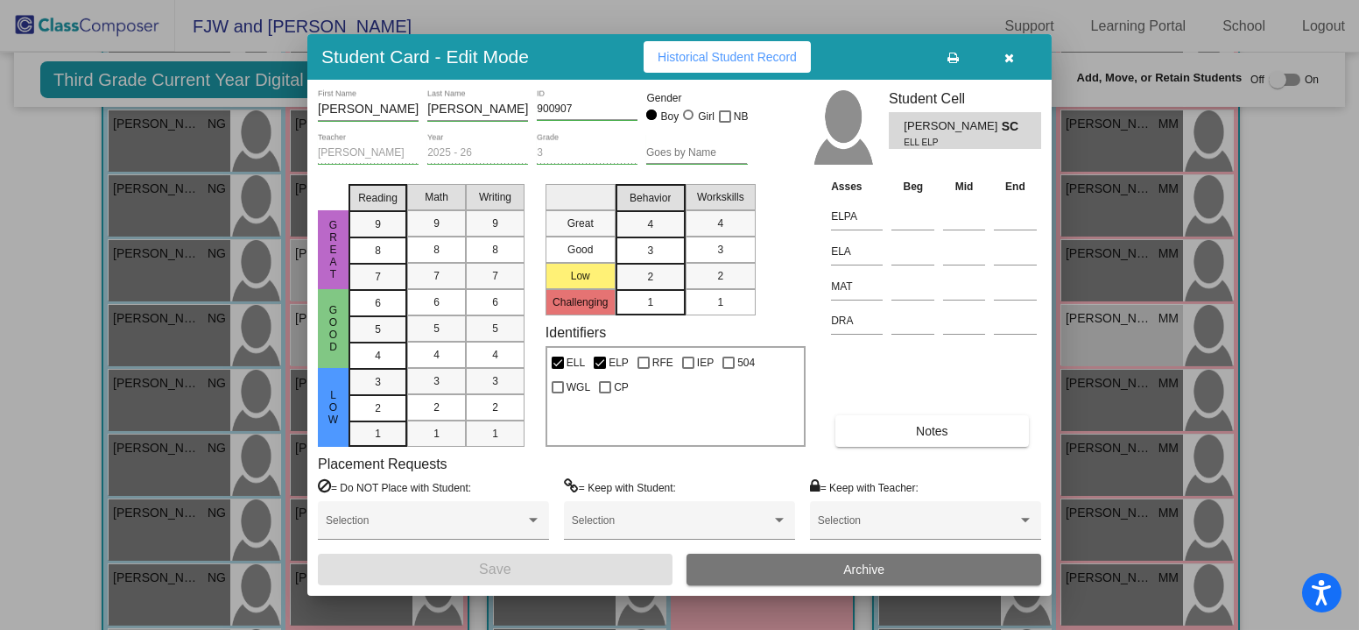
click at [707, 61] on span "Historical Student Record" at bounding box center [727, 57] width 139 height 14
click at [1016, 52] on button "button" at bounding box center [1010, 57] width 56 height 32
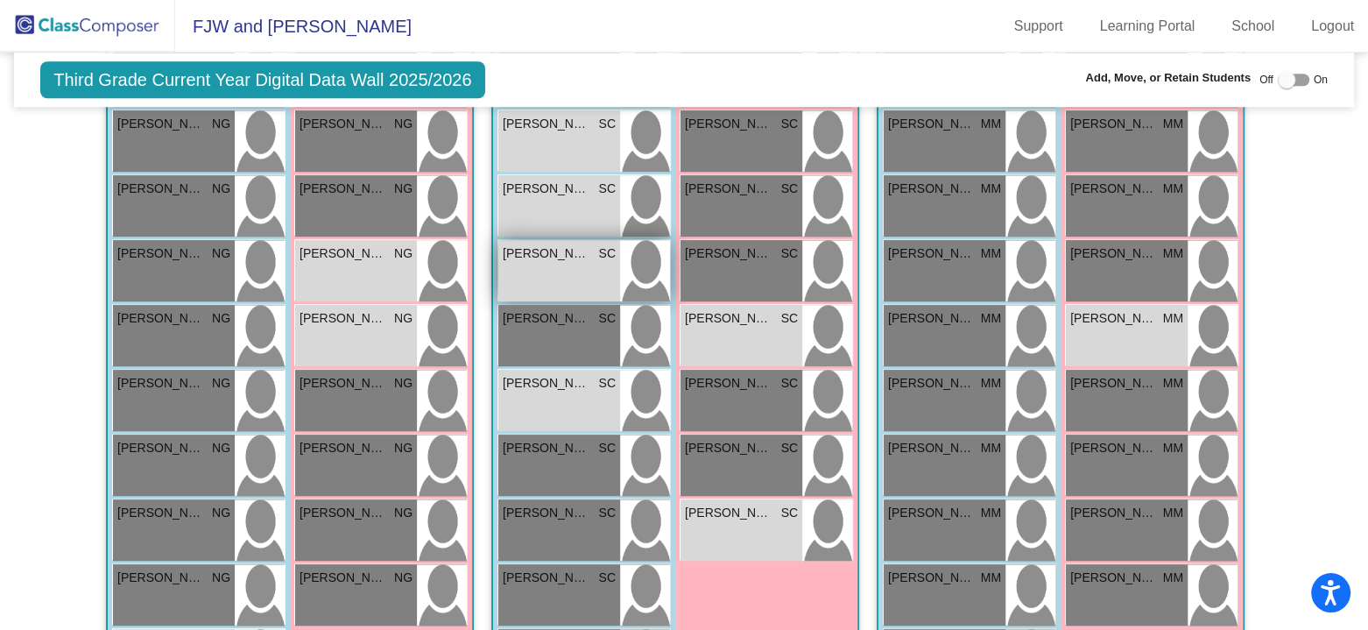
click at [568, 269] on div "[PERSON_NAME] SC lock do_not_disturb_alt ELL ELP" at bounding box center [559, 270] width 122 height 61
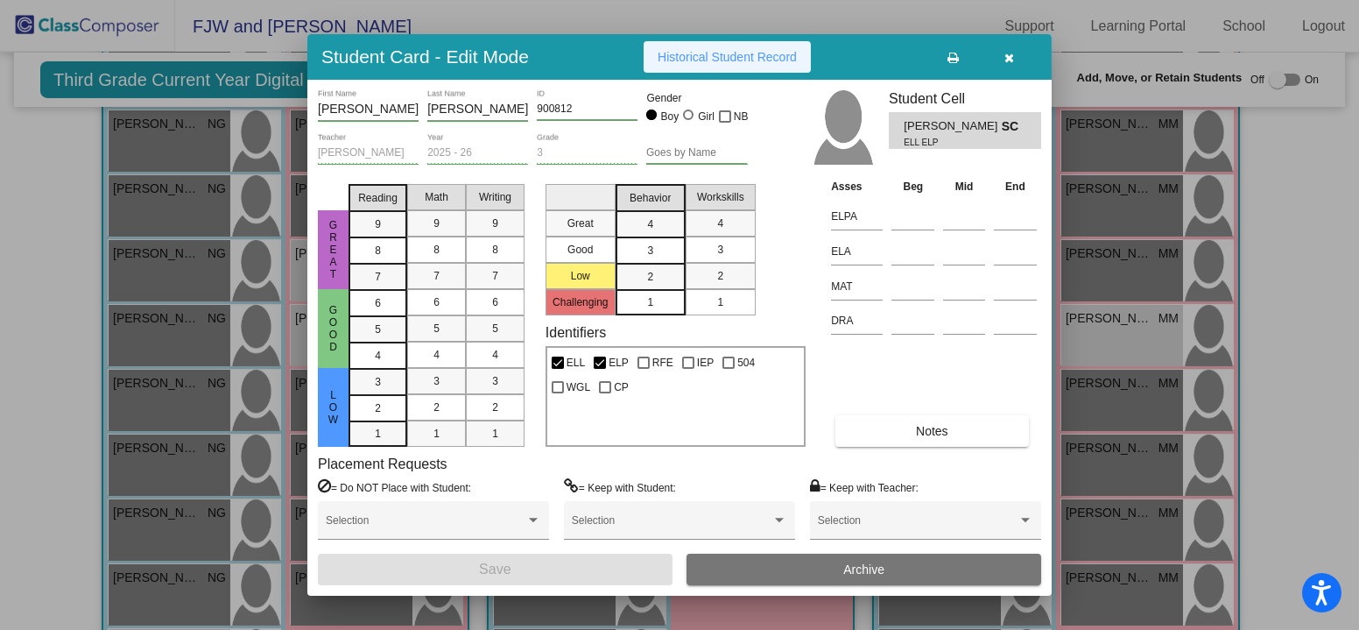
click at [763, 66] on button "Historical Student Record" at bounding box center [727, 57] width 167 height 32
click at [1010, 56] on icon "button" at bounding box center [1011, 58] width 10 height 12
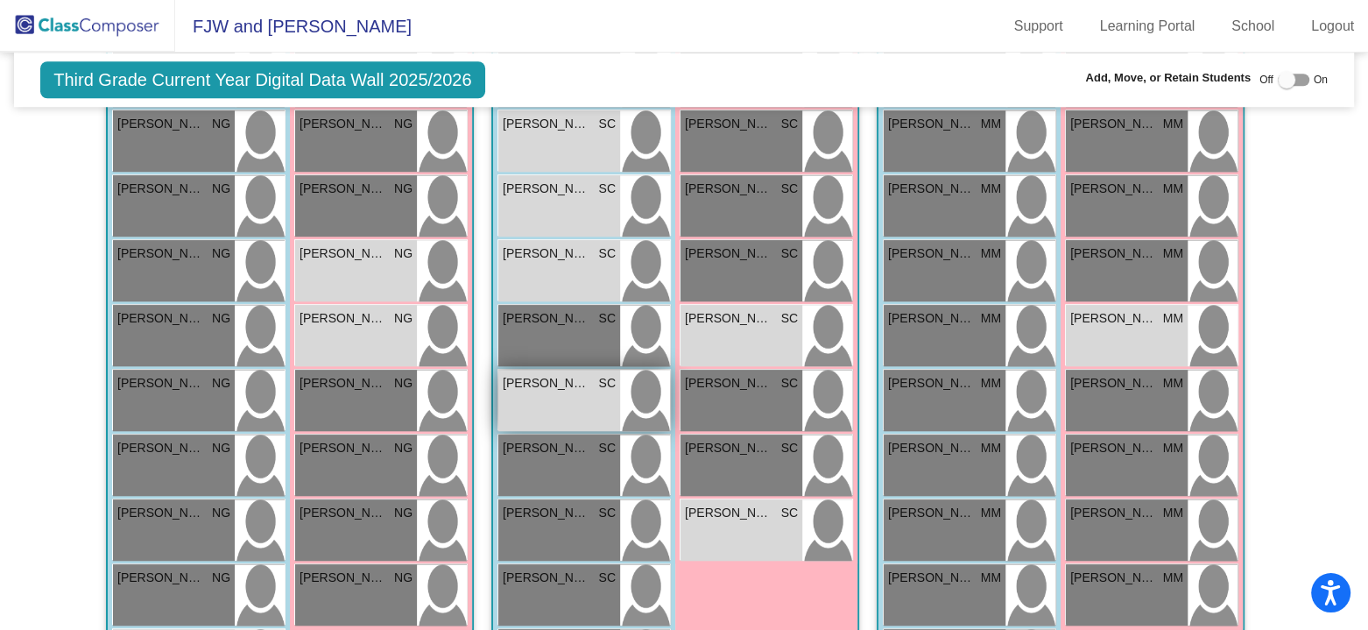
click at [554, 381] on span "[PERSON_NAME]" at bounding box center [547, 383] width 88 height 18
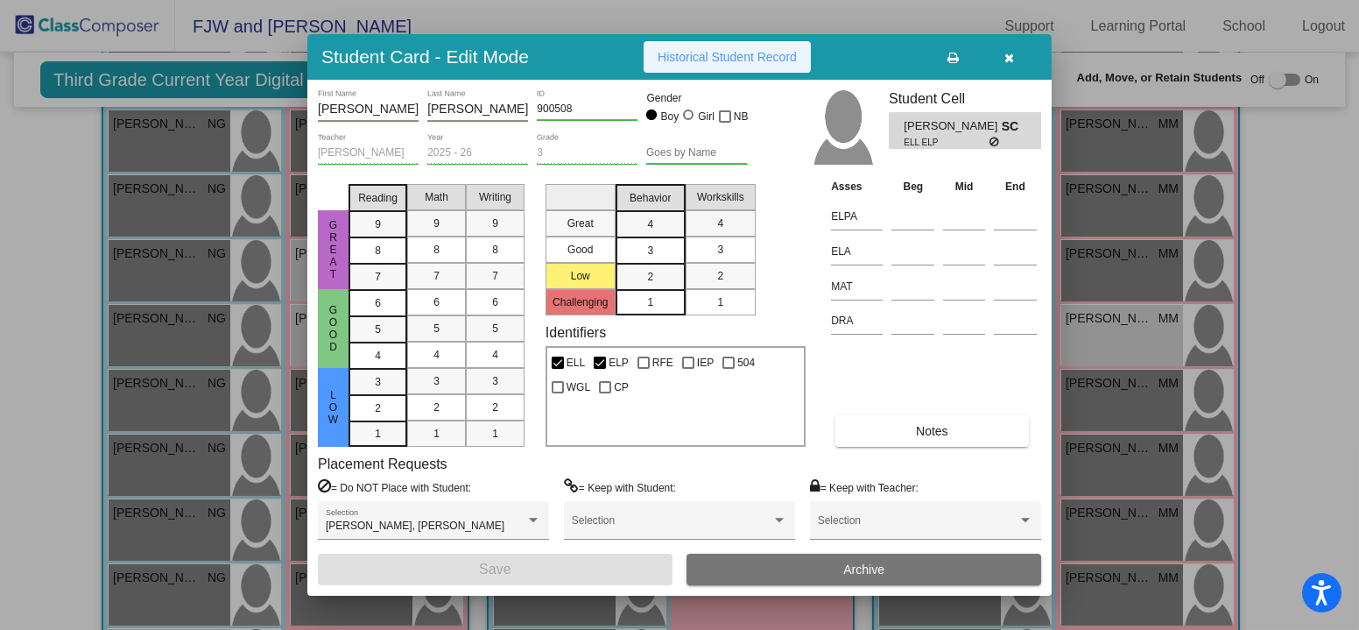
click at [724, 55] on span "Historical Student Record" at bounding box center [727, 57] width 139 height 14
click at [1009, 53] on icon "button" at bounding box center [1011, 58] width 10 height 12
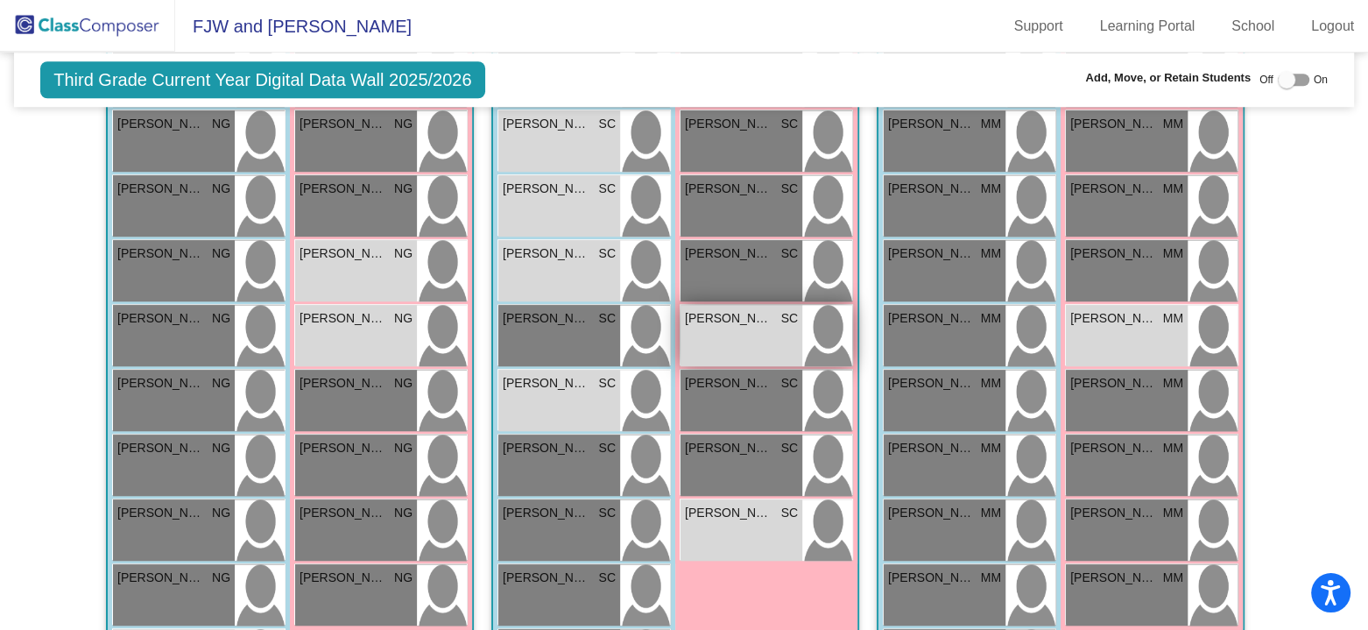
click at [725, 332] on div "[PERSON_NAME] SC lock do_not_disturb_alt ELL ELP IEP" at bounding box center [742, 335] width 122 height 61
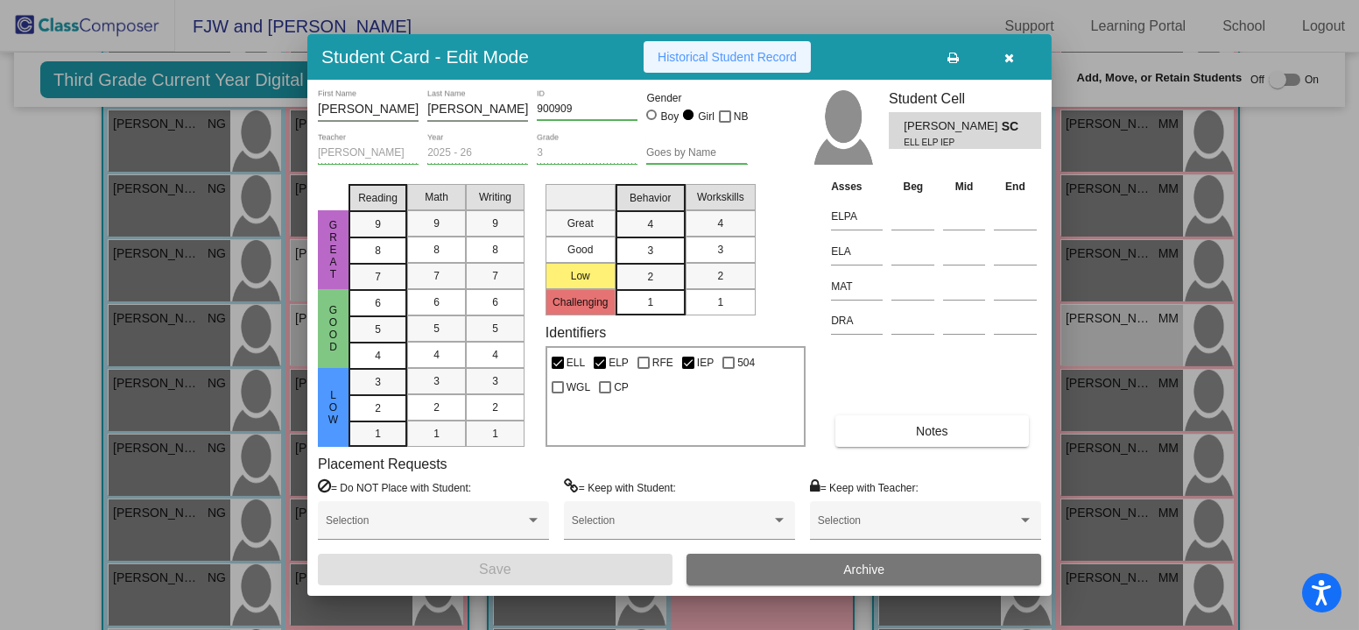
click at [745, 58] on span "Historical Student Record" at bounding box center [727, 57] width 139 height 14
click at [1006, 53] on icon "button" at bounding box center [1011, 58] width 10 height 12
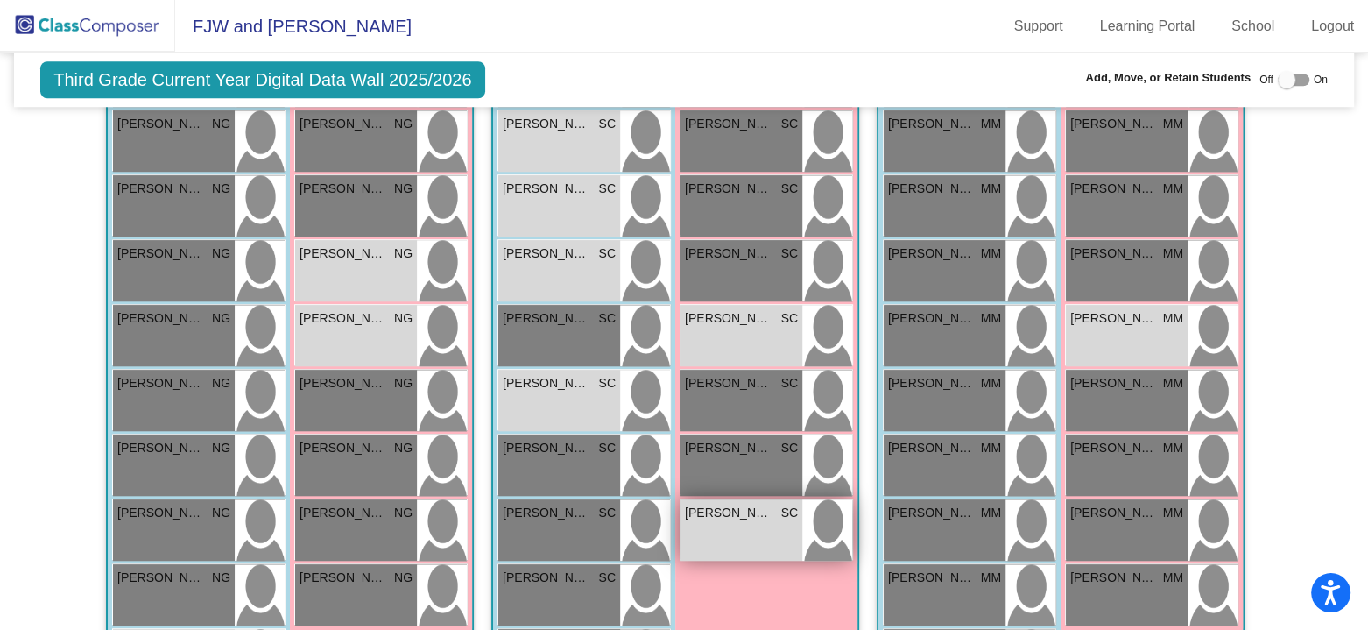
click at [742, 524] on div "[PERSON_NAME] SC lock do_not_disturb_alt ELL ELP" at bounding box center [742, 529] width 122 height 61
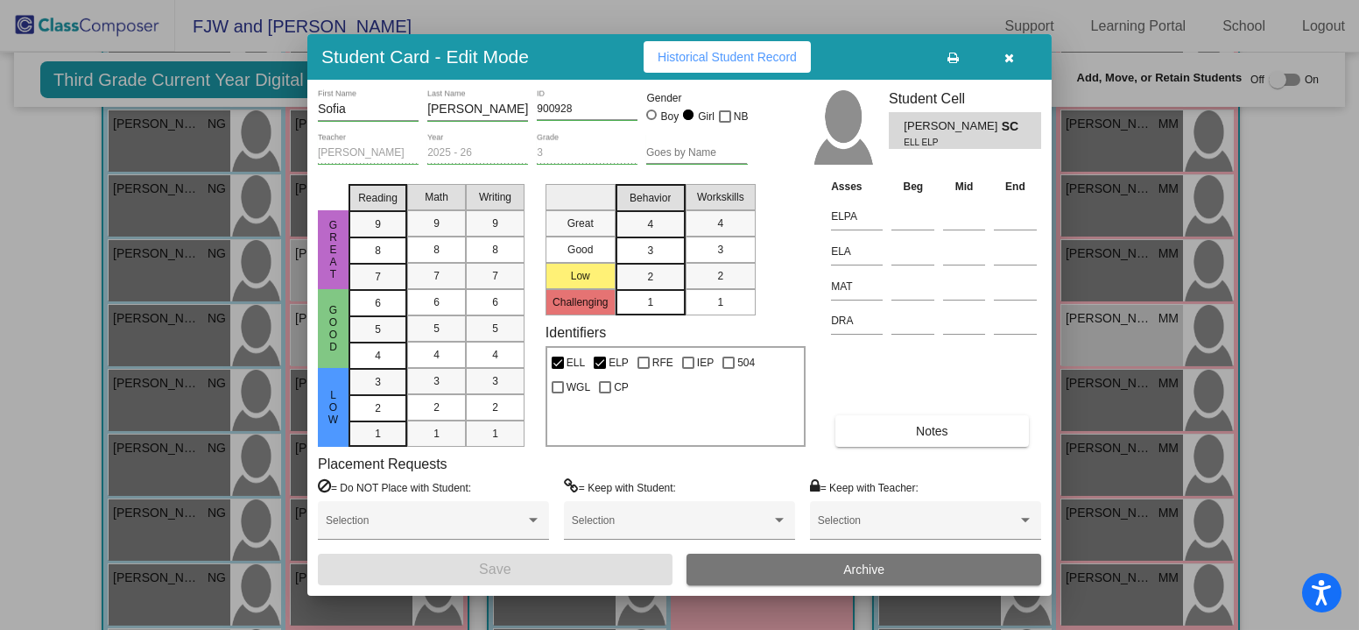
click at [774, 52] on span "Historical Student Record" at bounding box center [727, 57] width 139 height 14
click at [1011, 58] on icon "button" at bounding box center [1011, 58] width 10 height 12
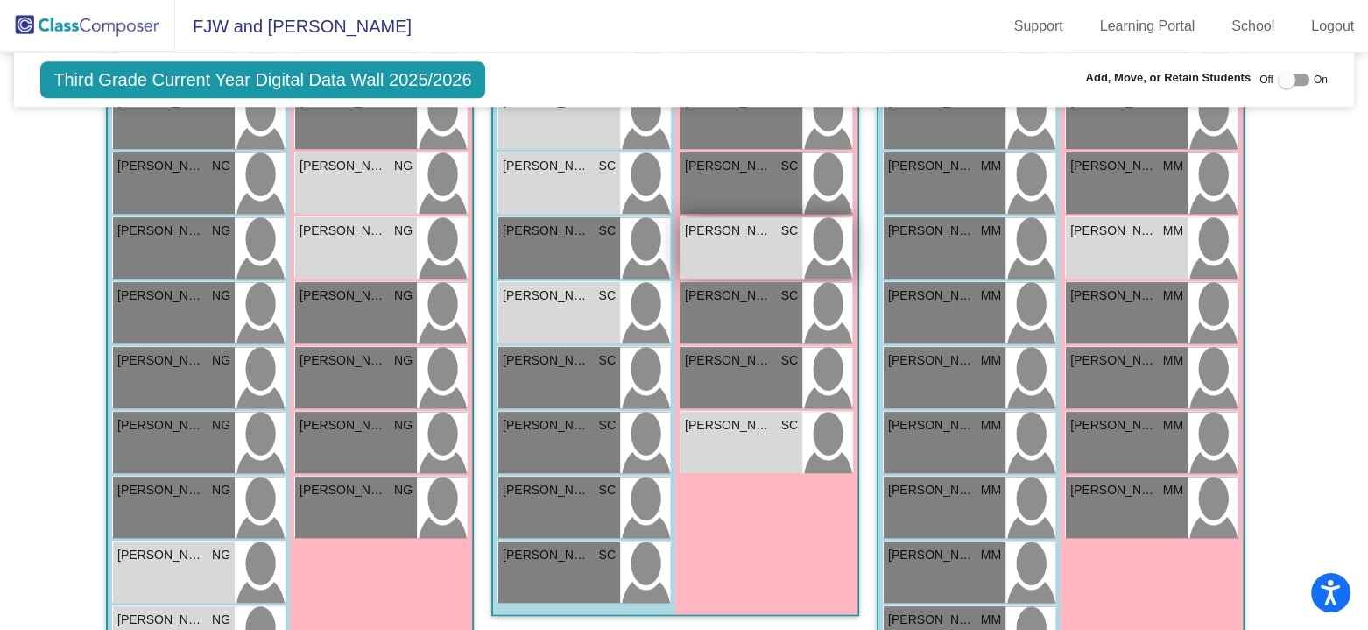
scroll to position [1752, 0]
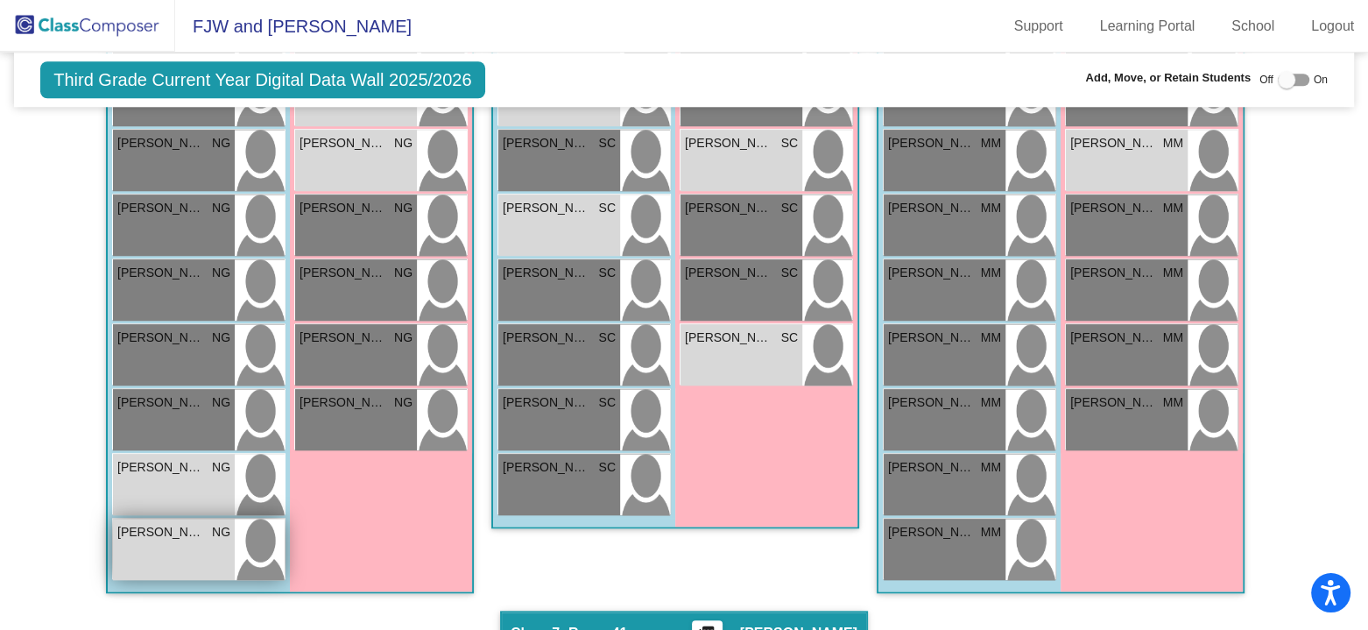
click at [159, 542] on div "[PERSON_NAME] [PERSON_NAME] lock do_not_disturb_alt ELL ELP" at bounding box center [174, 549] width 122 height 61
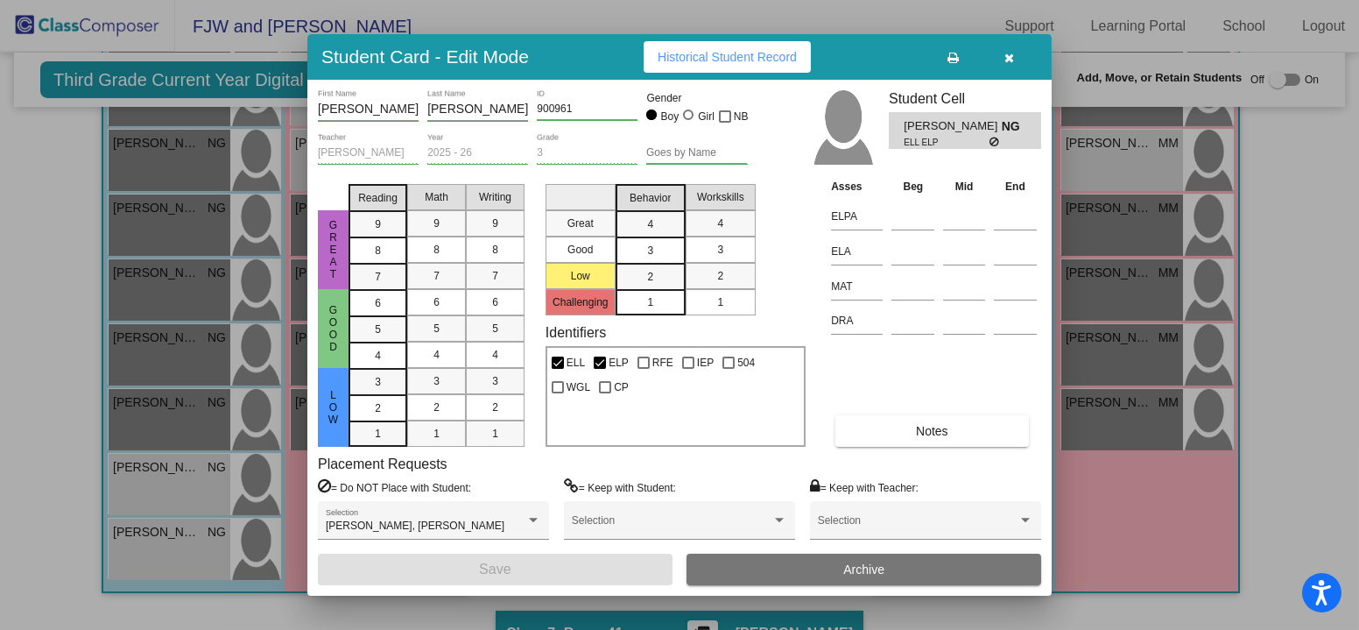
click at [759, 50] on span "Historical Student Record" at bounding box center [727, 57] width 139 height 14
click at [1017, 54] on button "button" at bounding box center [1010, 57] width 56 height 32
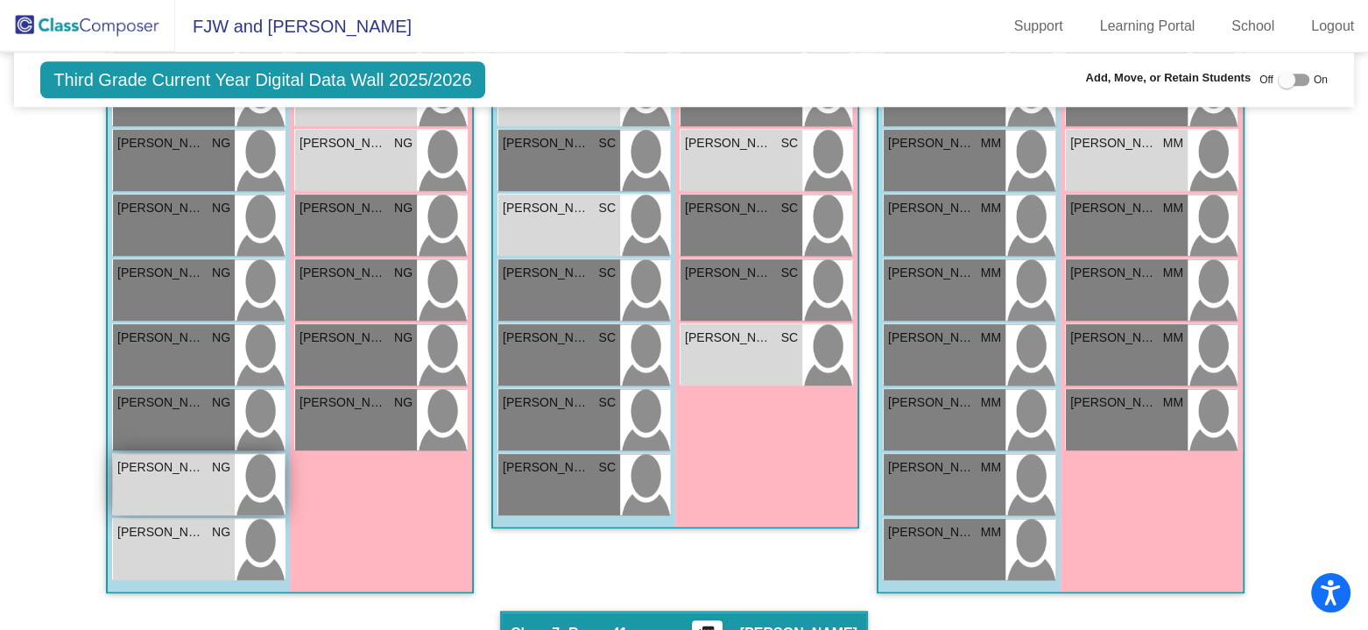
click at [155, 469] on span "[PERSON_NAME]" at bounding box center [161, 467] width 88 height 18
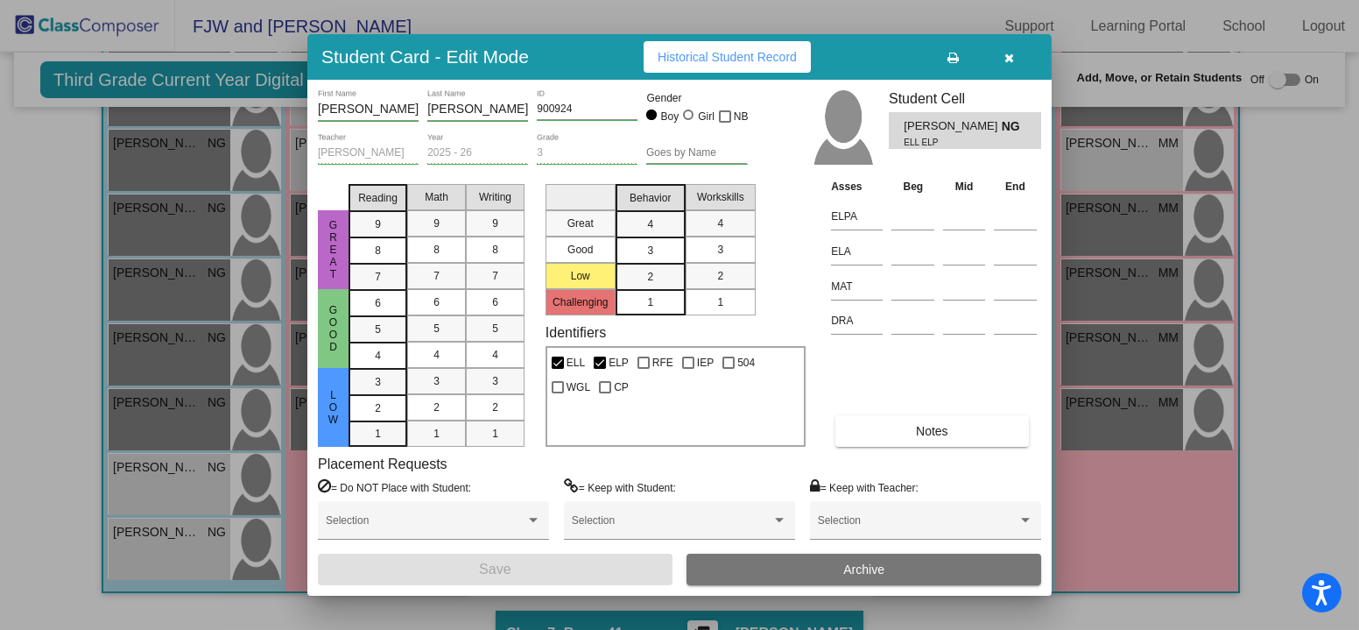
click at [735, 53] on span "Historical Student Record" at bounding box center [727, 57] width 139 height 14
click at [1006, 60] on icon "button" at bounding box center [1011, 58] width 10 height 12
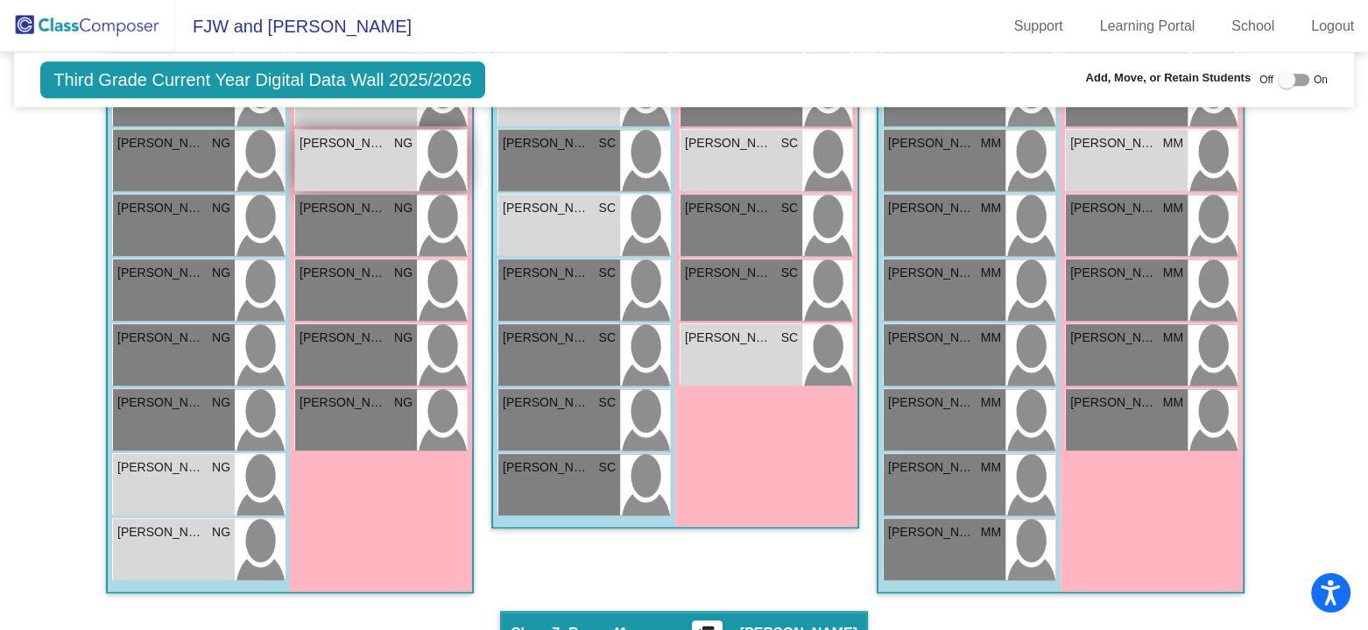
click at [364, 151] on div "[PERSON_NAME] NG lock do_not_disturb_alt ELL ELP" at bounding box center [356, 160] width 122 height 61
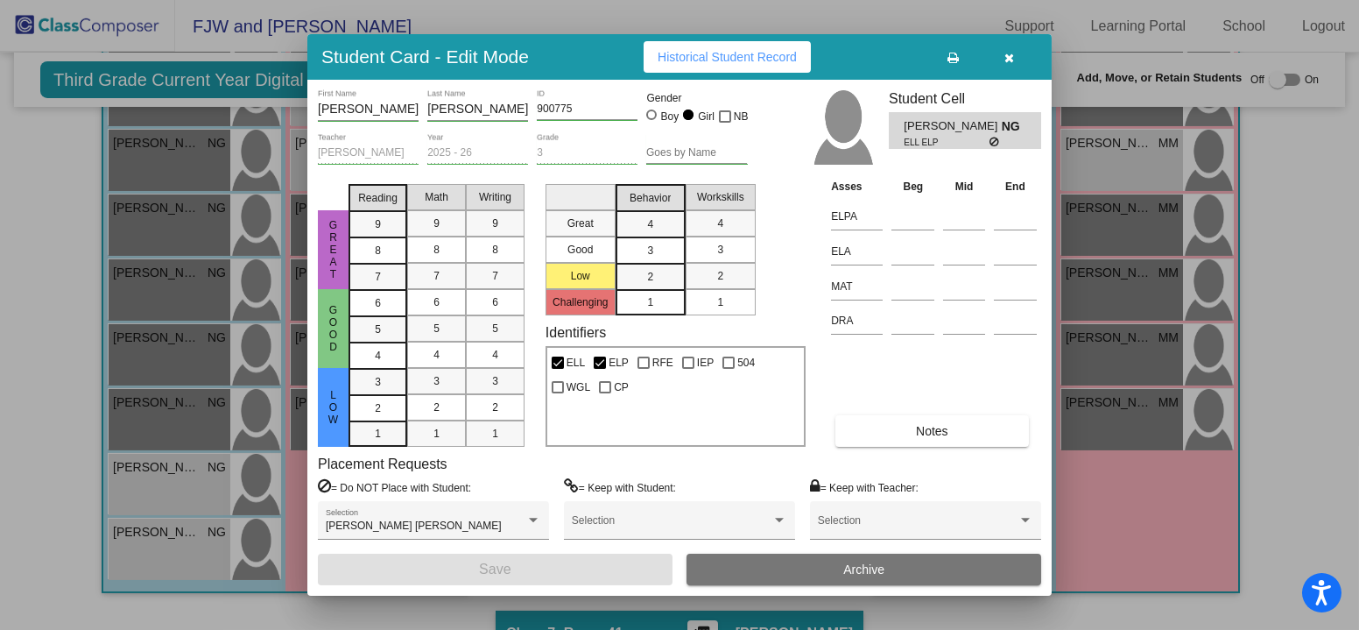
click at [761, 61] on span "Historical Student Record" at bounding box center [727, 57] width 139 height 14
click at [1016, 57] on button "button" at bounding box center [1010, 57] width 56 height 32
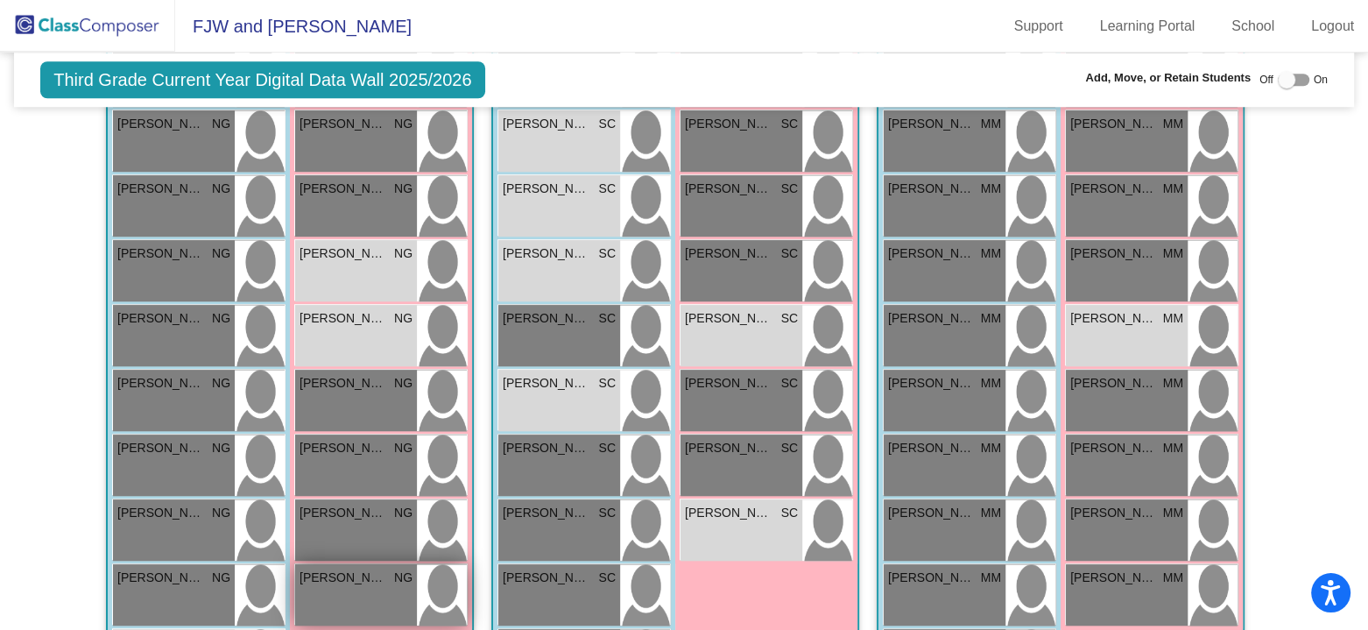
scroll to position [1489, 0]
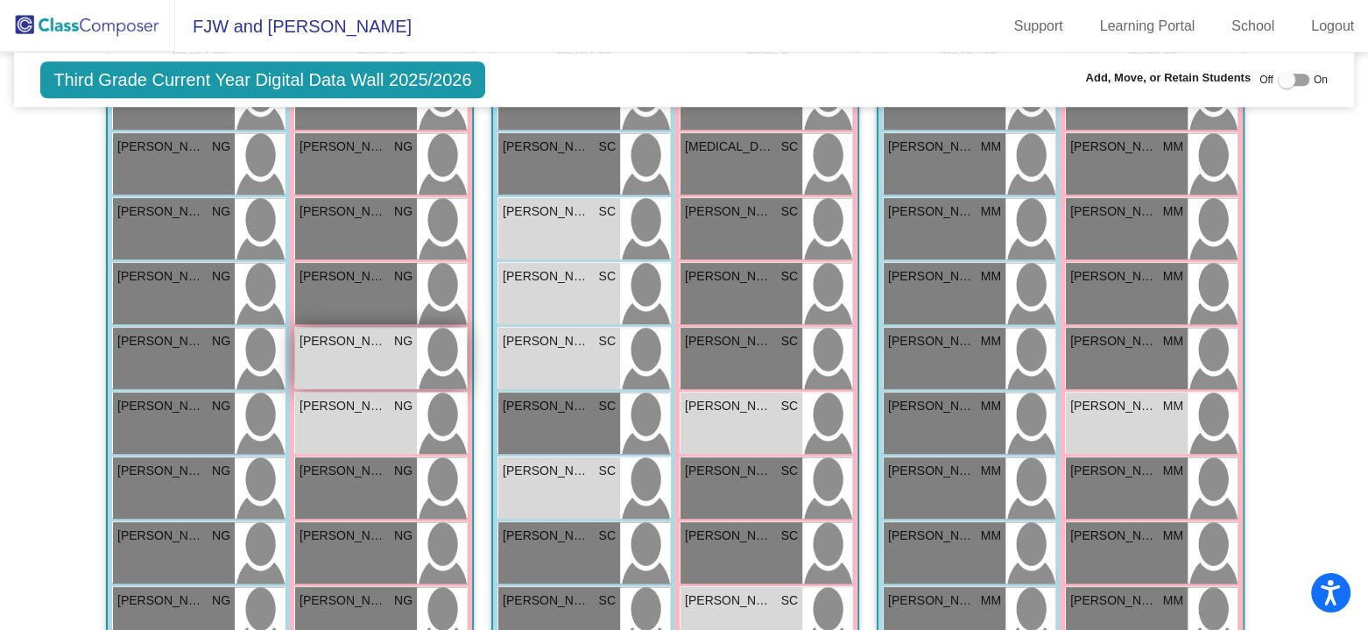
click at [349, 342] on span "[PERSON_NAME]" at bounding box center [344, 341] width 88 height 18
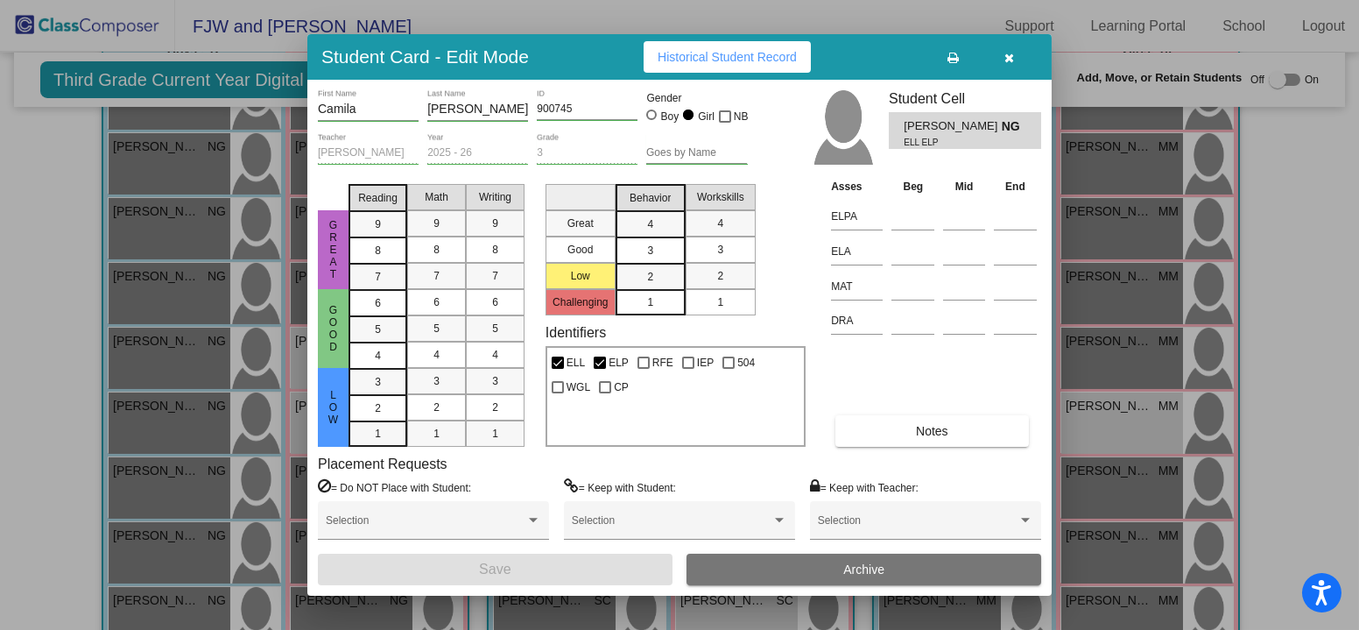
click at [734, 50] on span "Historical Student Record" at bounding box center [727, 57] width 139 height 14
click at [1013, 59] on icon "button" at bounding box center [1011, 58] width 10 height 12
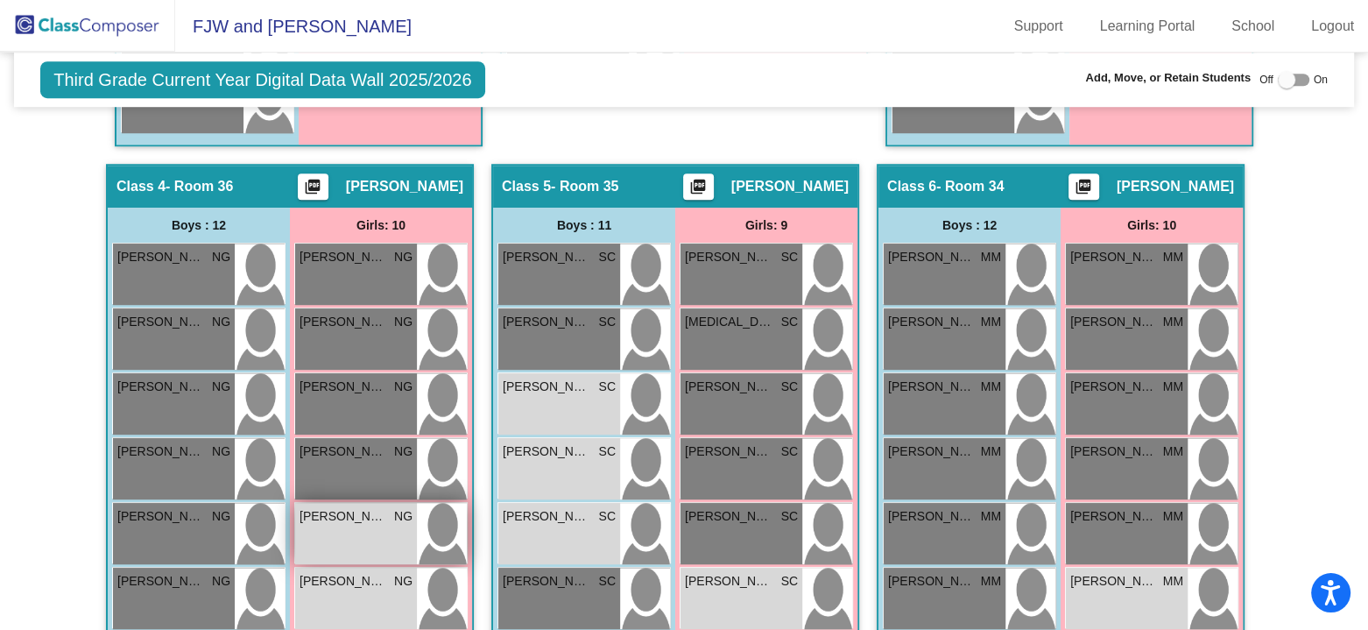
scroll to position [1314, 0]
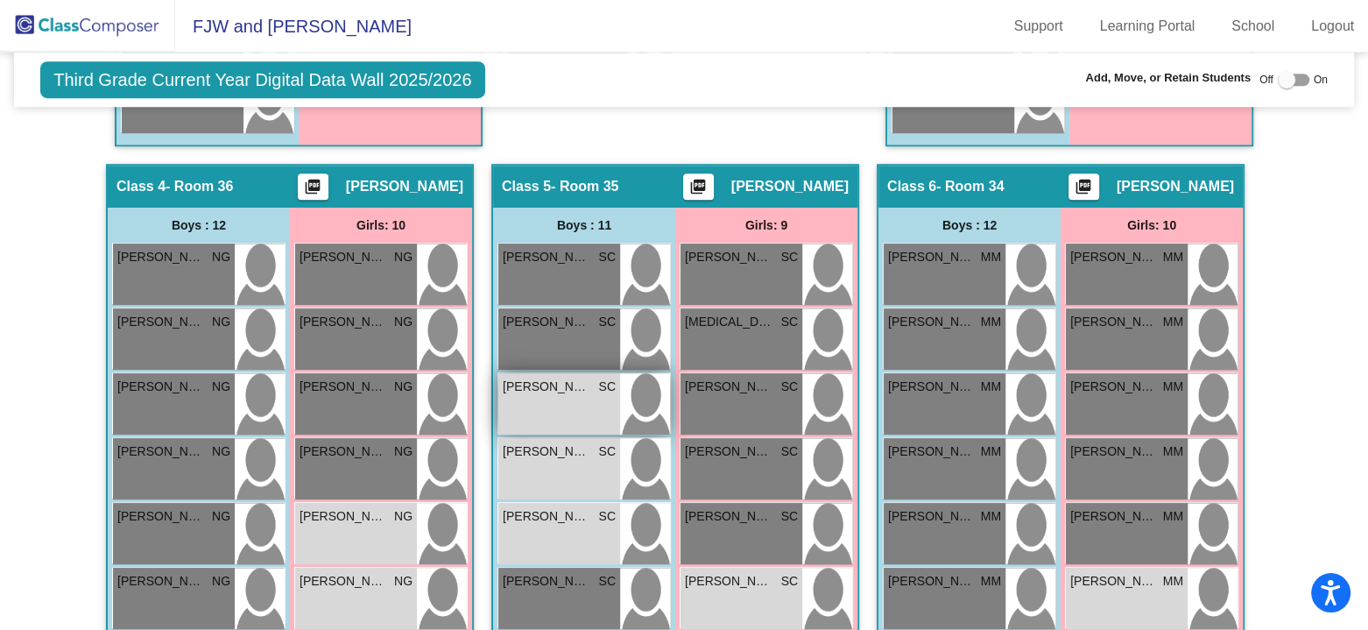
click at [550, 396] on div "[PERSON_NAME] SC lock do_not_disturb_alt ELL ELP WGL" at bounding box center [559, 403] width 122 height 61
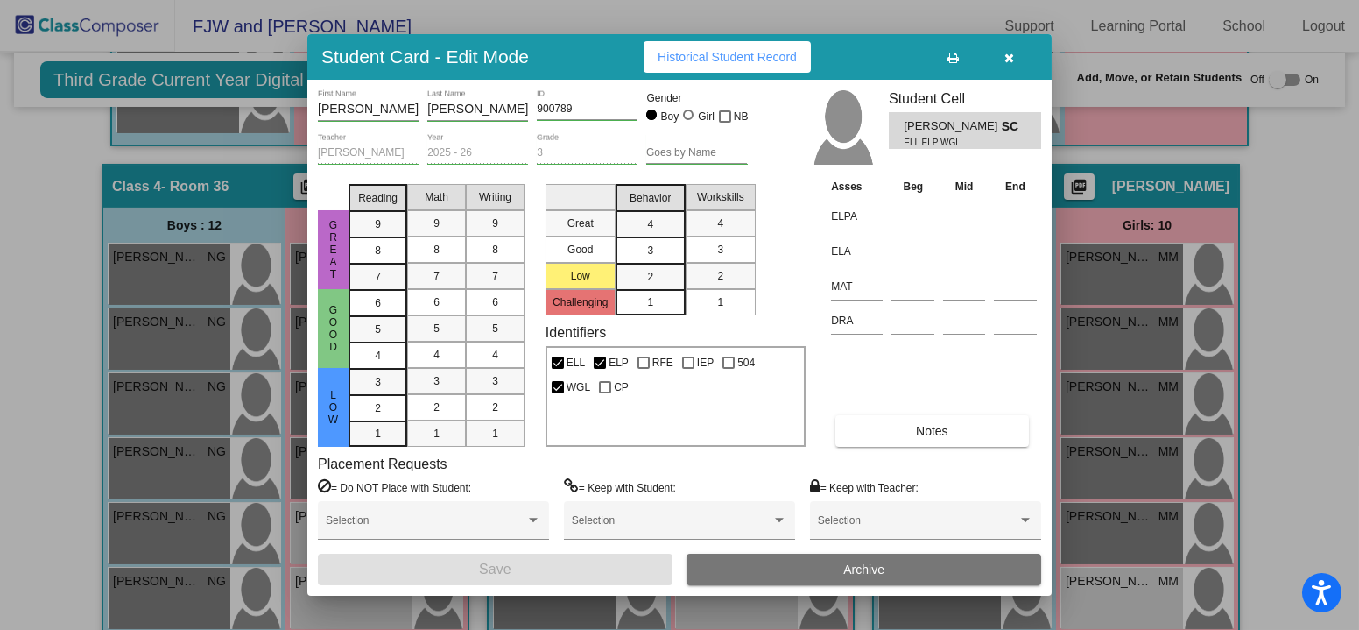
click at [746, 53] on span "Historical Student Record" at bounding box center [727, 57] width 139 height 14
click at [1012, 53] on icon "button" at bounding box center [1011, 58] width 10 height 12
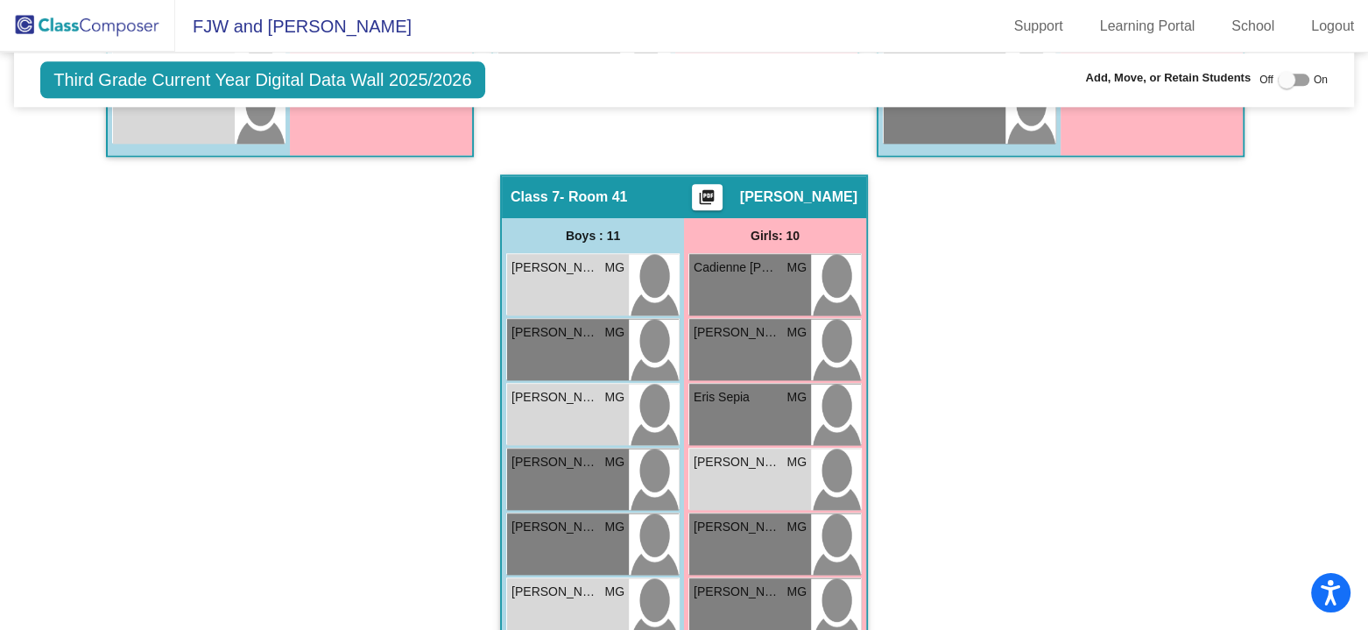
scroll to position [2190, 0]
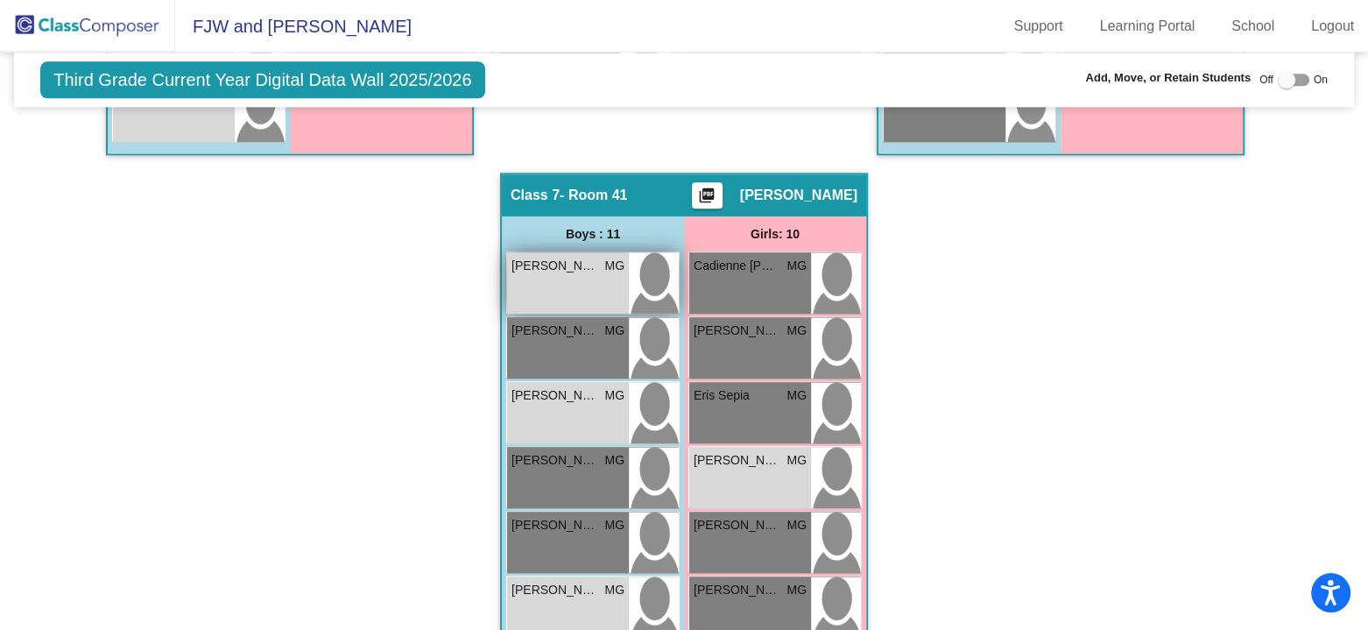
click at [586, 285] on div "[PERSON_NAME] [PERSON_NAME] lock do_not_disturb_alt ELL ELP RFE WGL" at bounding box center [568, 282] width 122 height 61
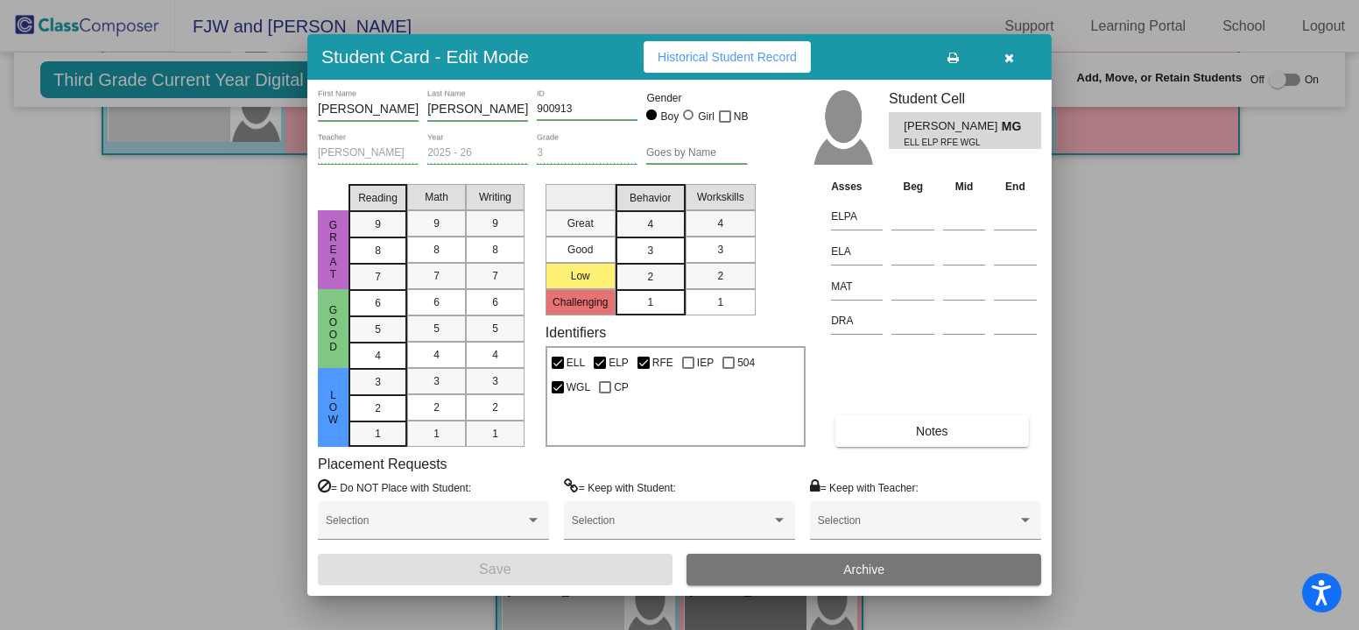
click at [742, 57] on span "Historical Student Record" at bounding box center [727, 57] width 139 height 14
click at [1009, 54] on icon "button" at bounding box center [1011, 58] width 10 height 12
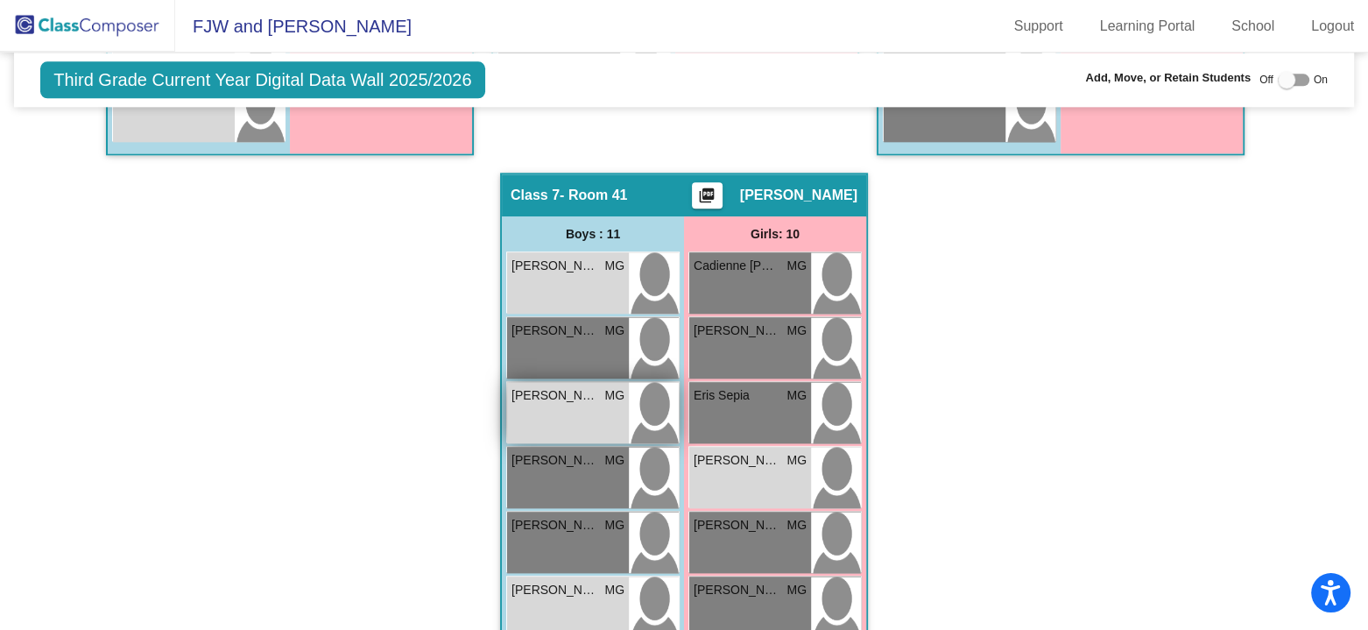
click at [552, 401] on div "[PERSON_NAME] MG lock do_not_disturb_alt ELL ELP" at bounding box center [568, 412] width 122 height 61
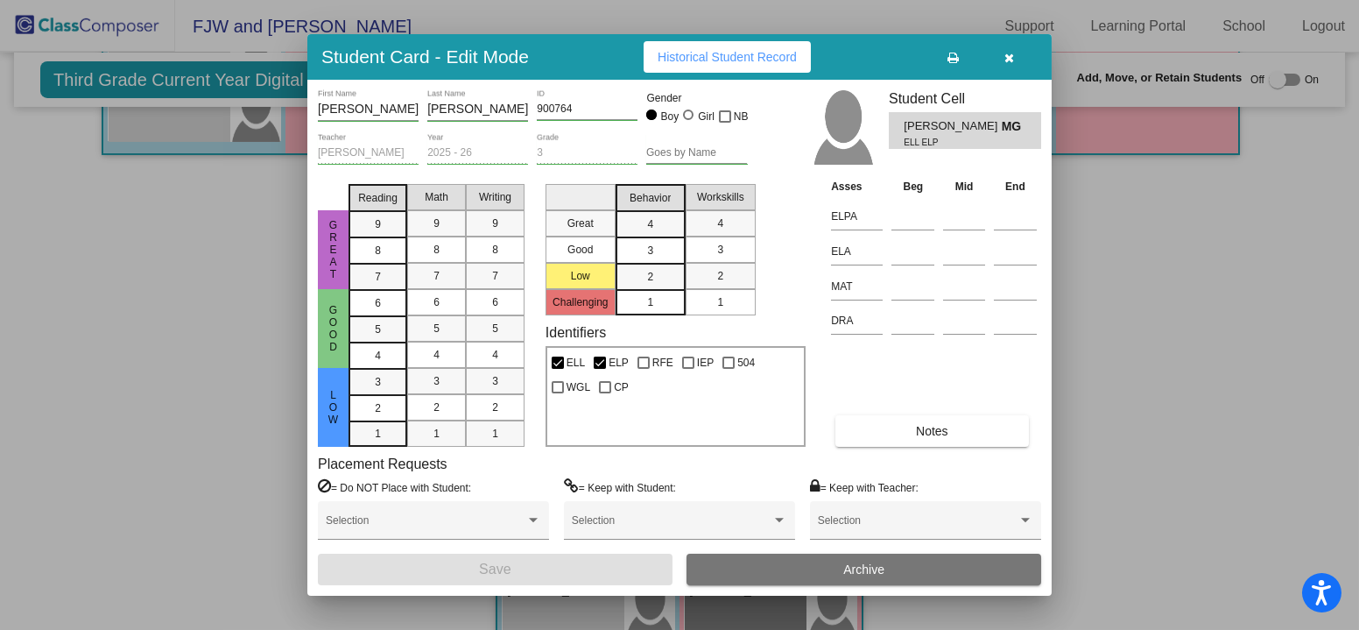
click at [787, 56] on span "Historical Student Record" at bounding box center [727, 57] width 139 height 14
click at [1015, 53] on button "button" at bounding box center [1010, 57] width 56 height 32
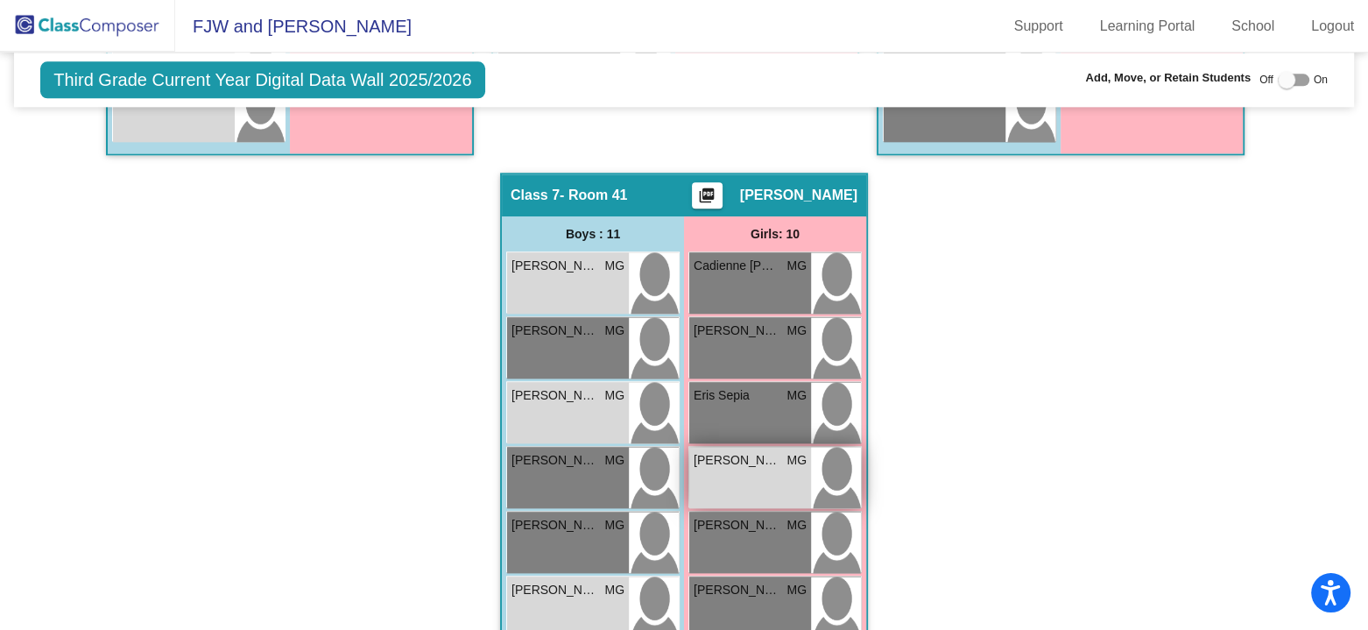
click at [751, 475] on div "[PERSON_NAME] MG lock do_not_disturb_alt ELL ELP" at bounding box center [750, 477] width 122 height 61
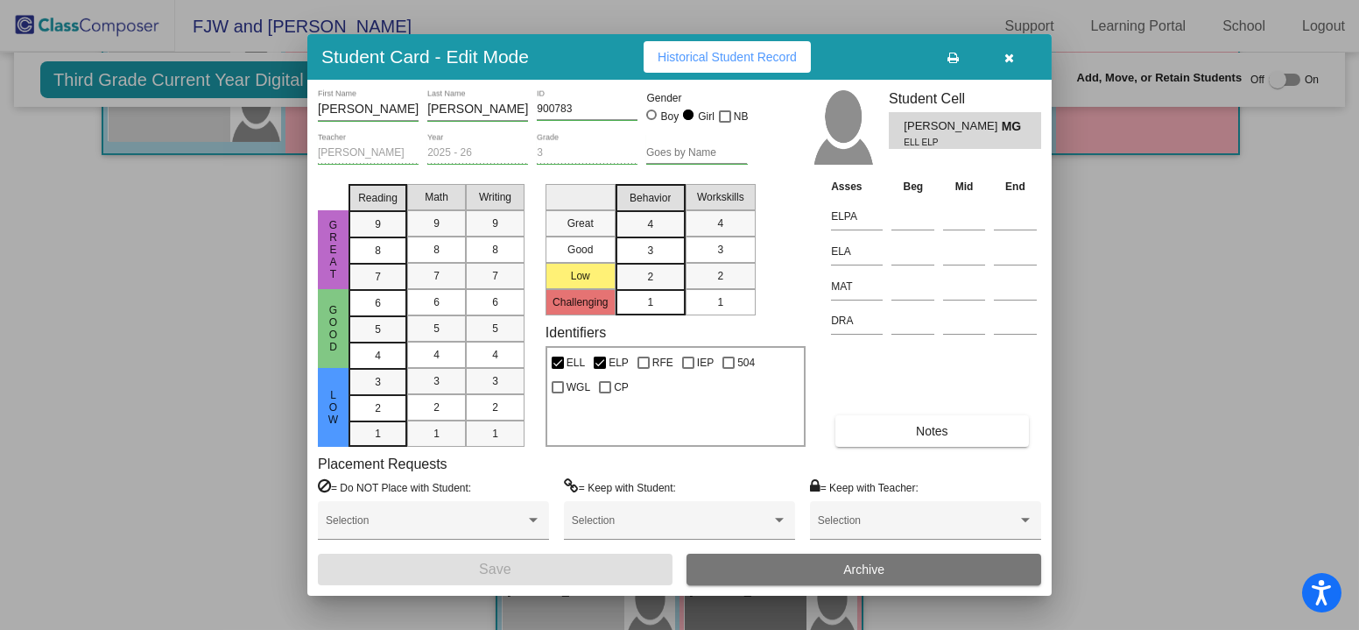
click at [728, 58] on span "Historical Student Record" at bounding box center [727, 57] width 139 height 14
click at [1013, 58] on icon "button" at bounding box center [1011, 58] width 10 height 12
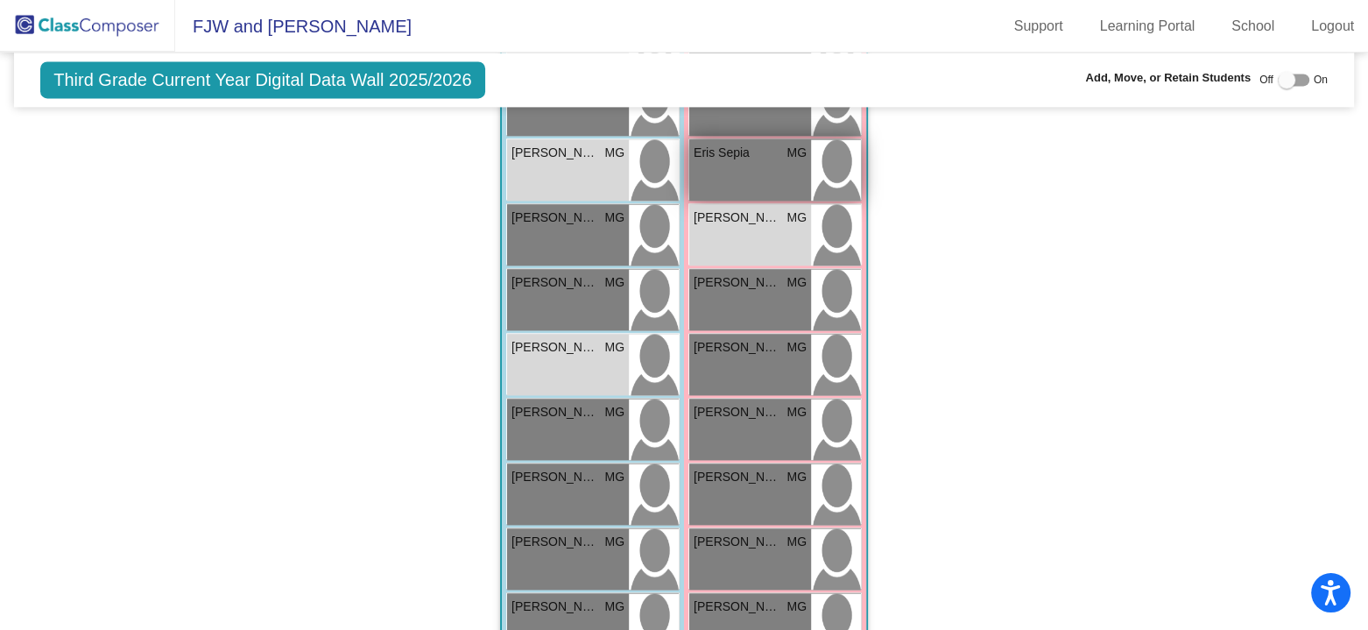
scroll to position [2453, 0]
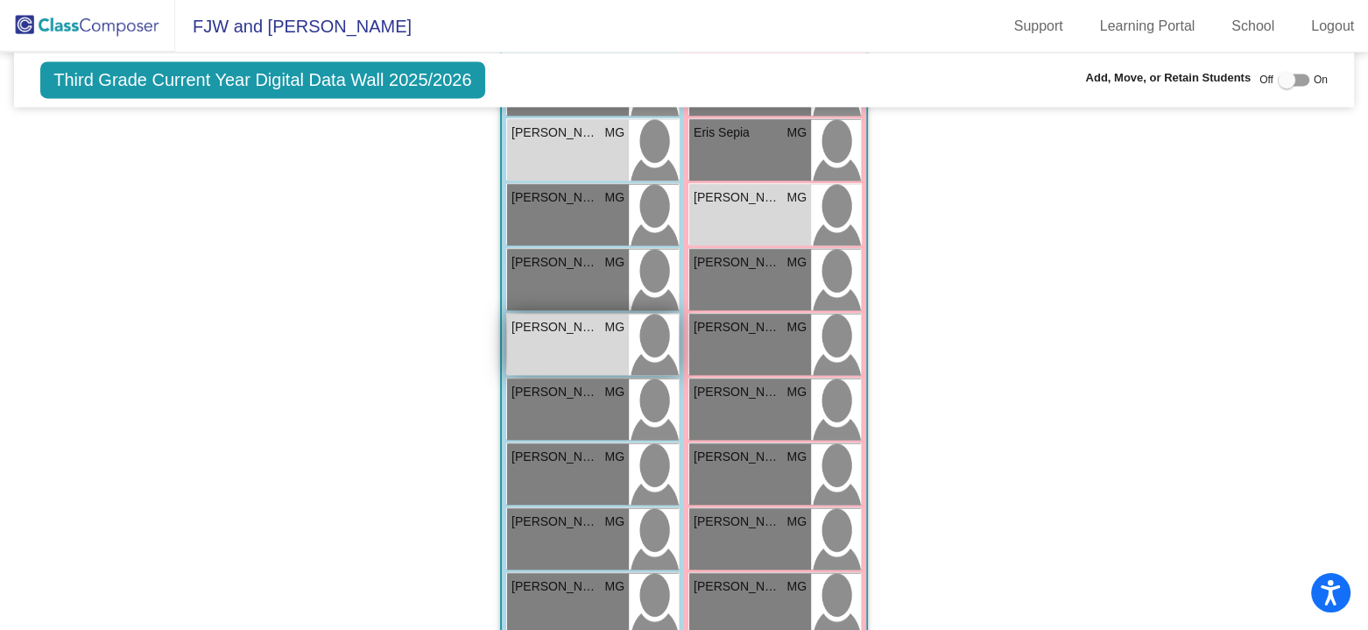
click at [569, 339] on div "[PERSON_NAME] [PERSON_NAME] lock do_not_disturb_alt ELL ELP" at bounding box center [568, 344] width 122 height 61
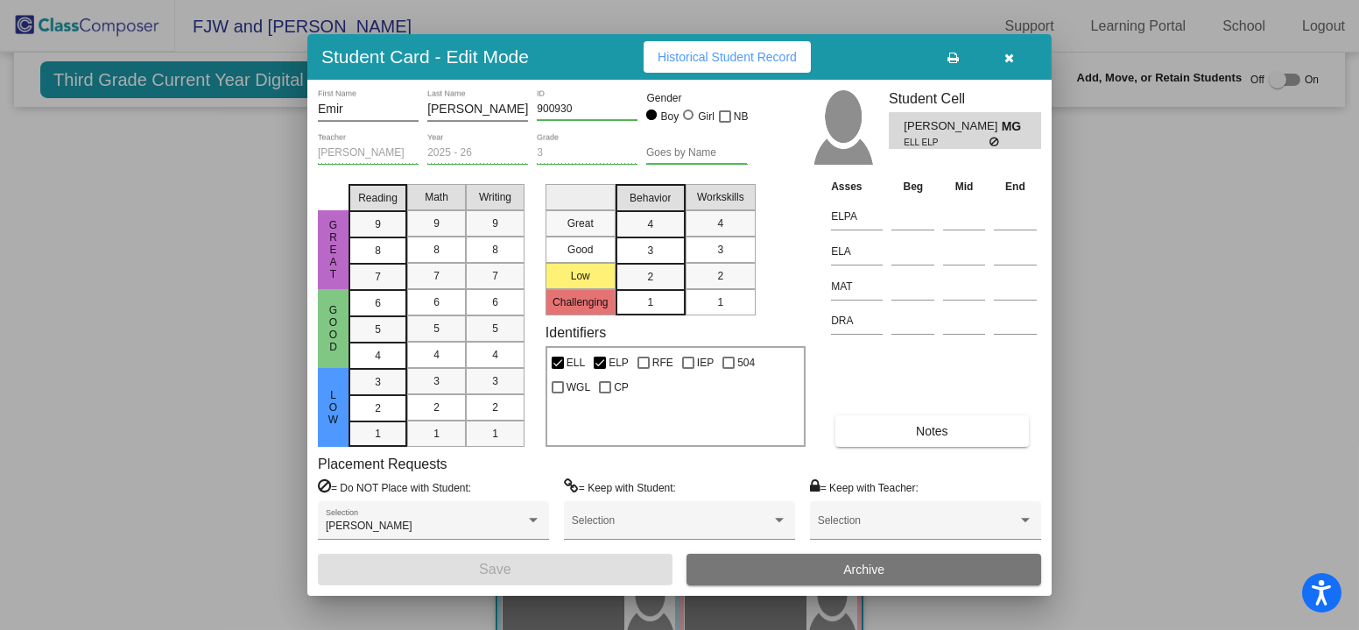
click at [737, 53] on span "Historical Student Record" at bounding box center [727, 57] width 139 height 14
click at [1017, 60] on button "button" at bounding box center [1010, 57] width 56 height 32
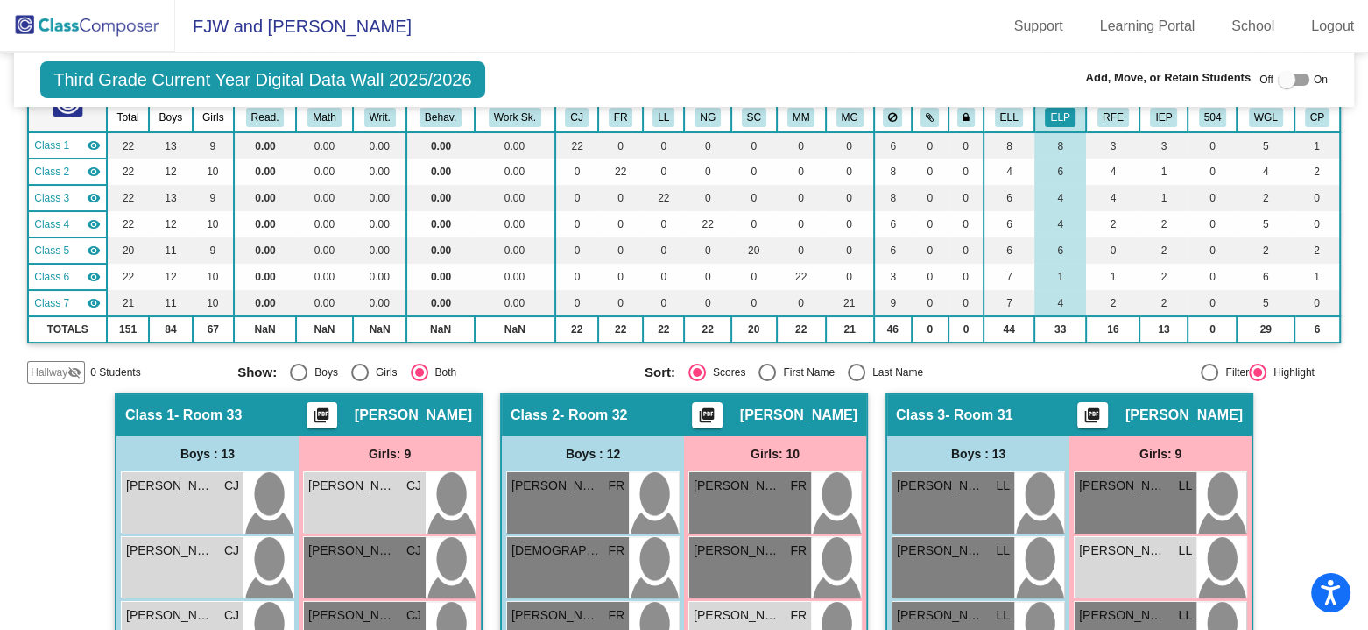
scroll to position [0, 0]
